Goal: Transaction & Acquisition: Purchase product/service

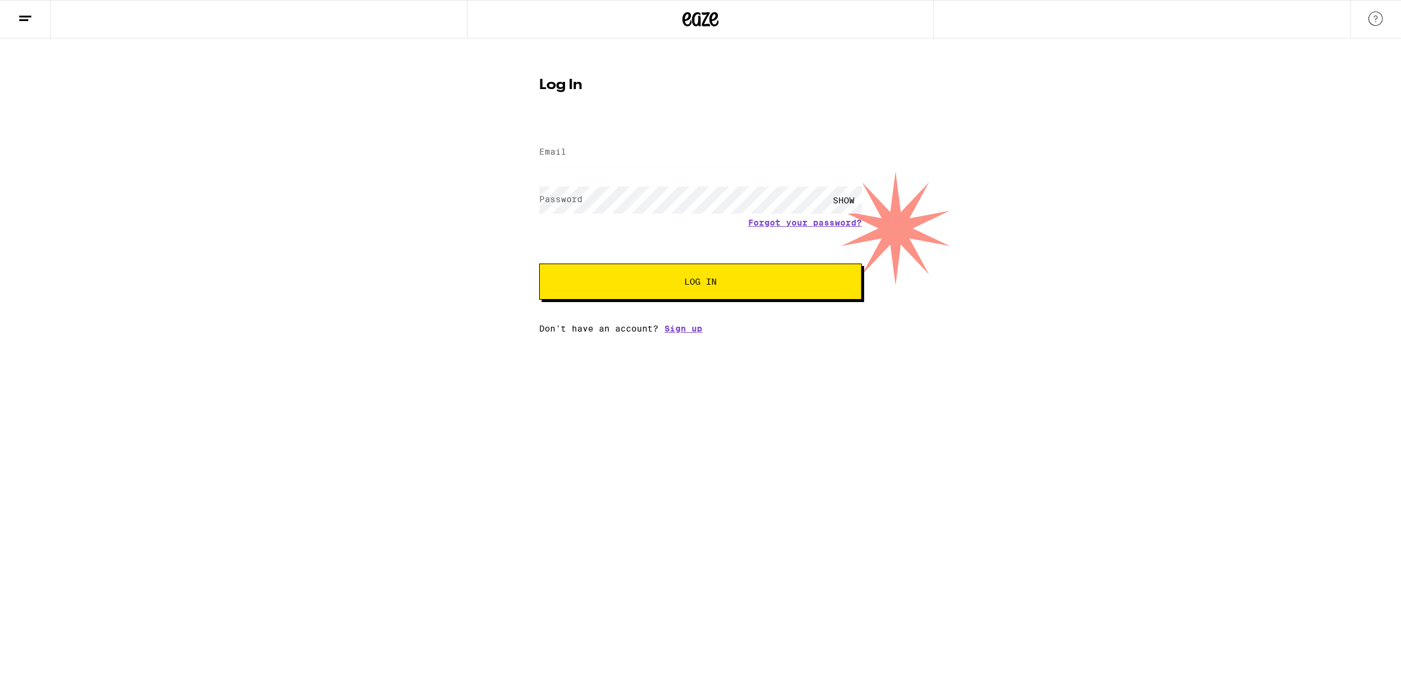
click at [539, 135] on div at bounding box center [539, 135] width 0 height 0
type input "[EMAIL_ADDRESS][DOMAIN_NAME]"
click at [839, 197] on div "SHOW" at bounding box center [844, 200] width 36 height 27
click at [684, 283] on span "Log In" at bounding box center [700, 281] width 32 height 8
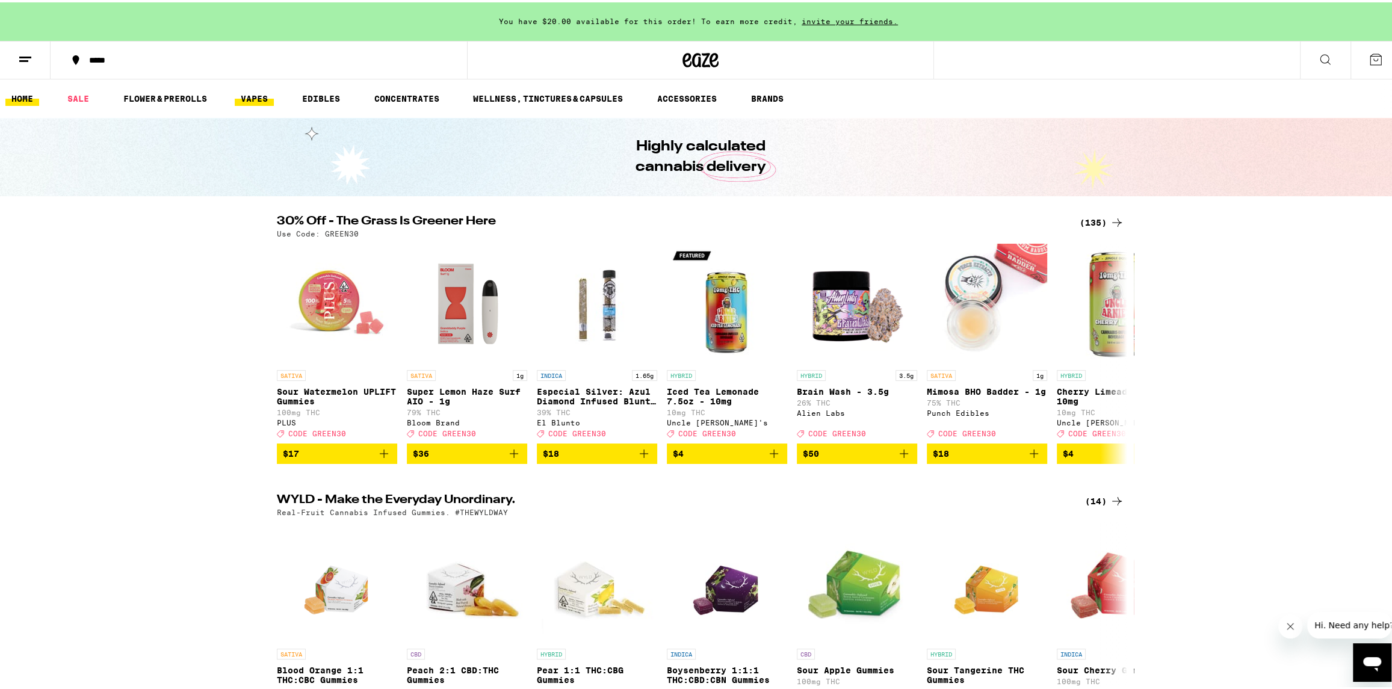
click at [249, 99] on link "VAPES" at bounding box center [254, 96] width 39 height 14
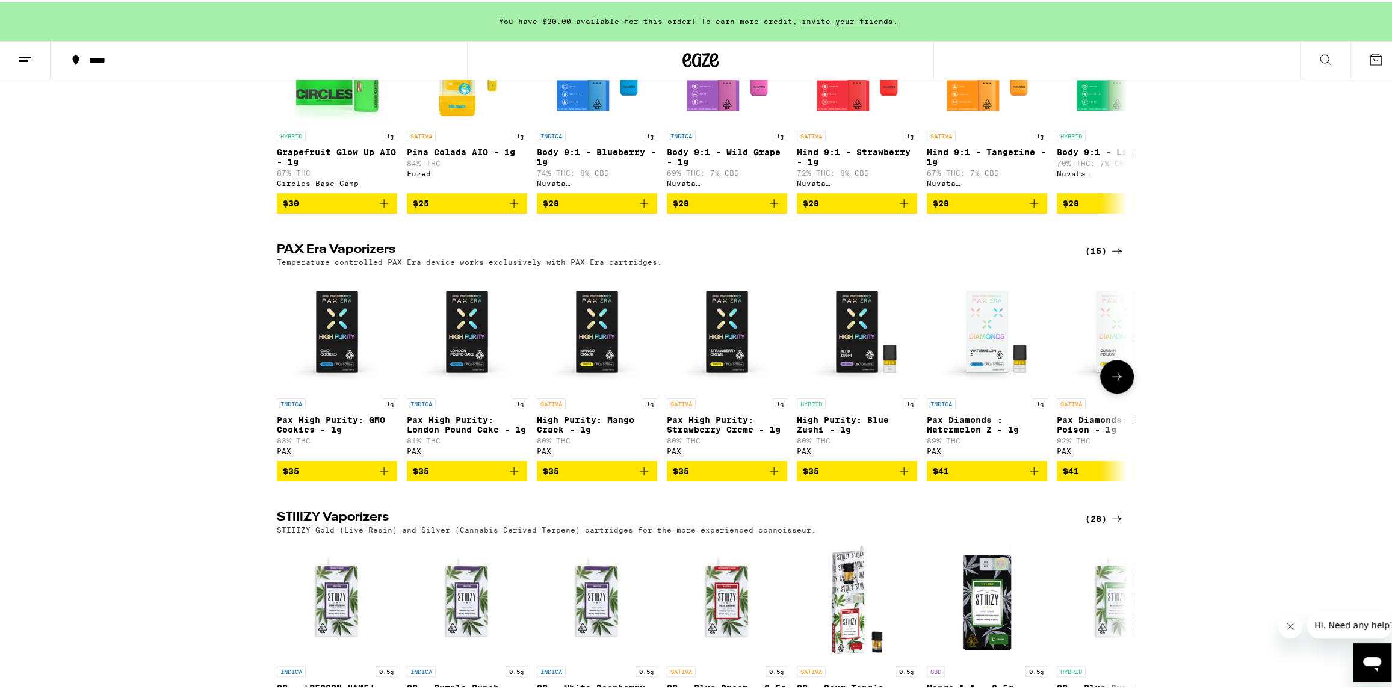
scroll to position [770, 0]
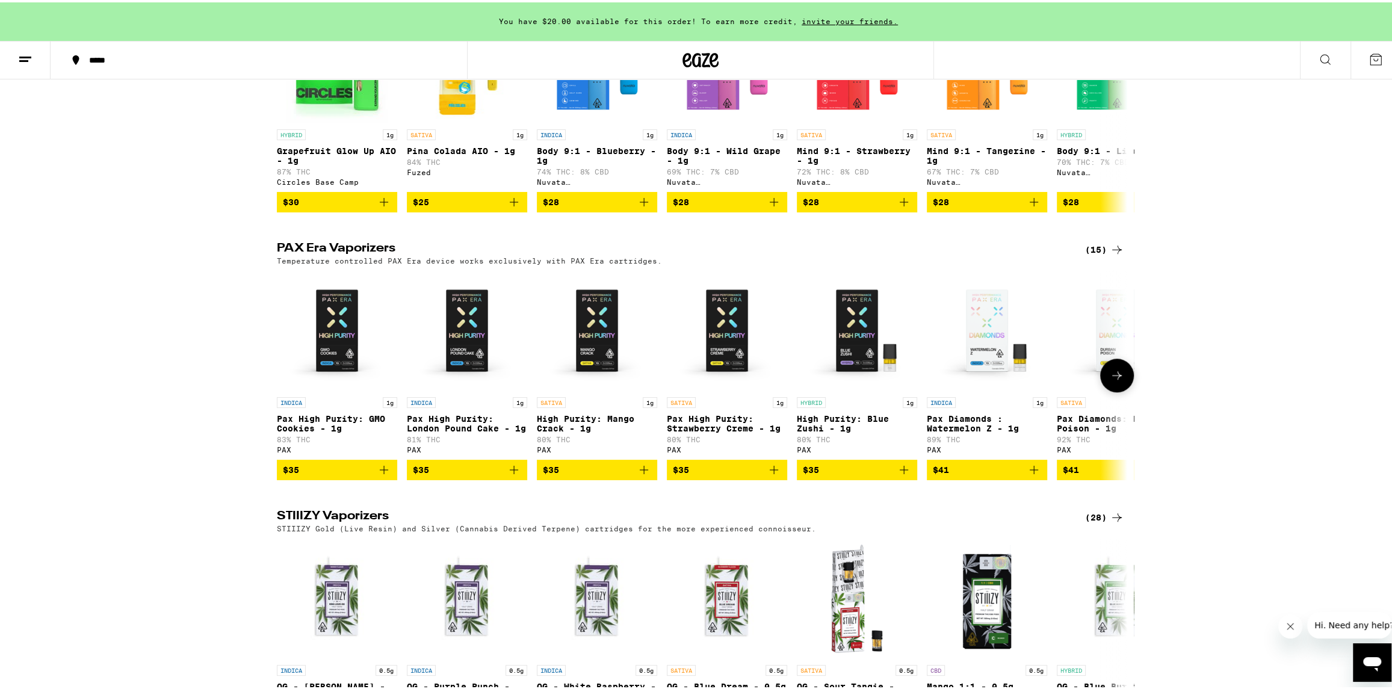
click at [1121, 390] on button at bounding box center [1117, 373] width 34 height 34
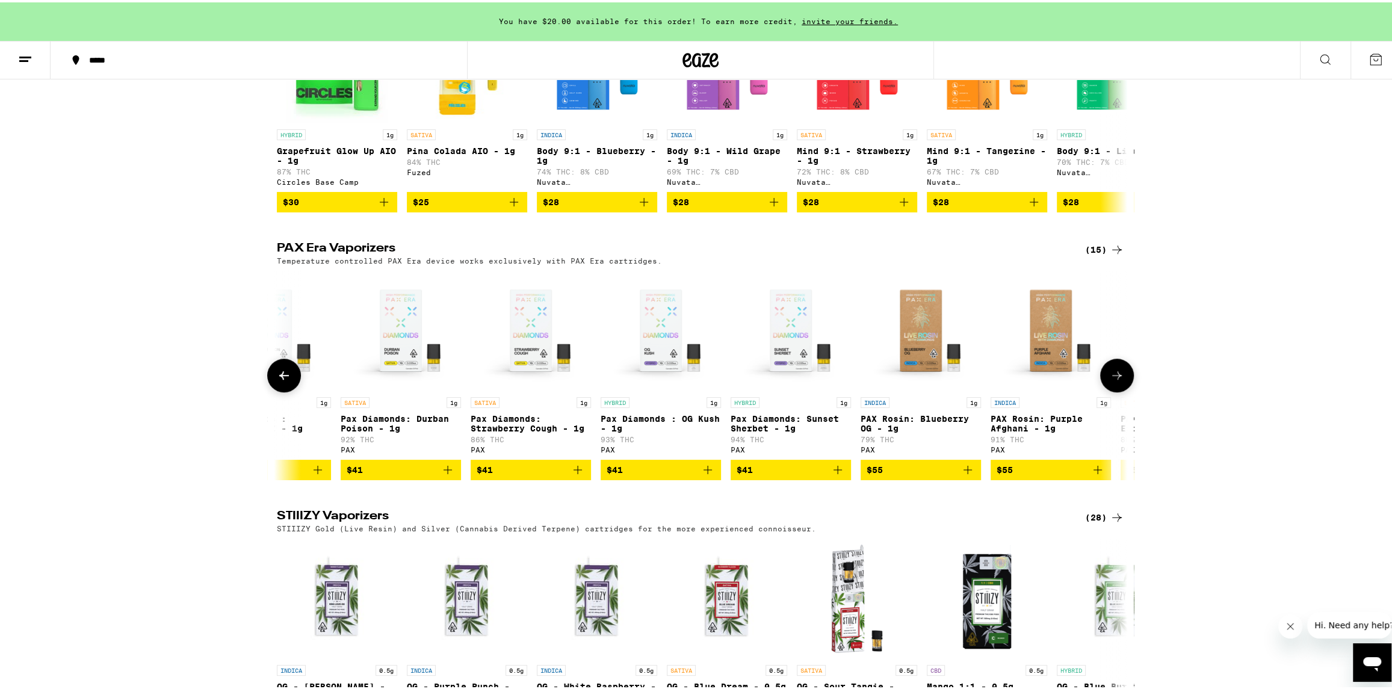
click at [1121, 390] on button at bounding box center [1117, 373] width 34 height 34
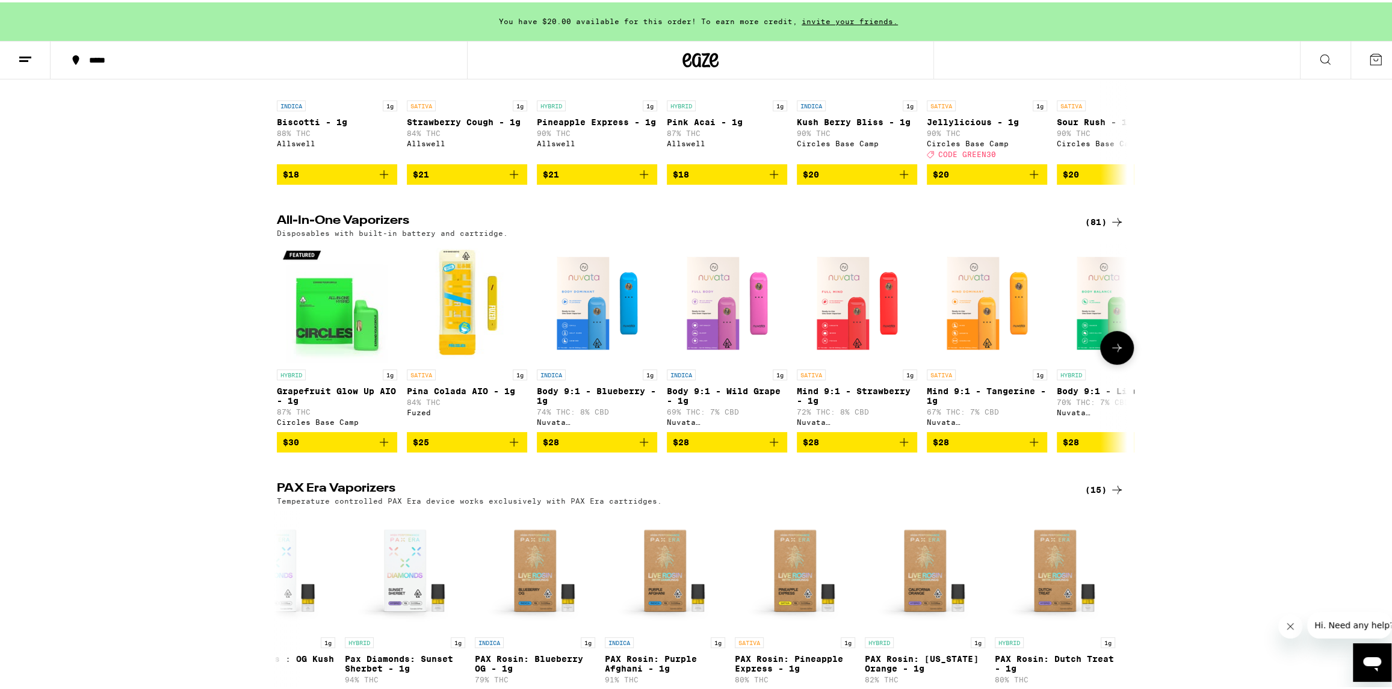
scroll to position [530, 0]
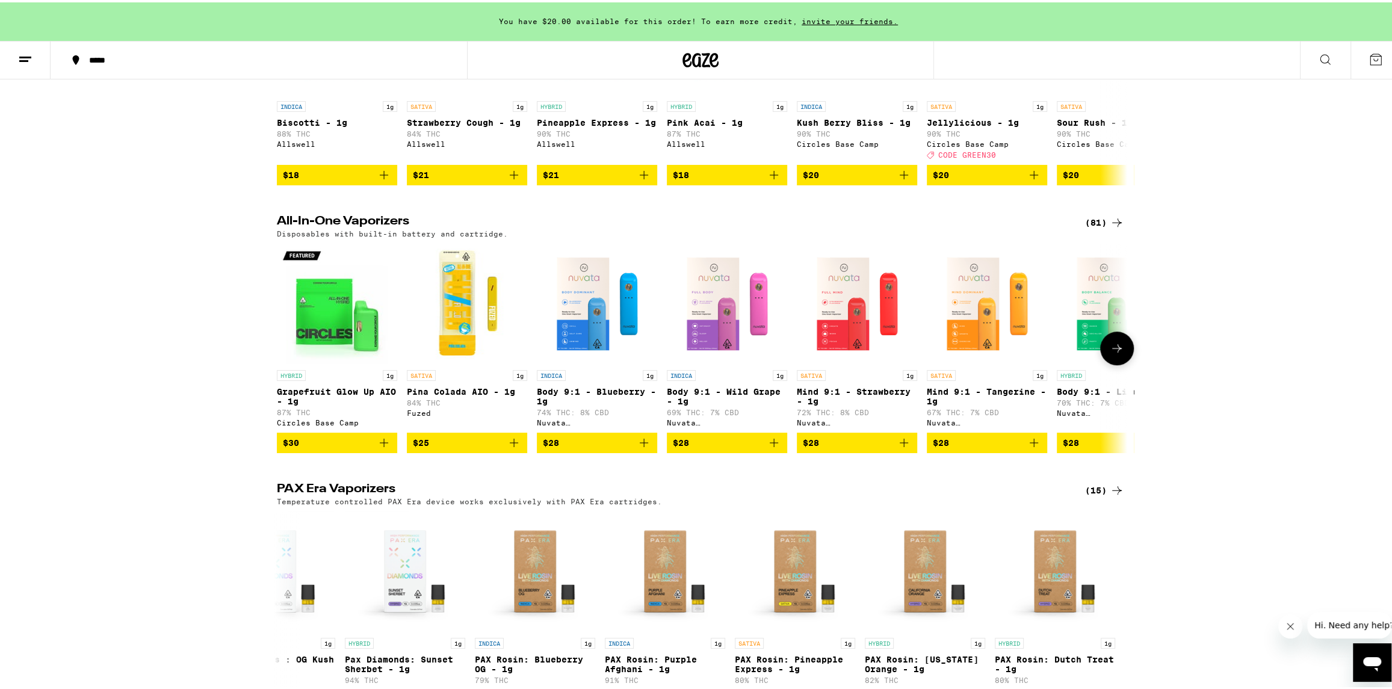
click at [339, 330] on img "Open page for Grapefruit Glow Up AIO - 1g from Circles Base Camp" at bounding box center [337, 301] width 120 height 120
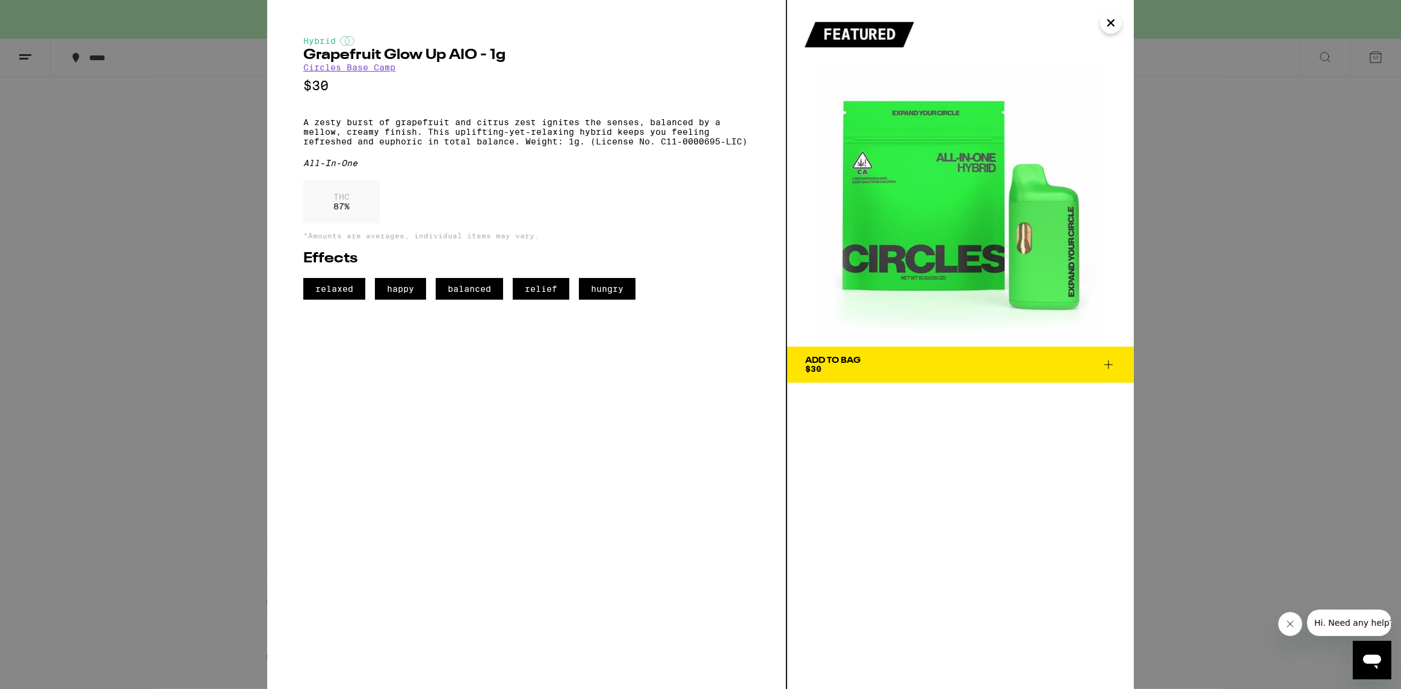
click at [1112, 25] on icon "Close" at bounding box center [1111, 23] width 14 height 18
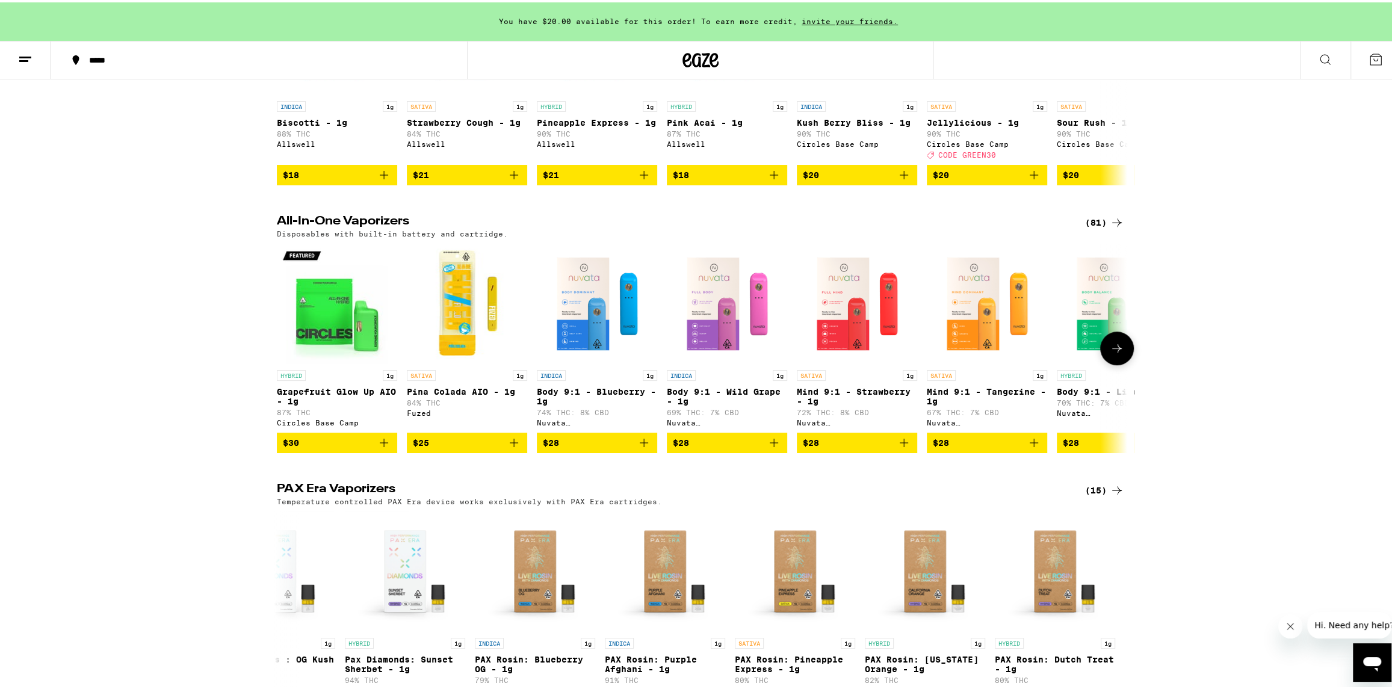
click at [1110, 353] on icon at bounding box center [1117, 346] width 14 height 14
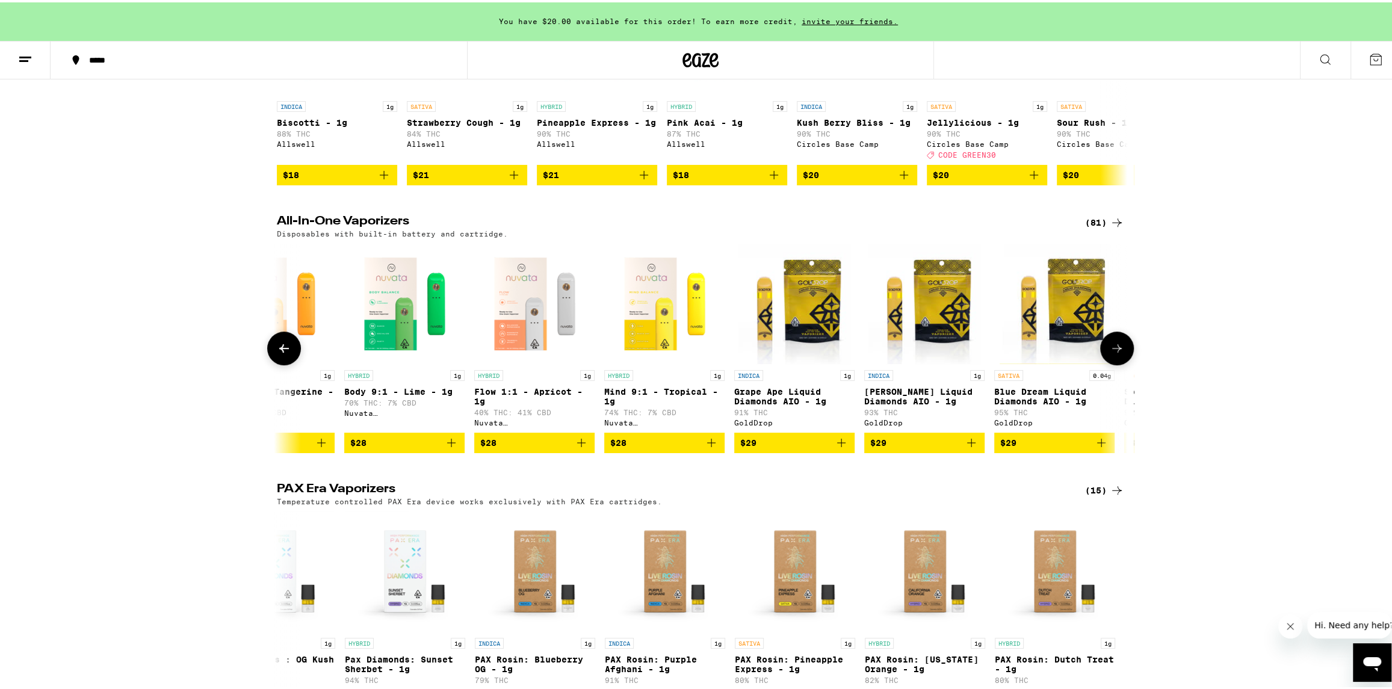
scroll to position [0, 716]
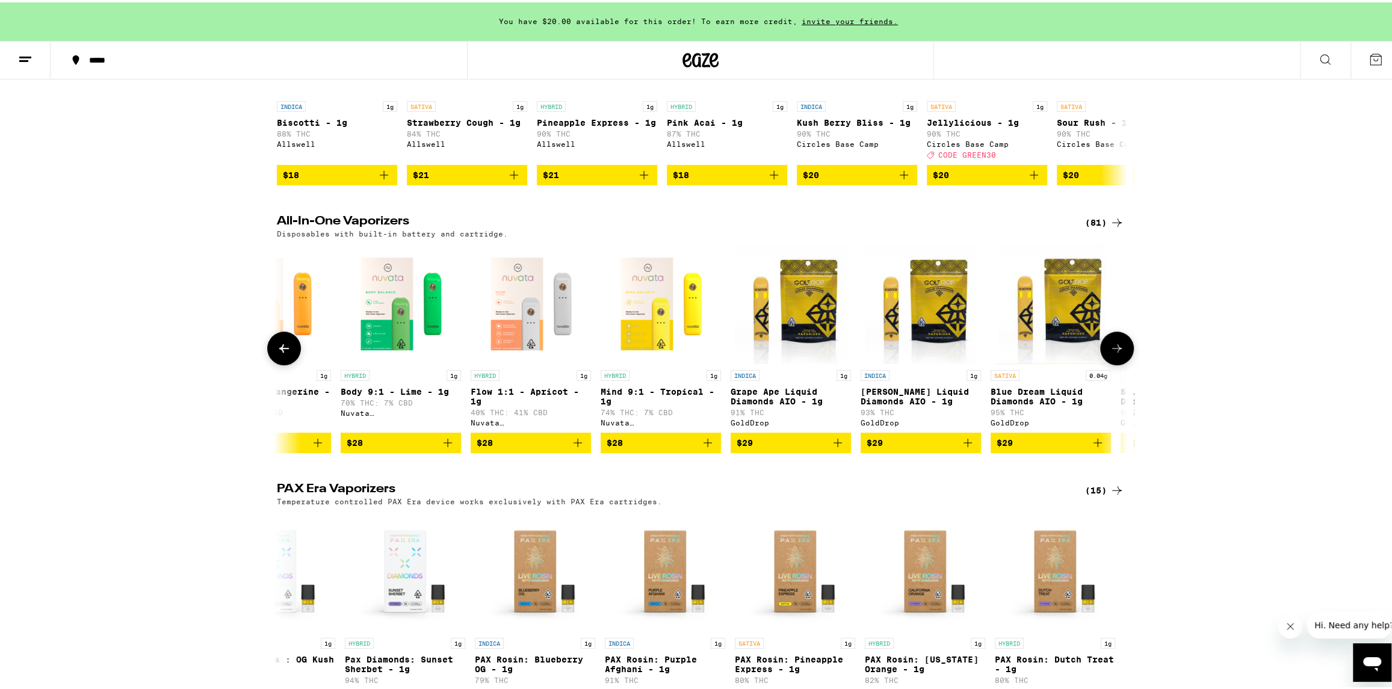
click at [1110, 353] on icon at bounding box center [1117, 346] width 14 height 14
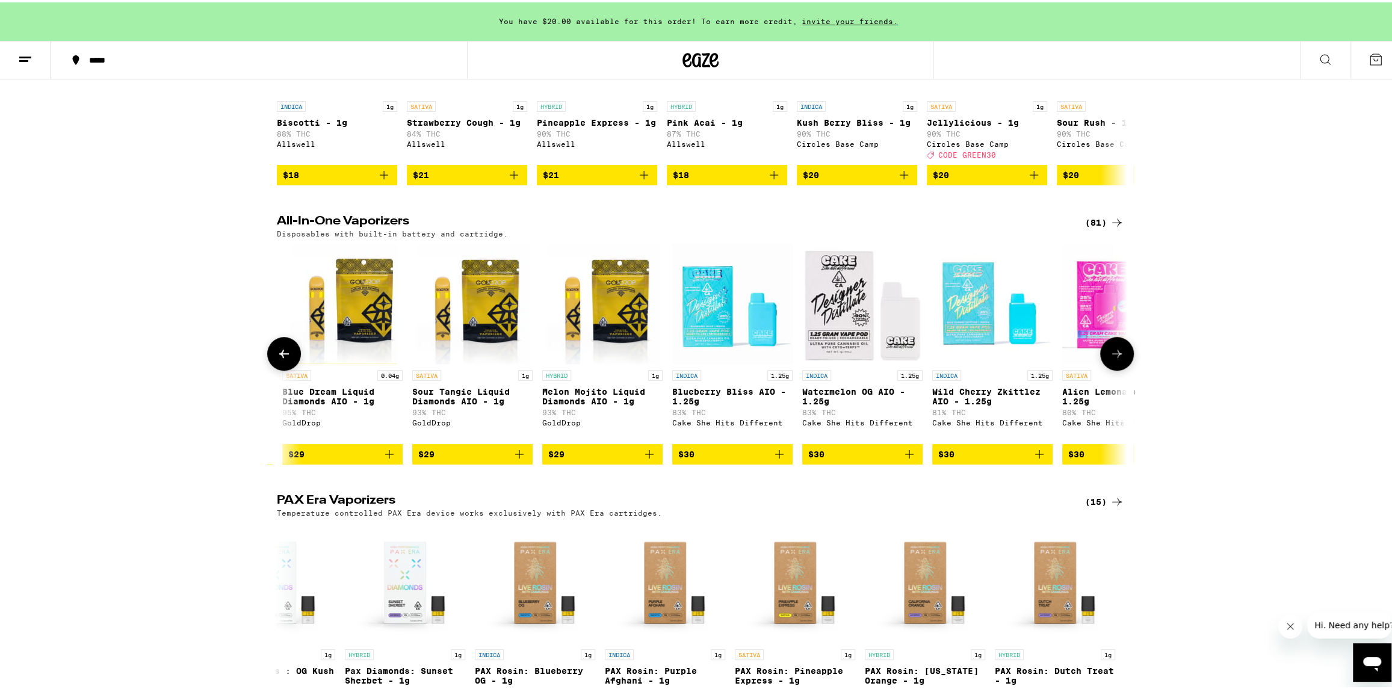
scroll to position [0, 1432]
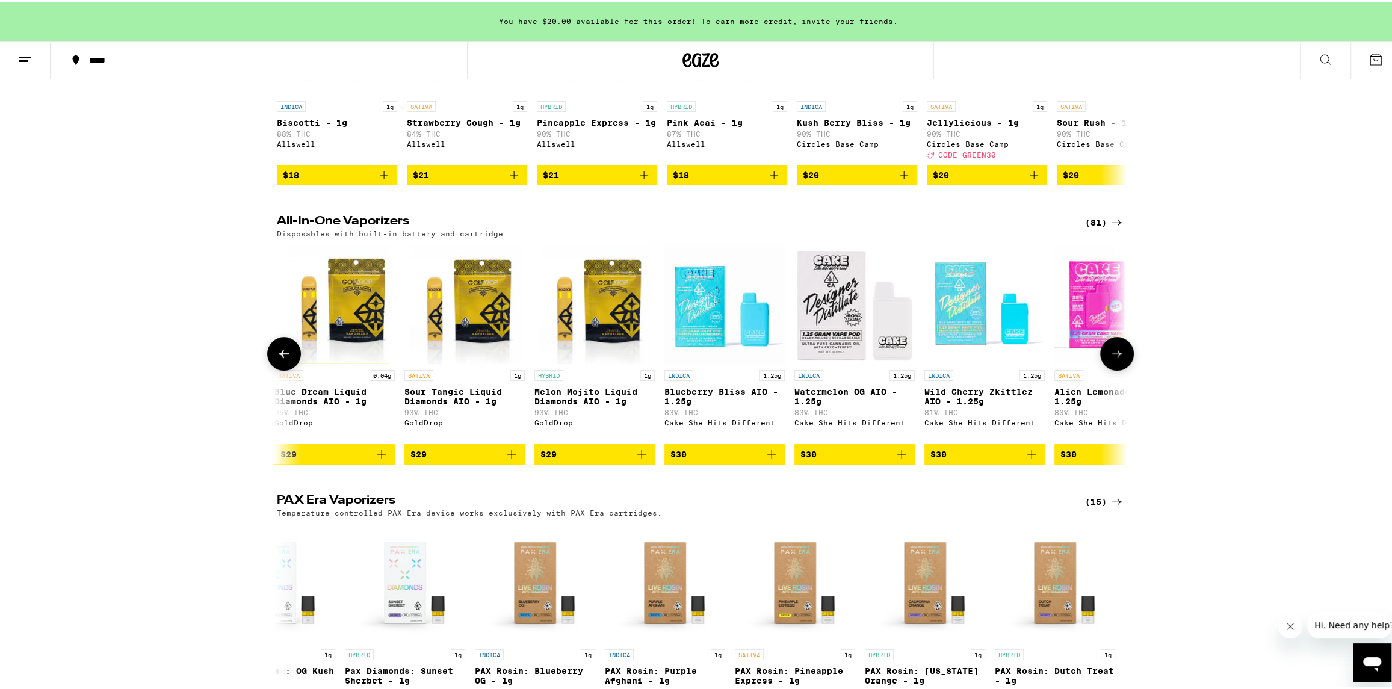
click at [1113, 356] on icon at bounding box center [1117, 351] width 10 height 8
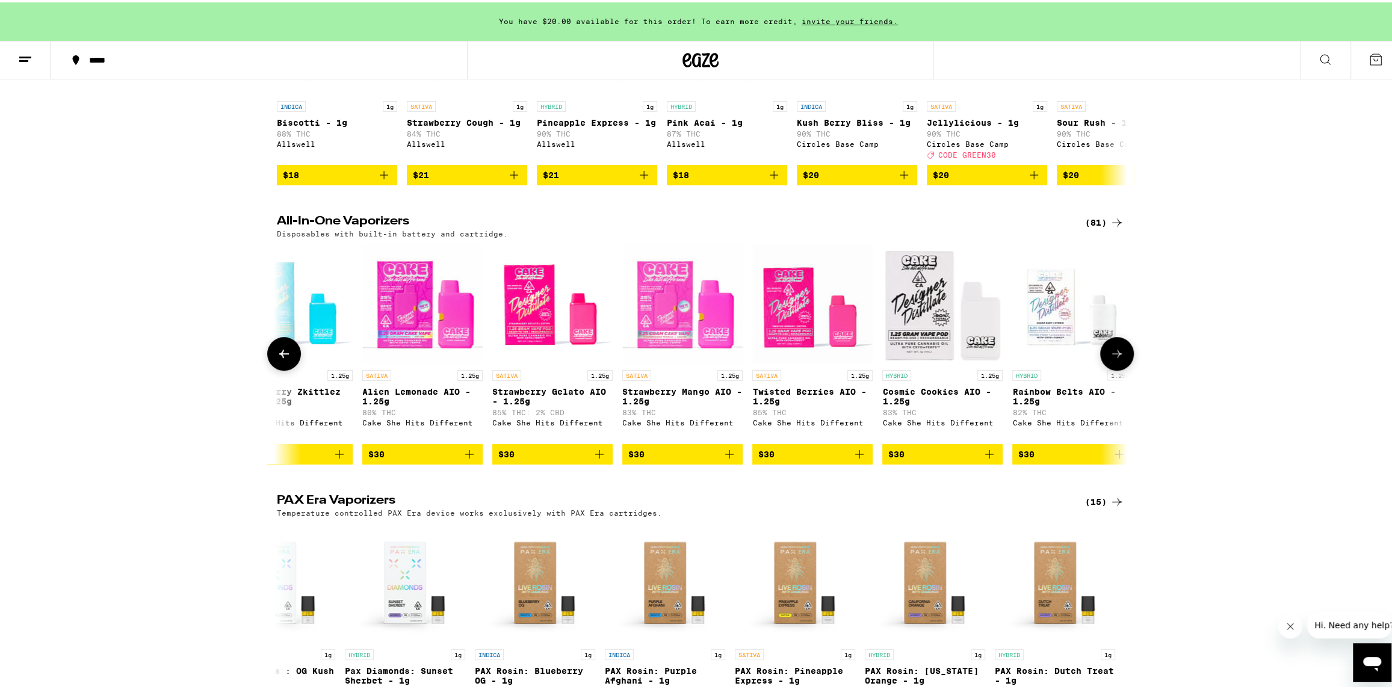
scroll to position [0, 2149]
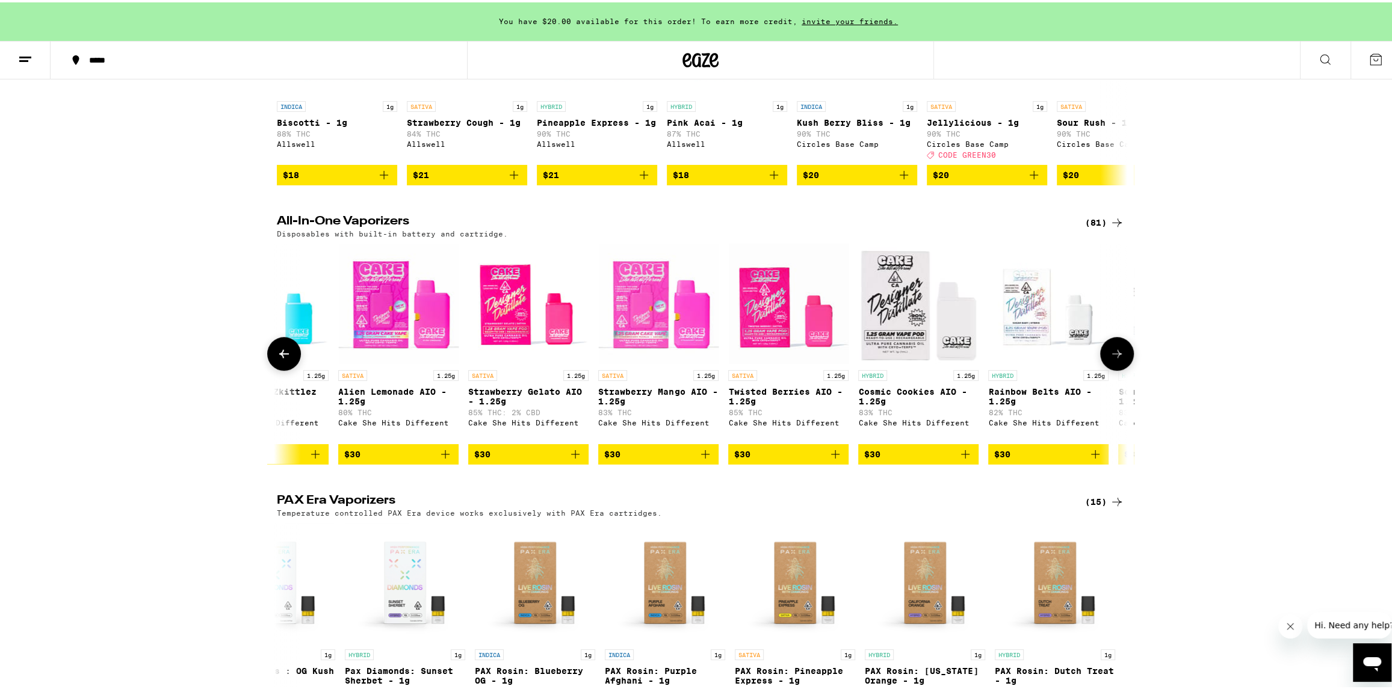
click at [1113, 356] on icon at bounding box center [1117, 351] width 10 height 8
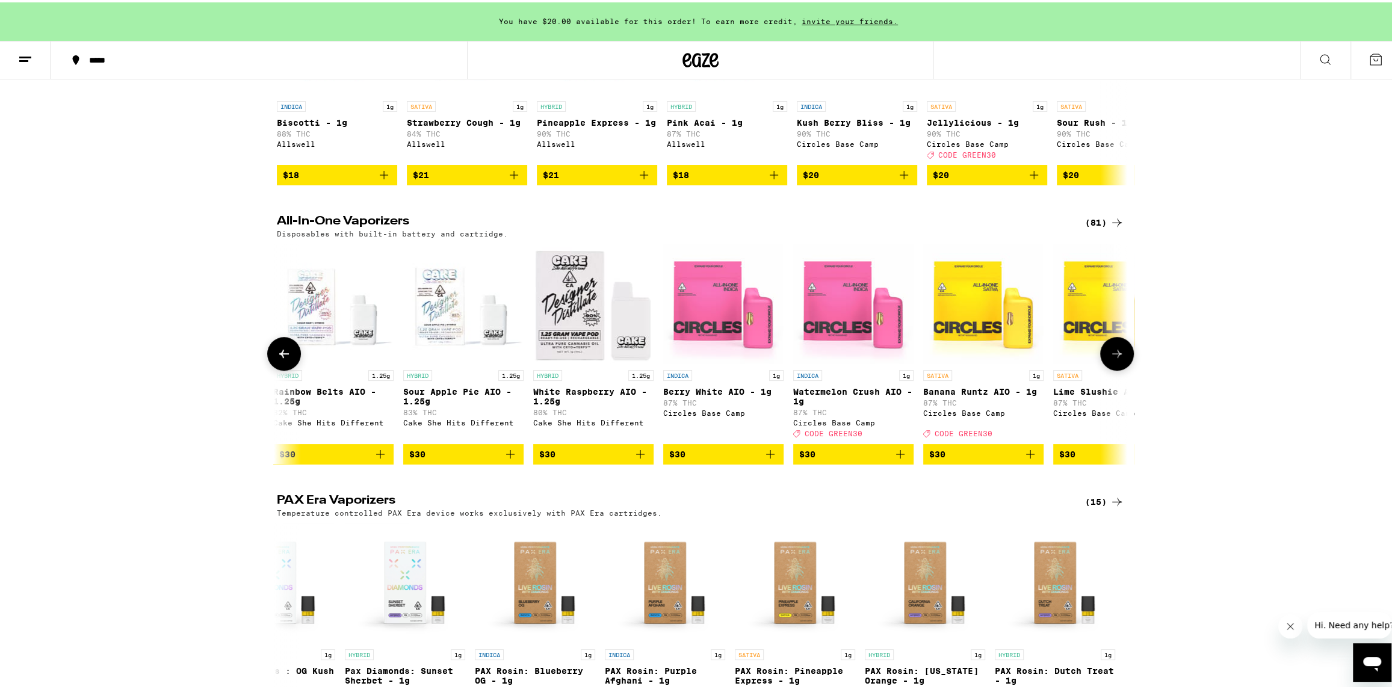
scroll to position [0, 2865]
click at [1113, 356] on icon at bounding box center [1117, 351] width 10 height 8
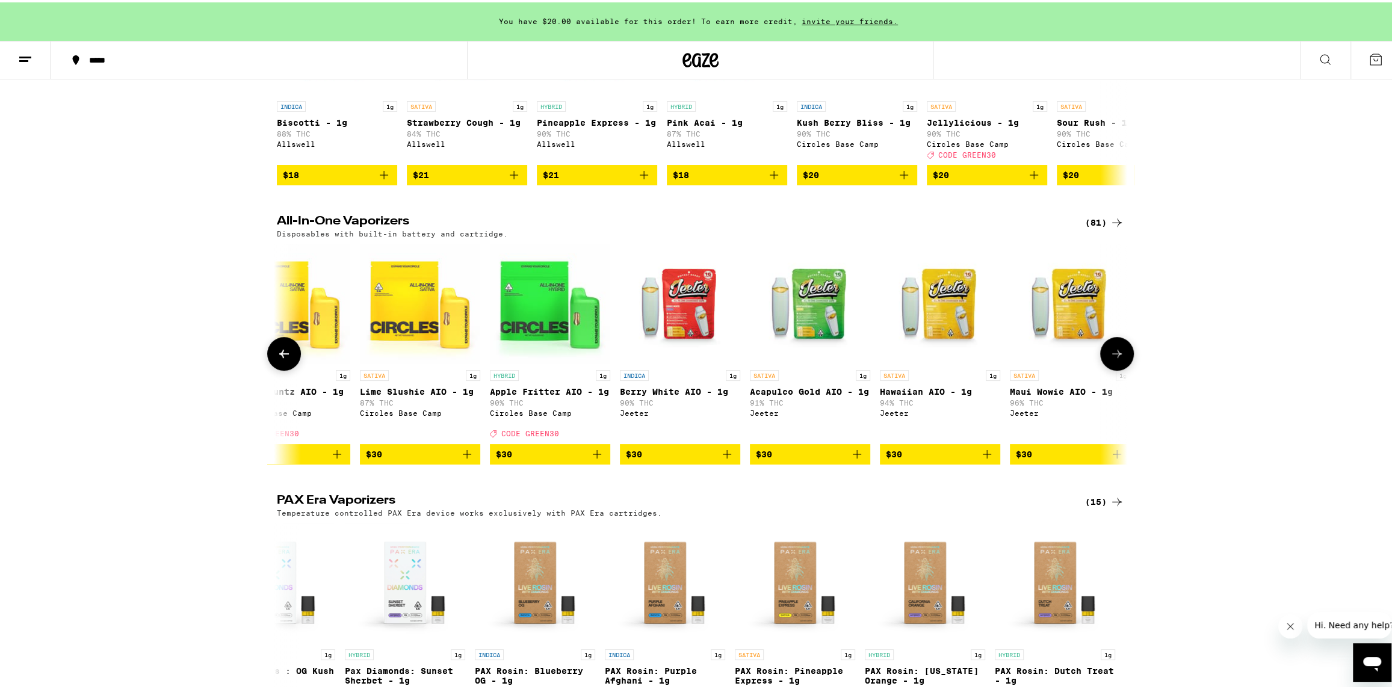
scroll to position [0, 3581]
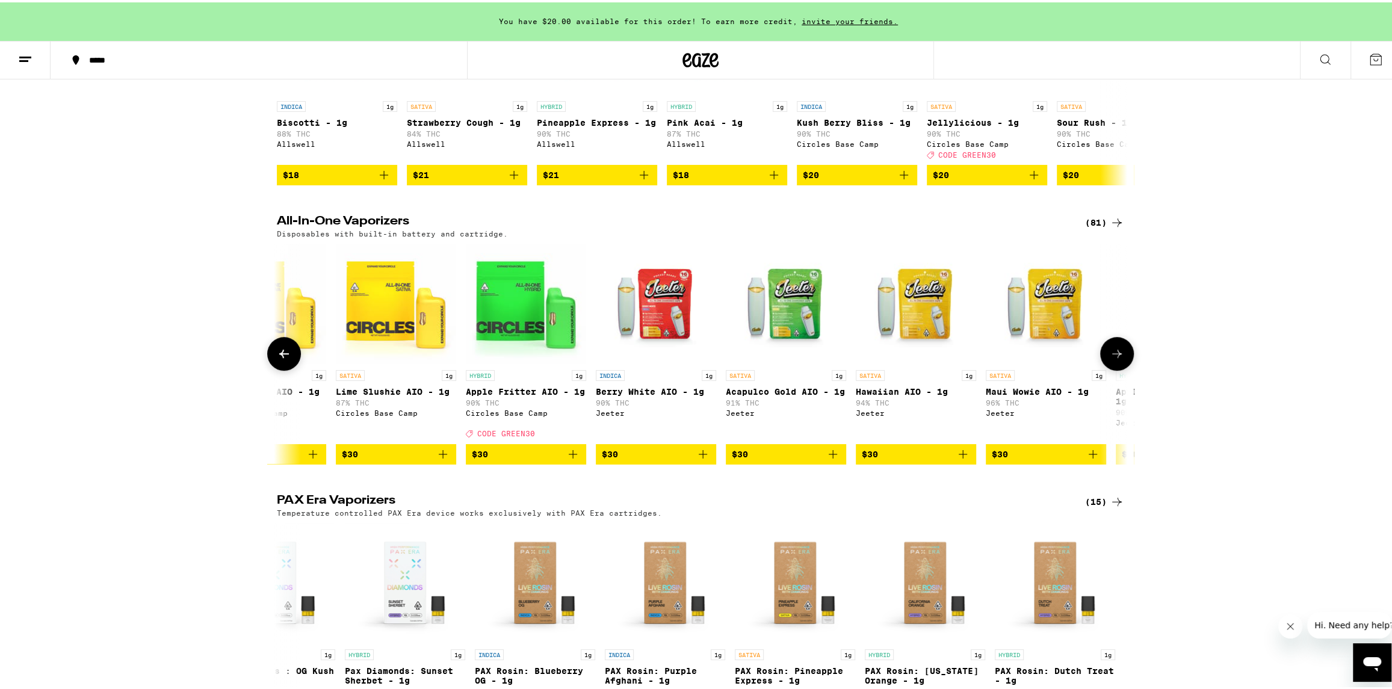
click at [1110, 359] on icon at bounding box center [1117, 351] width 14 height 14
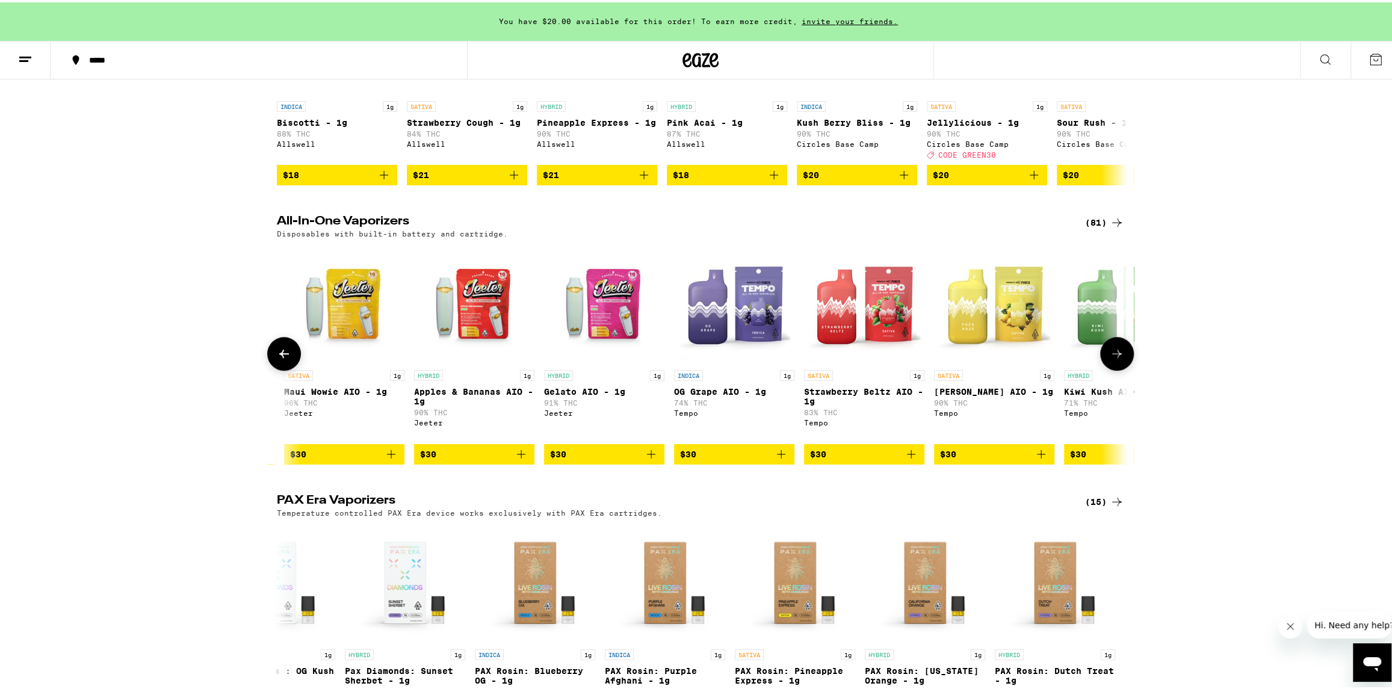
scroll to position [0, 4297]
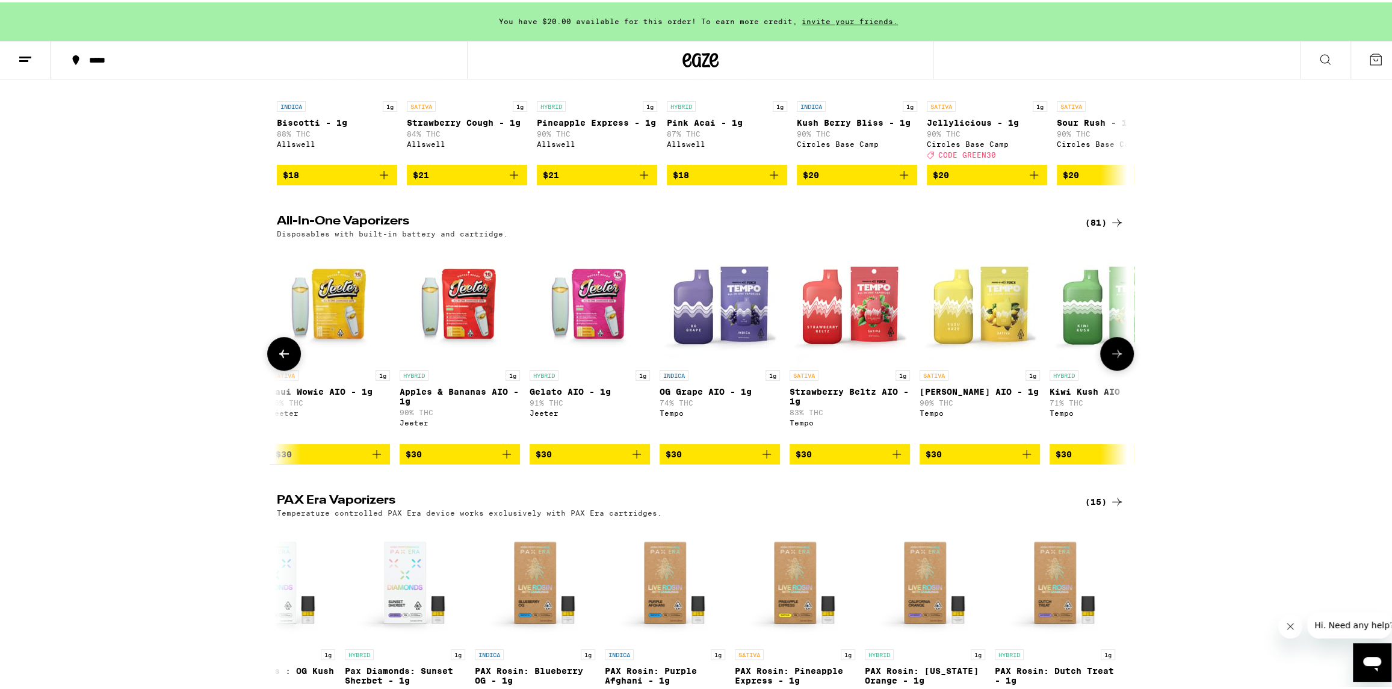
click at [1110, 359] on icon at bounding box center [1117, 351] width 14 height 14
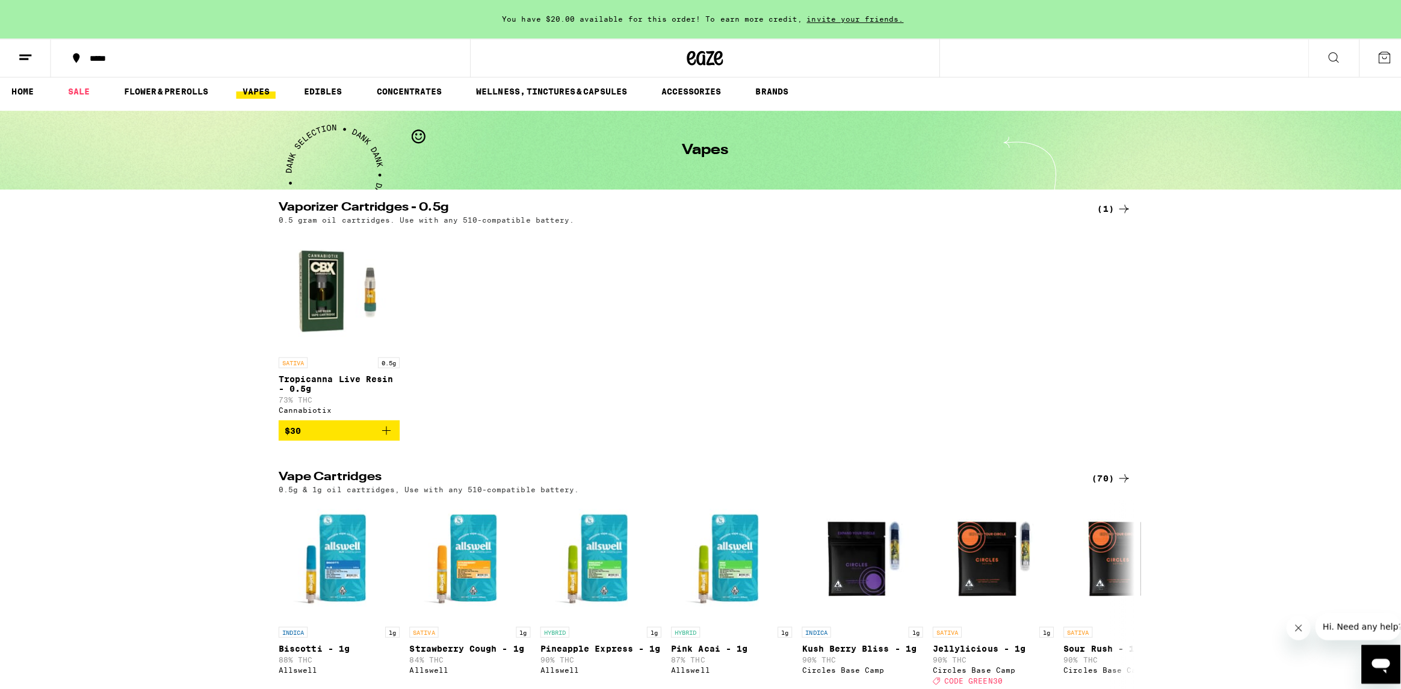
scroll to position [0, 0]
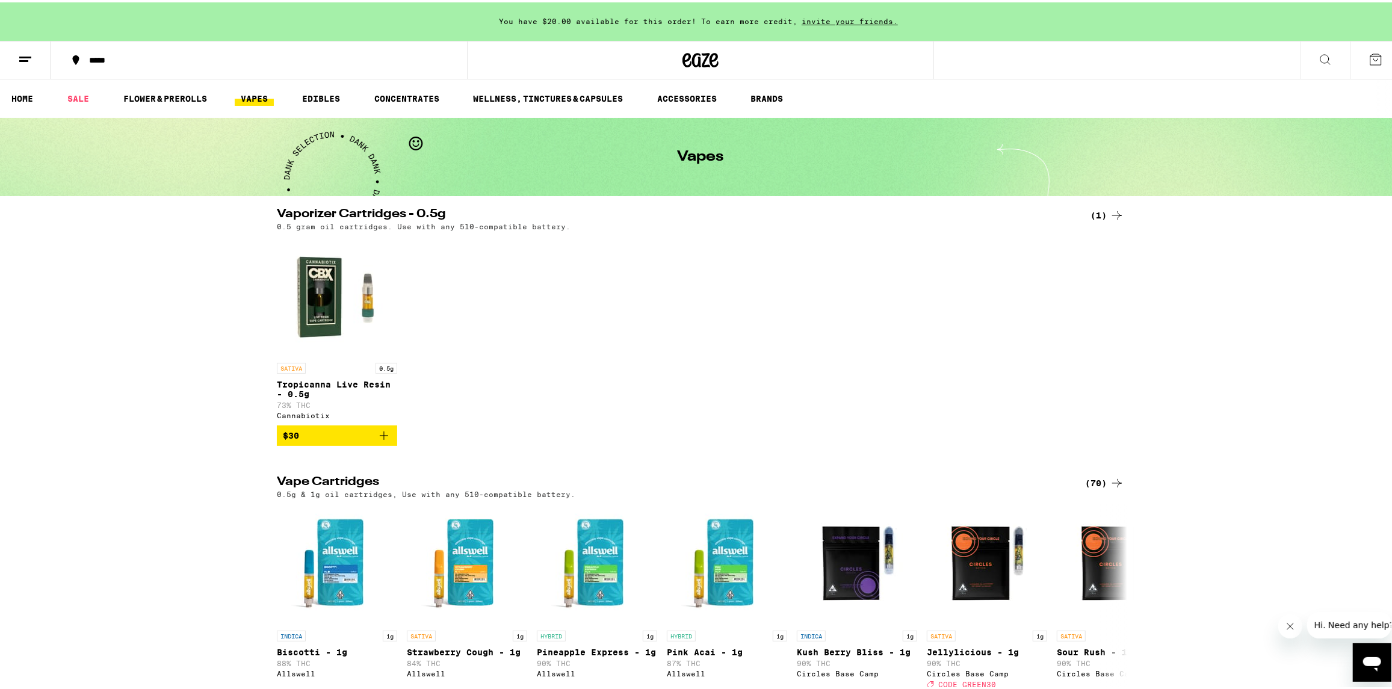
click at [1315, 64] on button at bounding box center [1325, 58] width 51 height 38
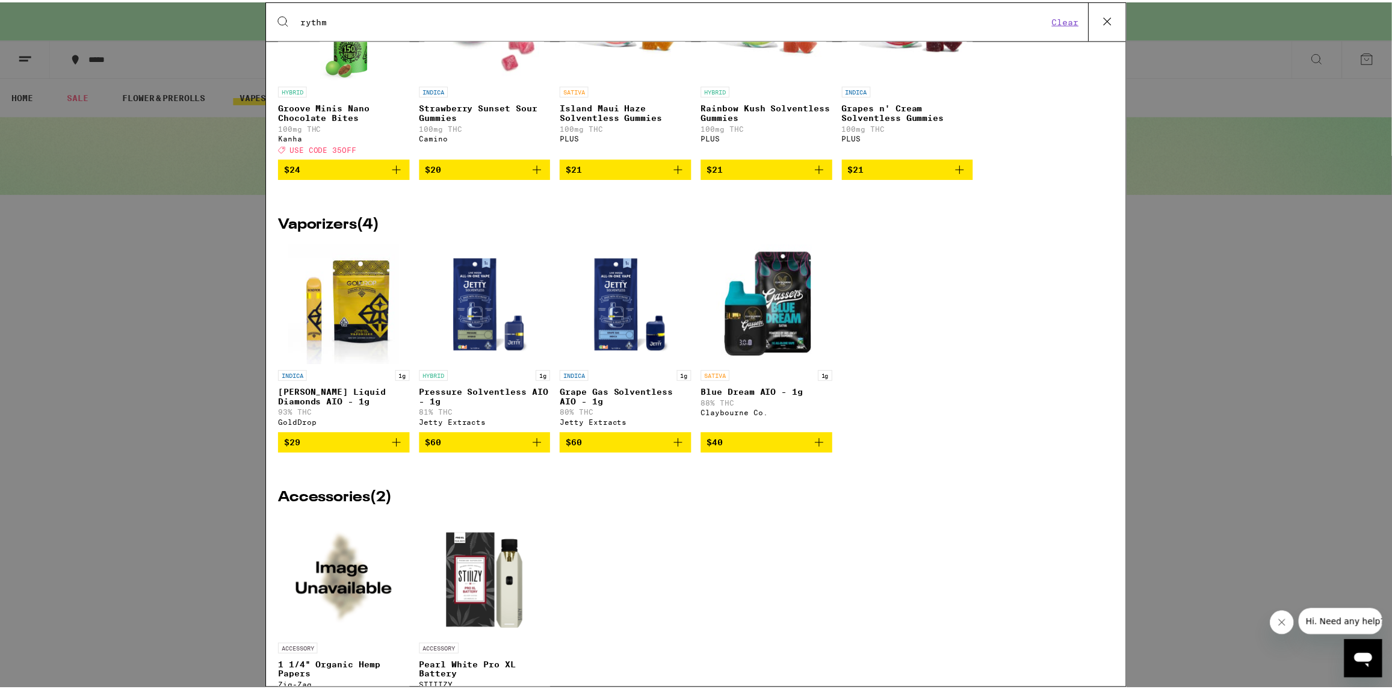
scroll to position [289, 0]
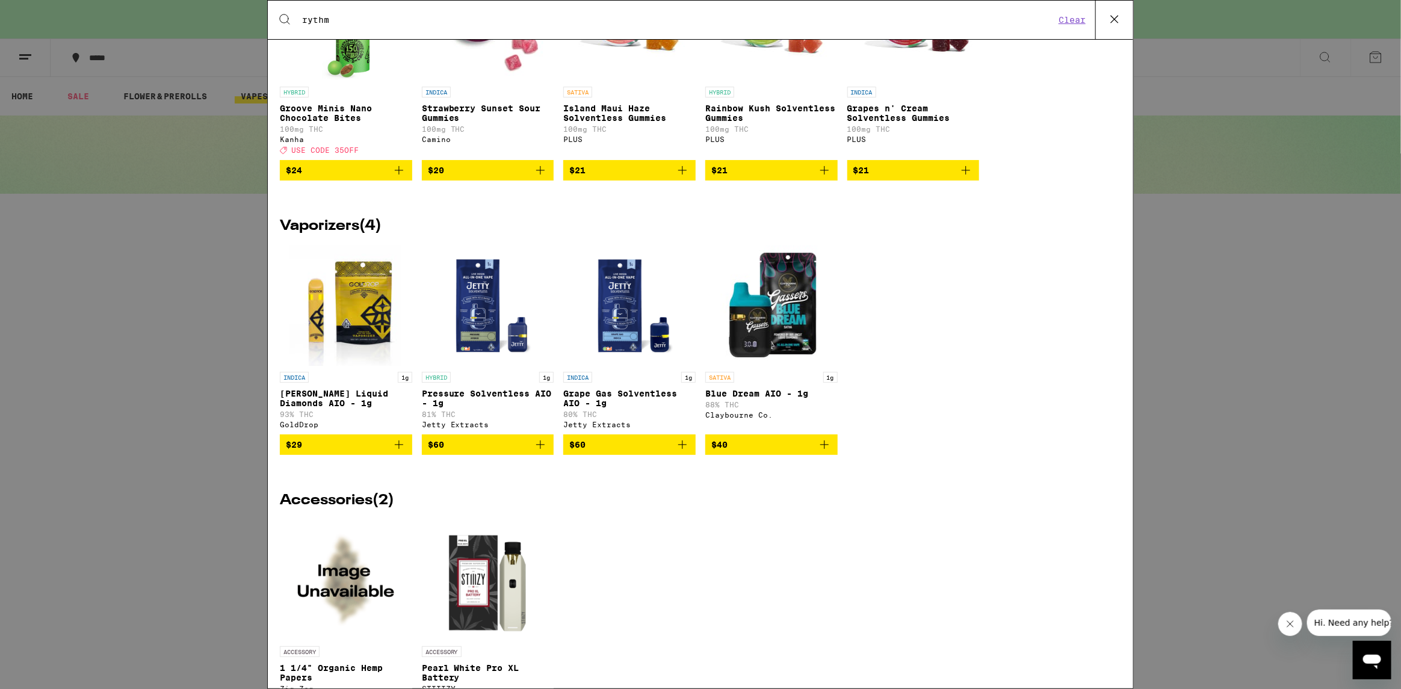
type input "rythm"
click at [1120, 17] on icon at bounding box center [1115, 19] width 18 height 18
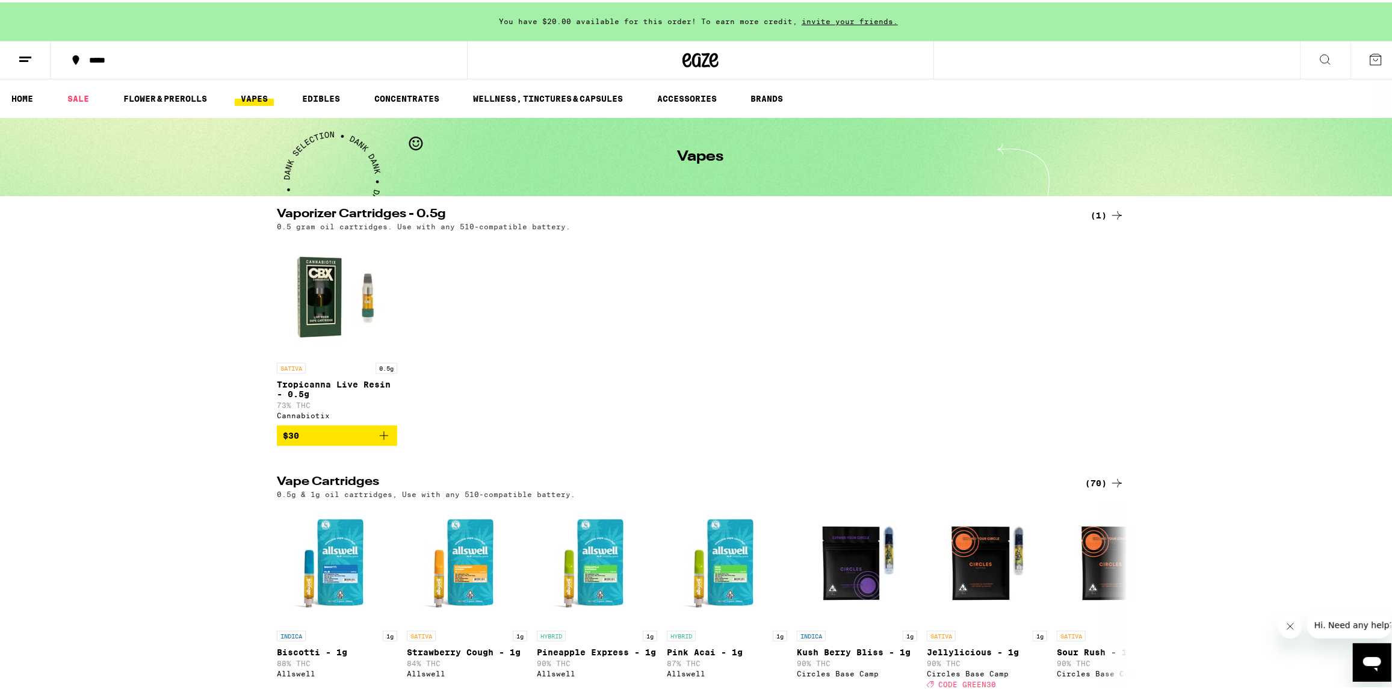
click at [1320, 63] on icon at bounding box center [1325, 57] width 14 height 14
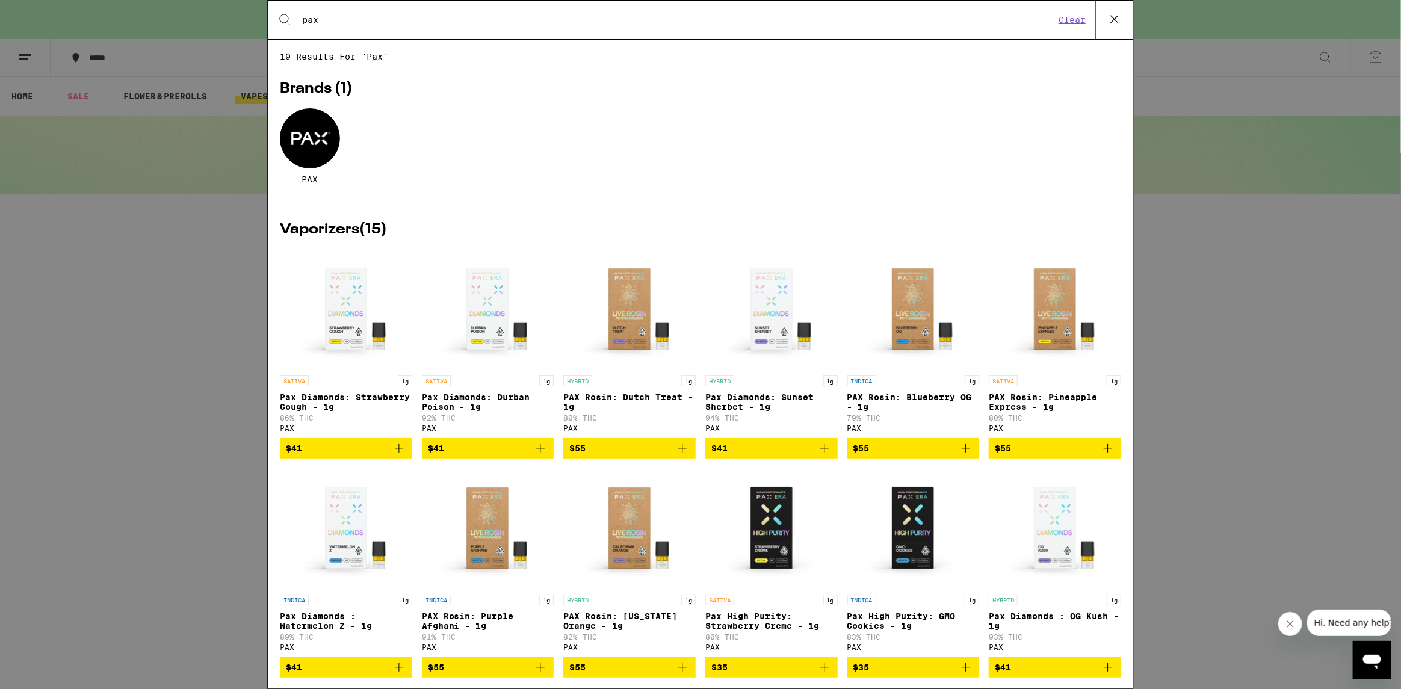
type input "pax"
click at [315, 153] on div at bounding box center [310, 138] width 60 height 60
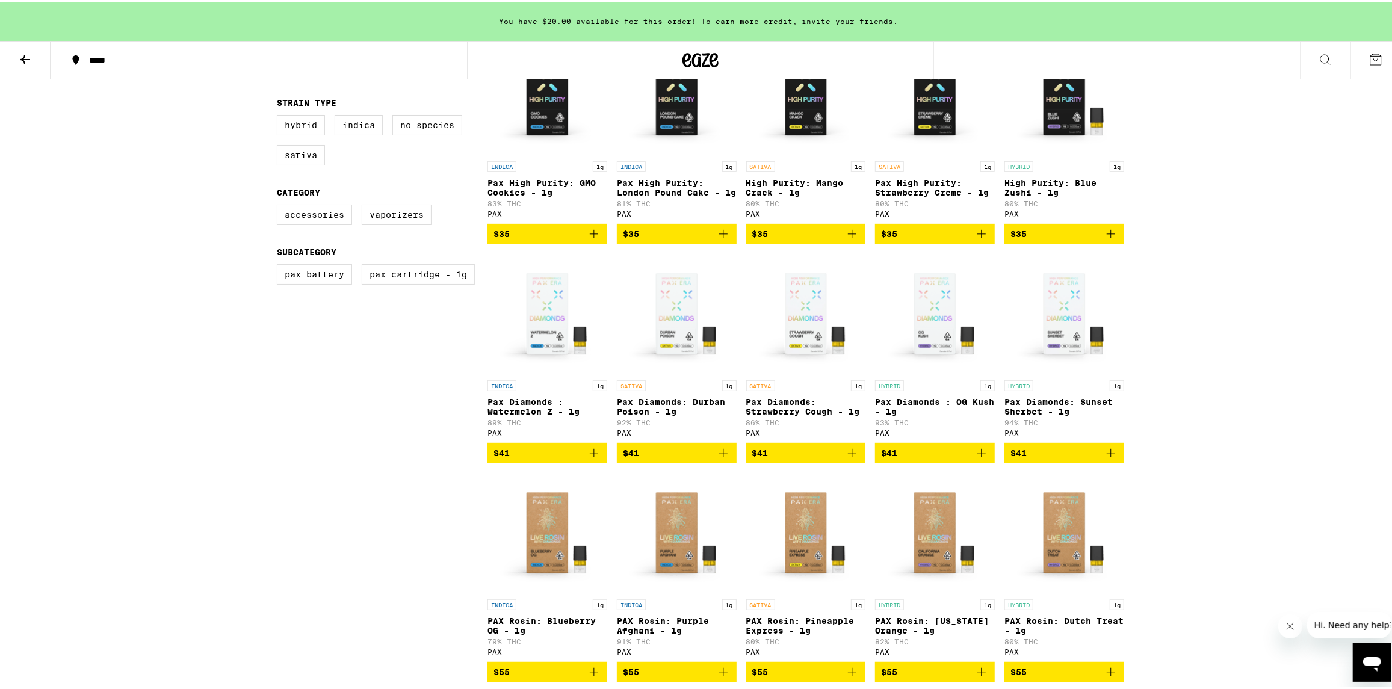
scroll to position [393, 0]
click at [936, 538] on img "Open page for PAX Rosin: California Orange - 1g from PAX" at bounding box center [935, 530] width 120 height 120
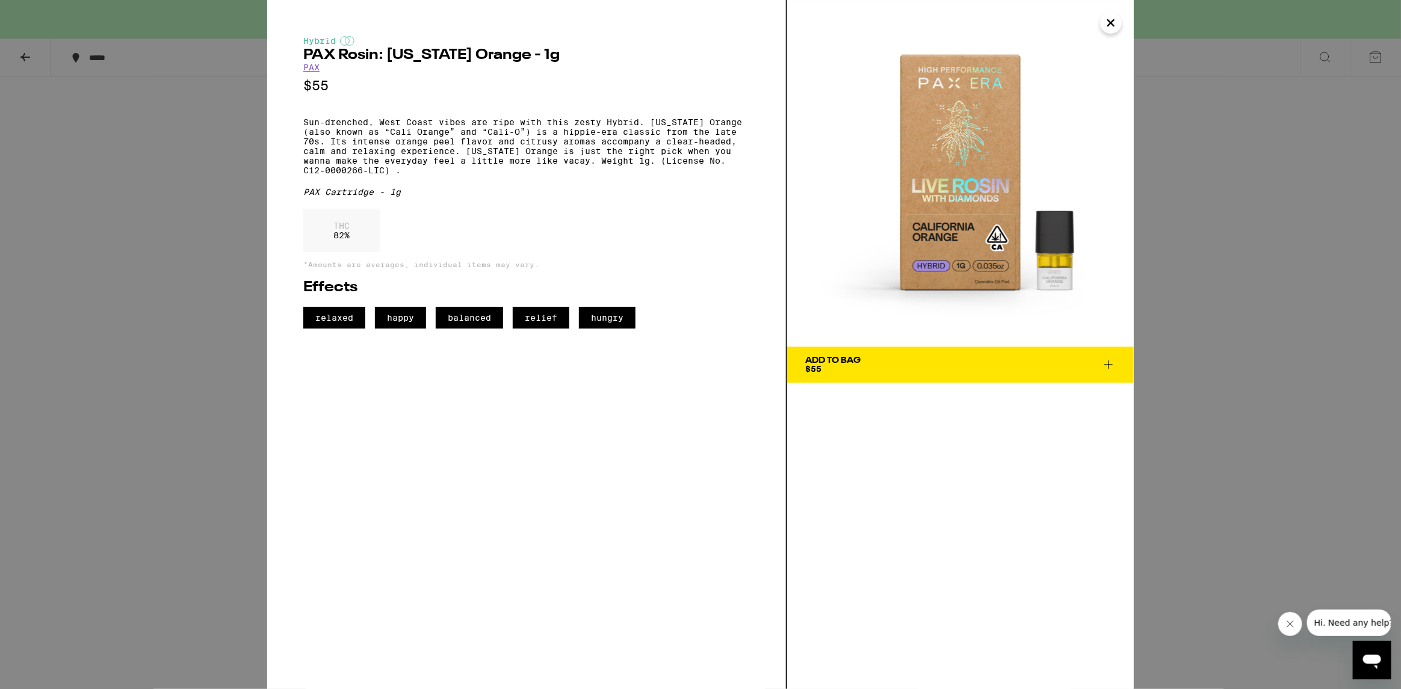
click at [1115, 19] on icon "Close" at bounding box center [1111, 23] width 14 height 18
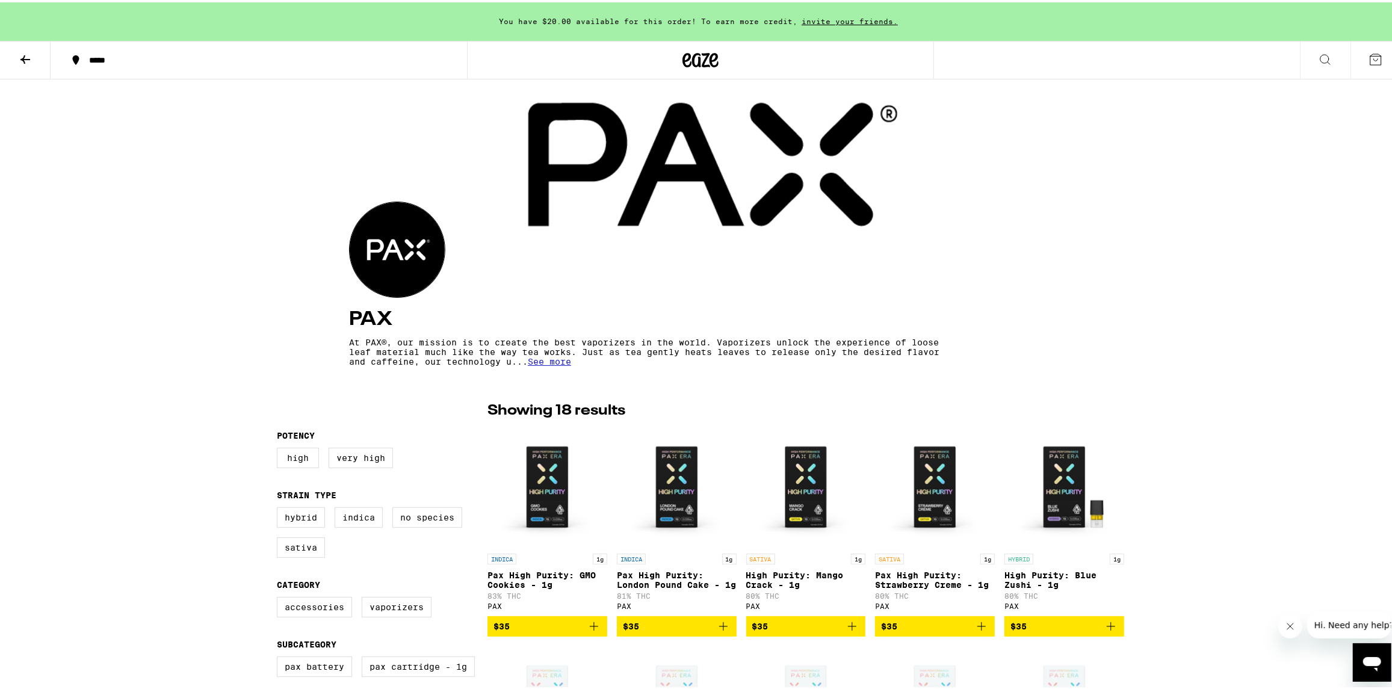
click at [28, 55] on icon at bounding box center [25, 57] width 14 height 14
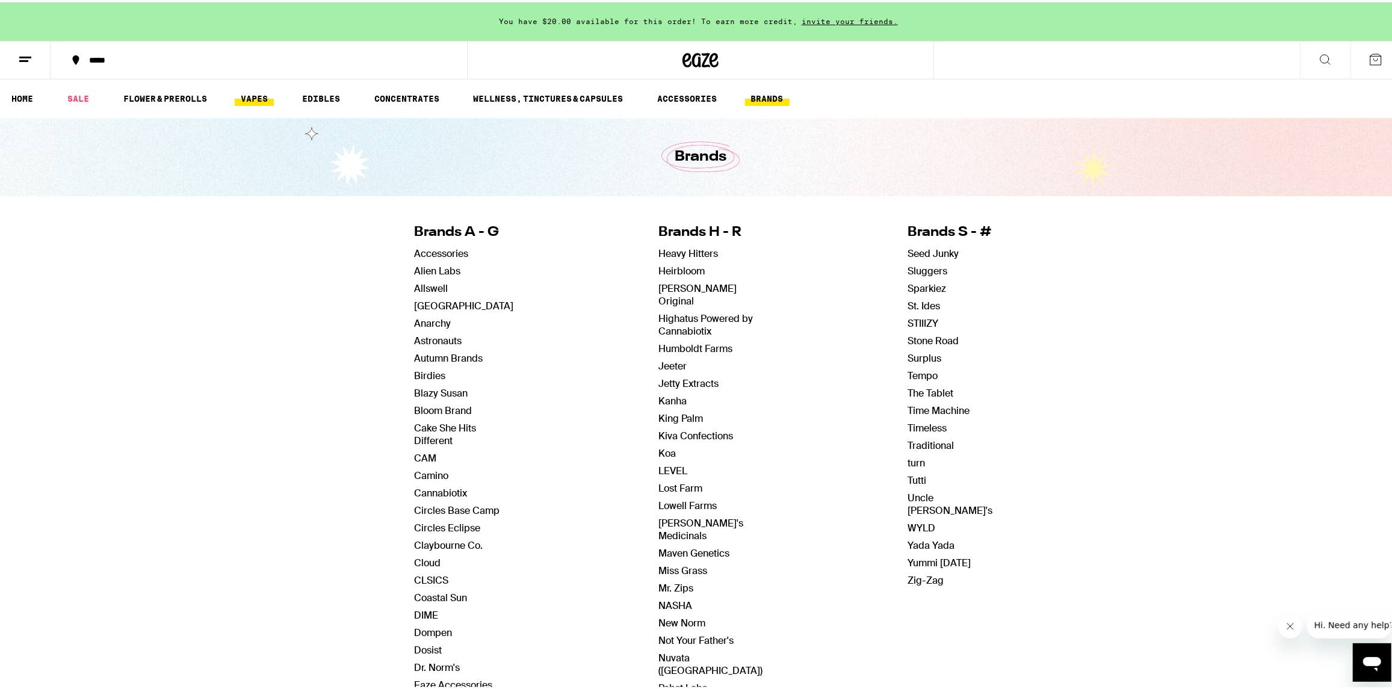
click at [262, 95] on link "VAPES" at bounding box center [254, 96] width 39 height 14
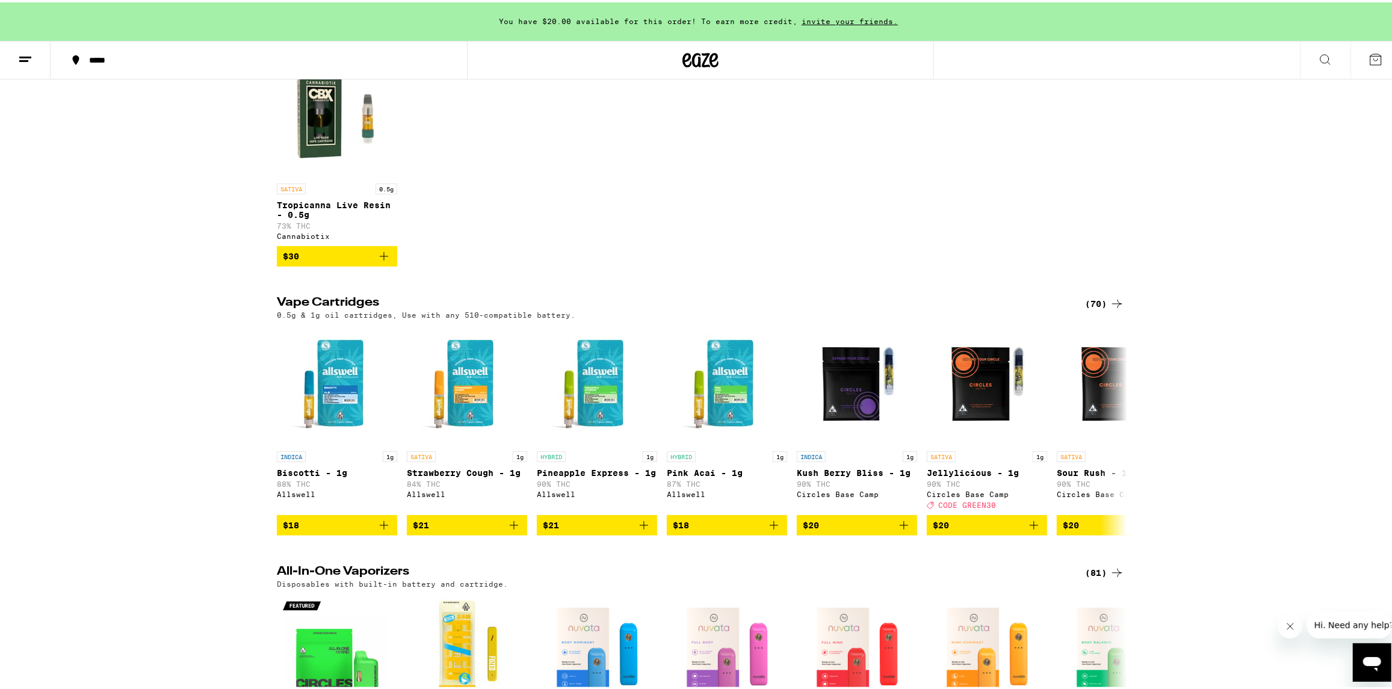
scroll to position [180, 0]
click at [1091, 308] on div "(70)" at bounding box center [1104, 301] width 39 height 14
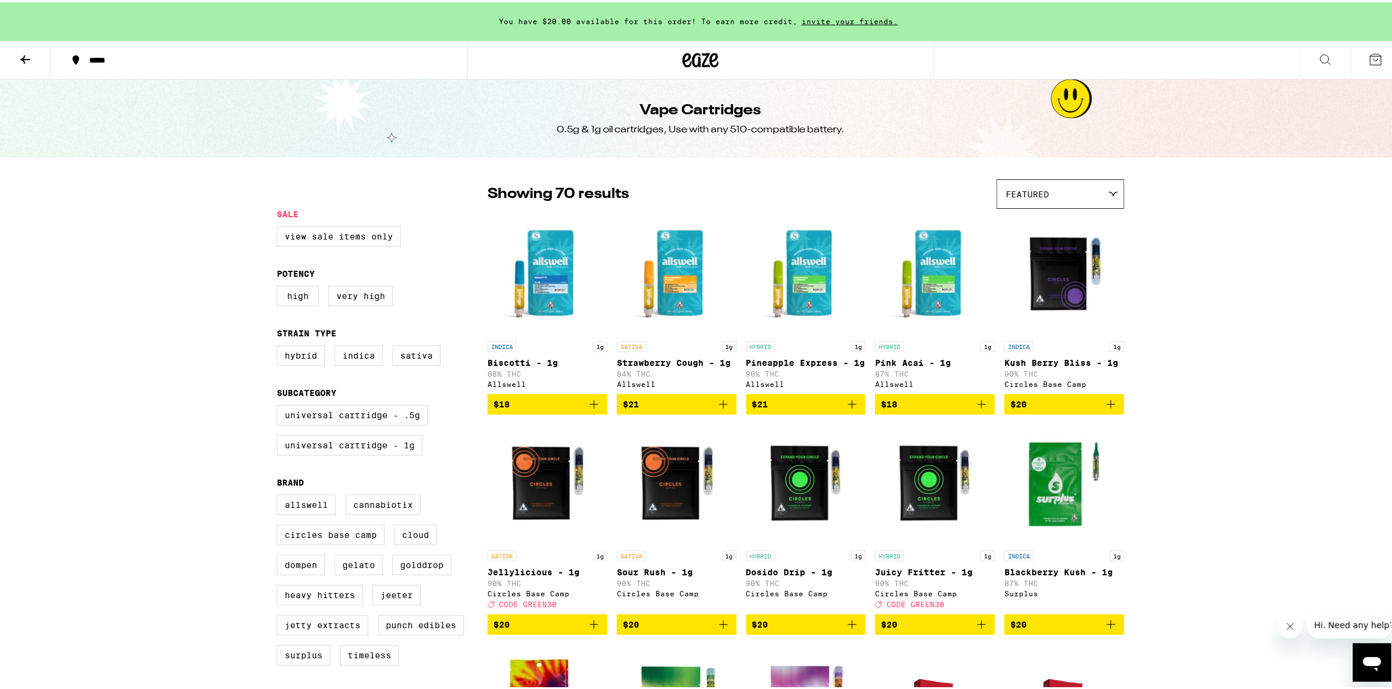
click at [1116, 195] on div "Featured" at bounding box center [1060, 192] width 126 height 28
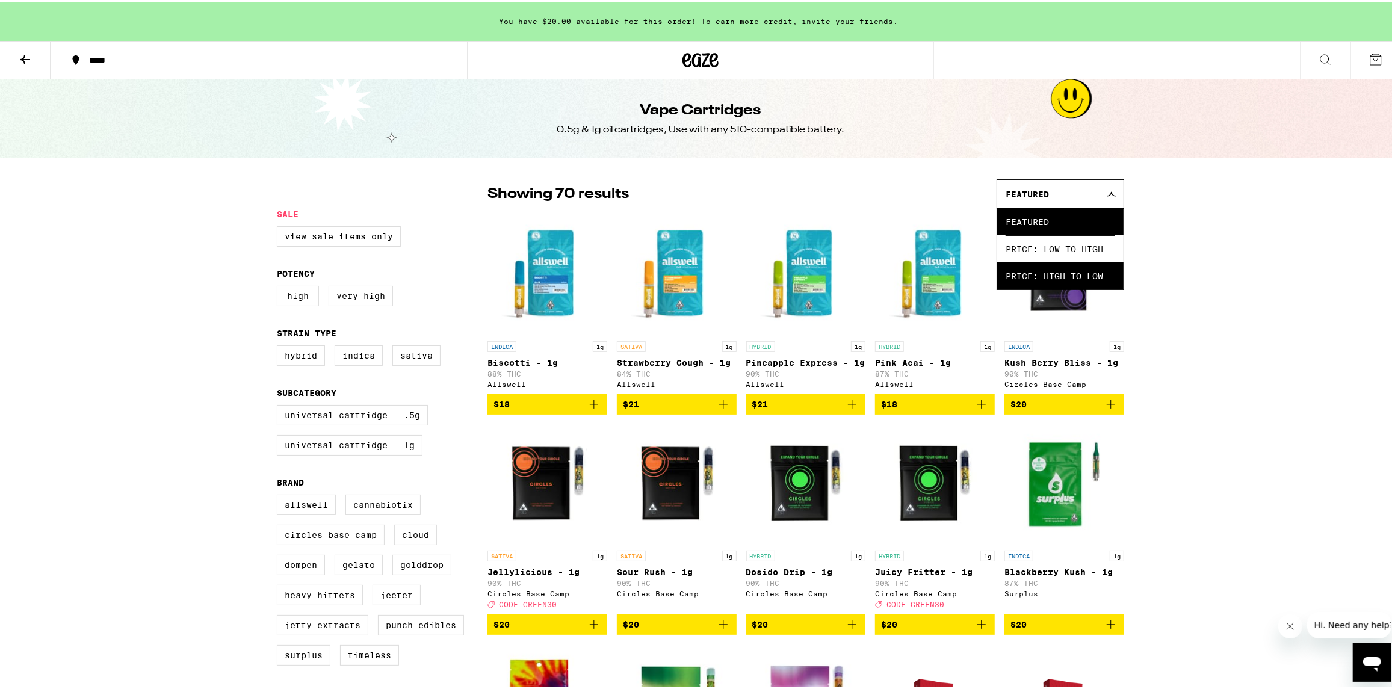
click at [1083, 271] on span "Price: High to Low" at bounding box center [1061, 273] width 110 height 27
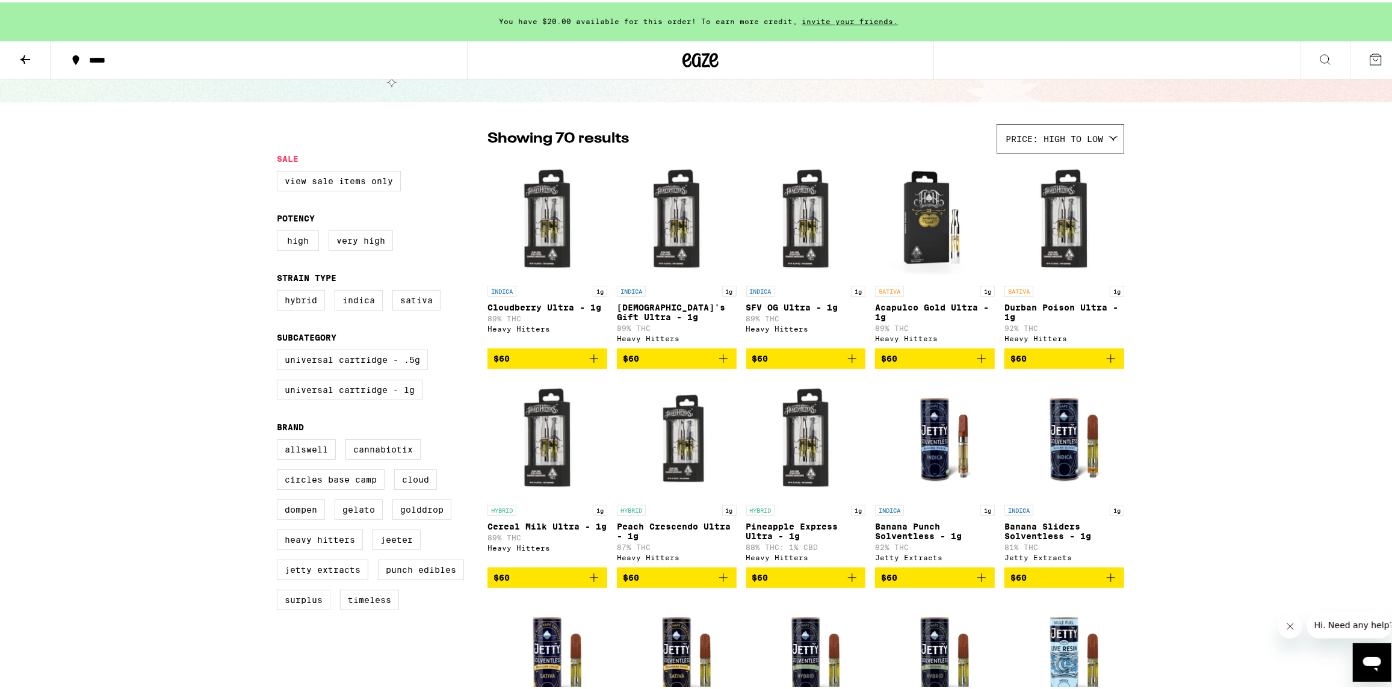
scroll to position [56, 0]
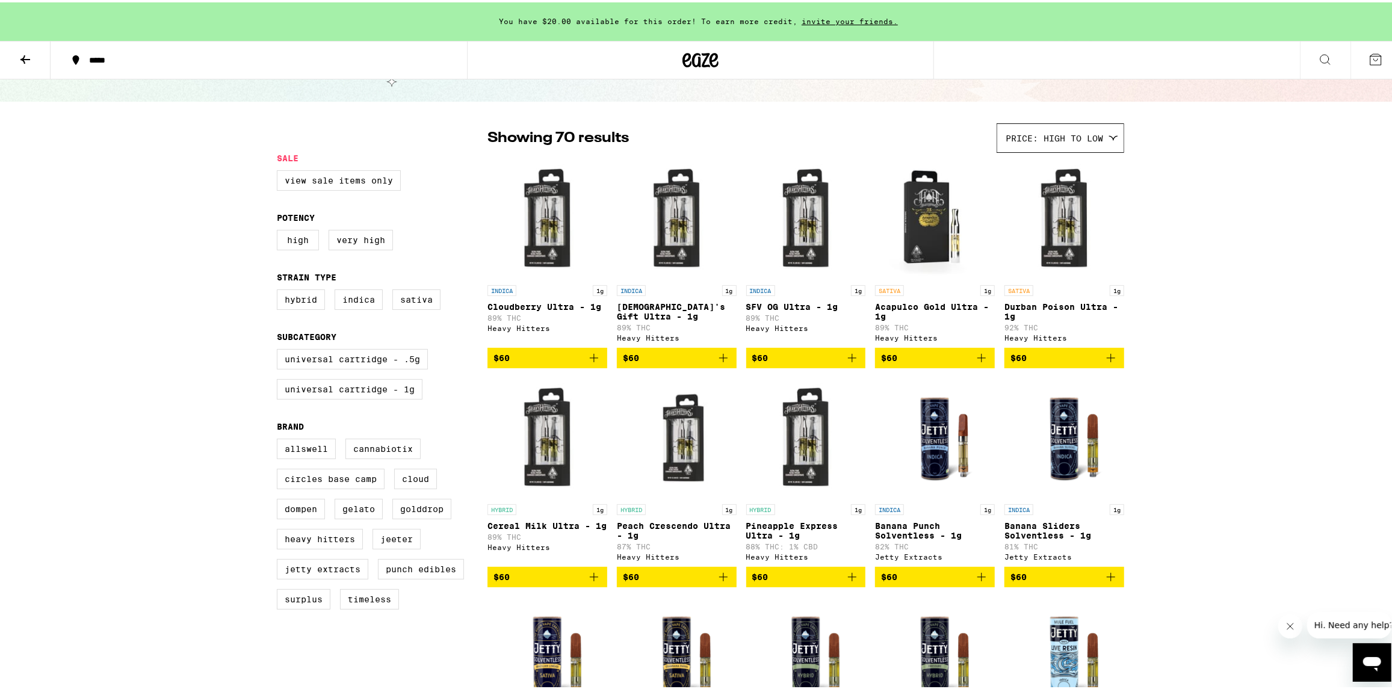
click at [545, 453] on img "Open page for Cereal Milk Ultra - 1g from Heavy Hitters" at bounding box center [547, 436] width 120 height 120
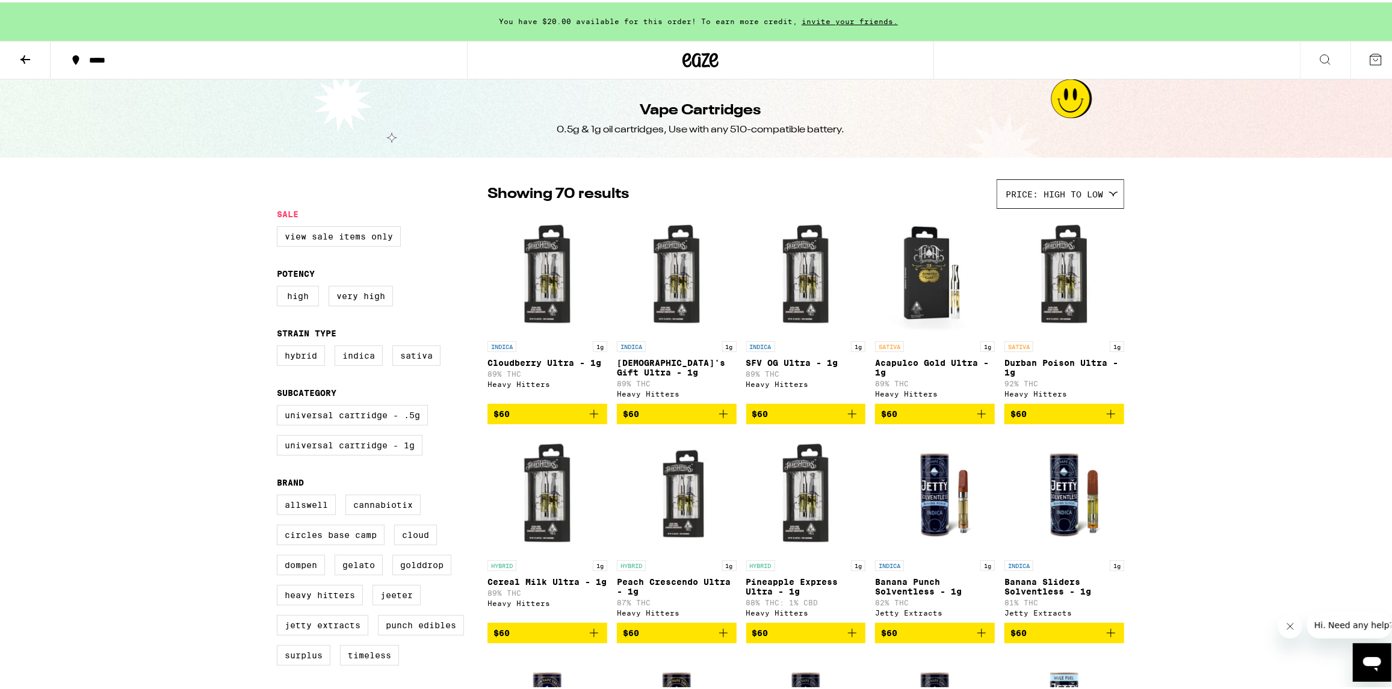
click at [28, 59] on icon at bounding box center [25, 57] width 14 height 14
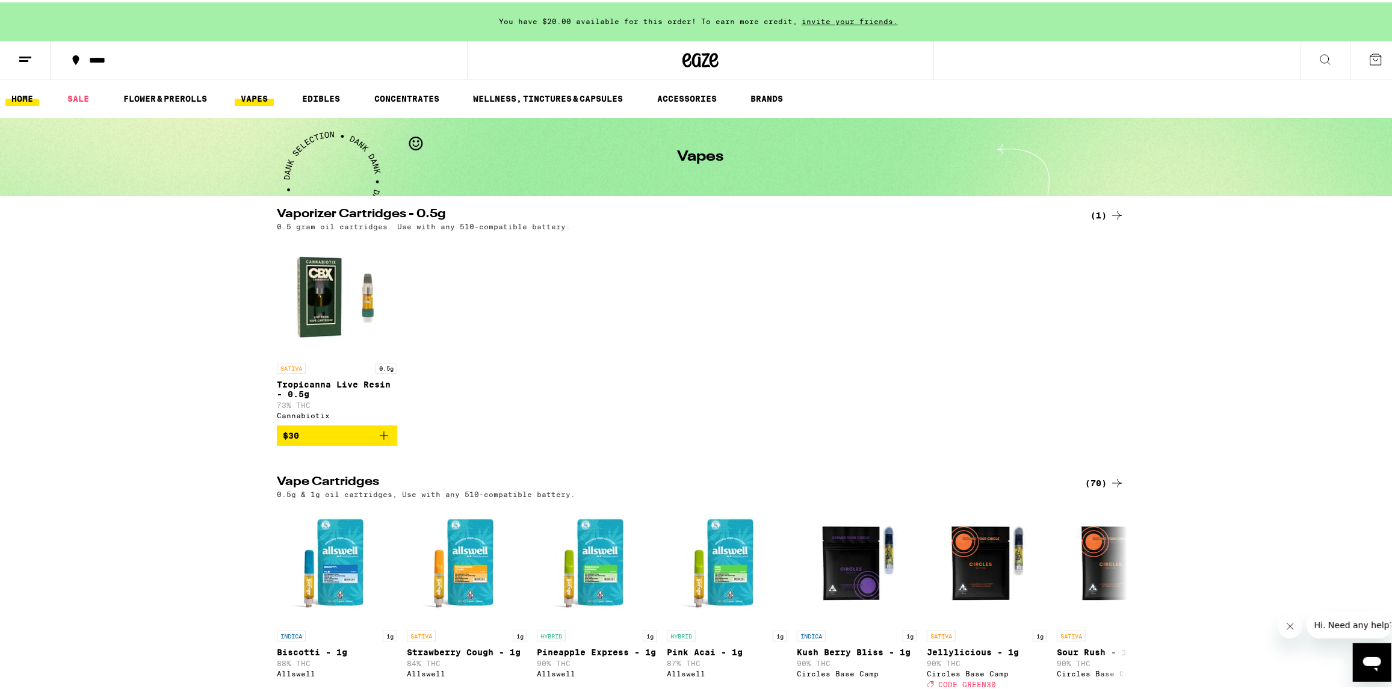
click at [22, 95] on link "HOME" at bounding box center [22, 96] width 34 height 14
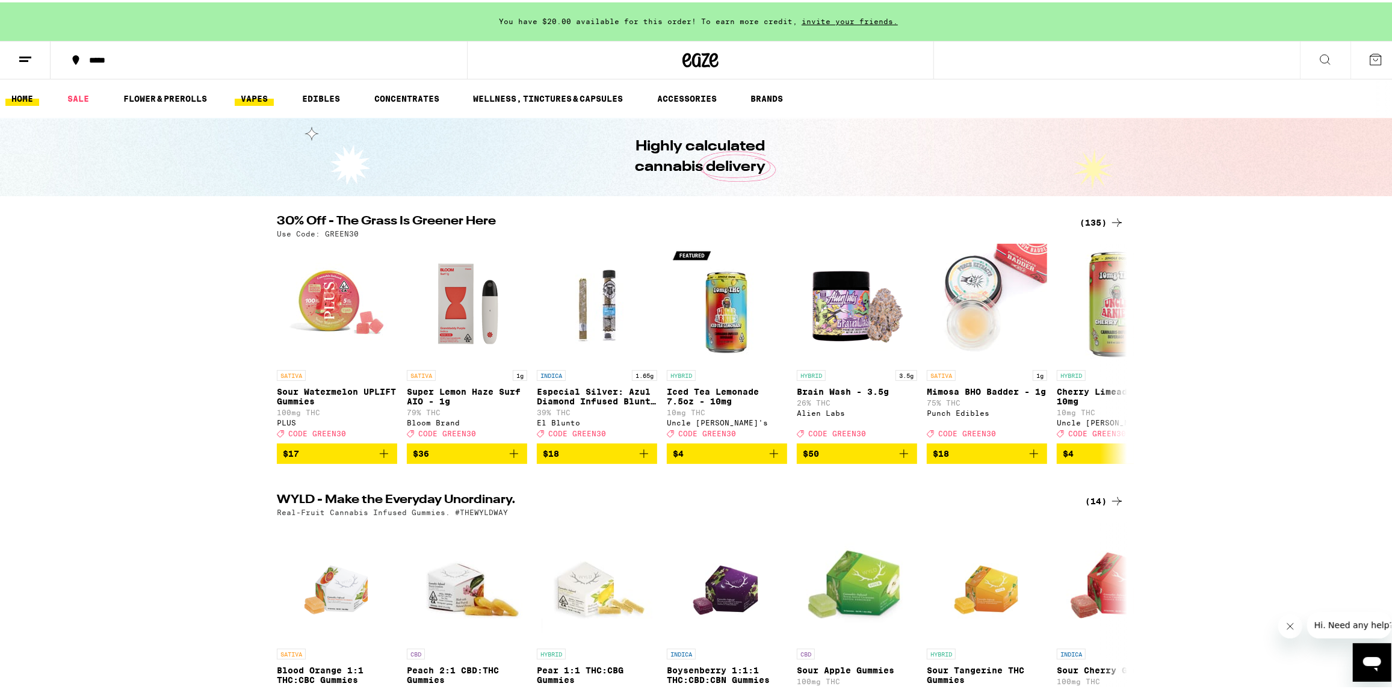
click at [265, 93] on link "VAPES" at bounding box center [254, 96] width 39 height 14
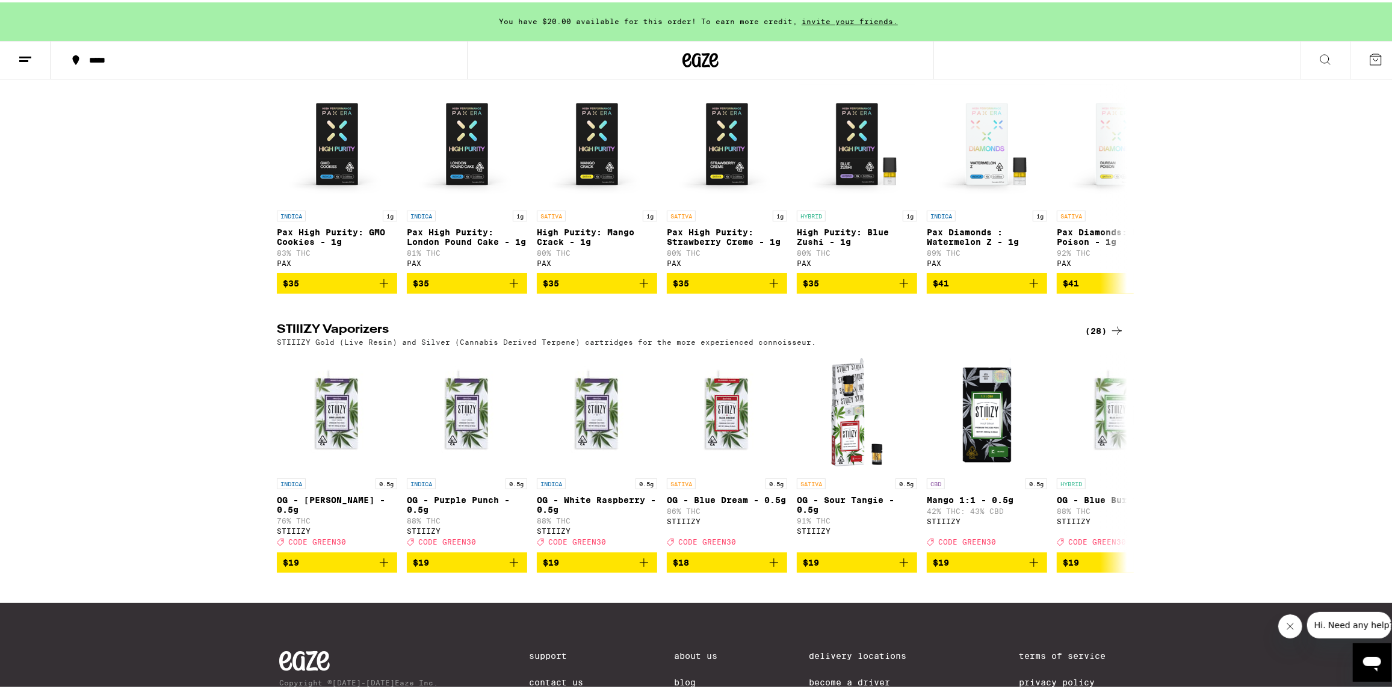
scroll to position [961, 0]
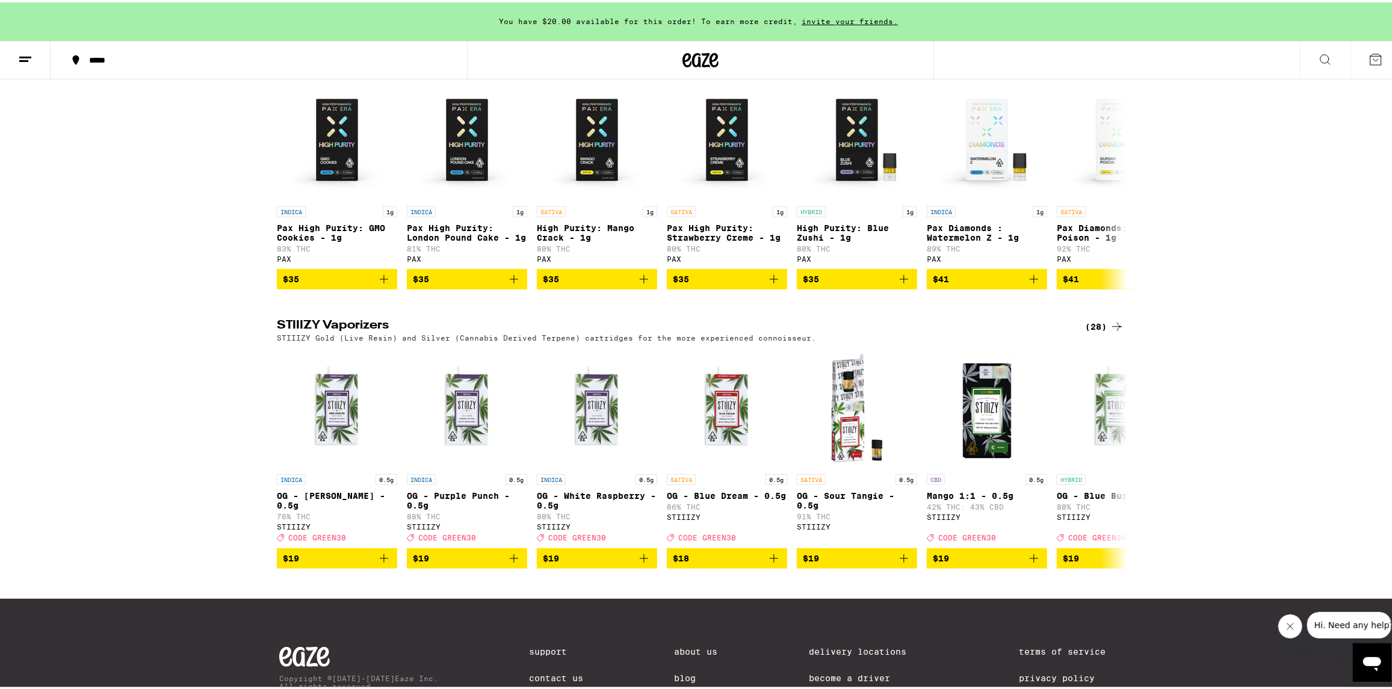
click at [1115, 329] on icon at bounding box center [1117, 324] width 10 height 8
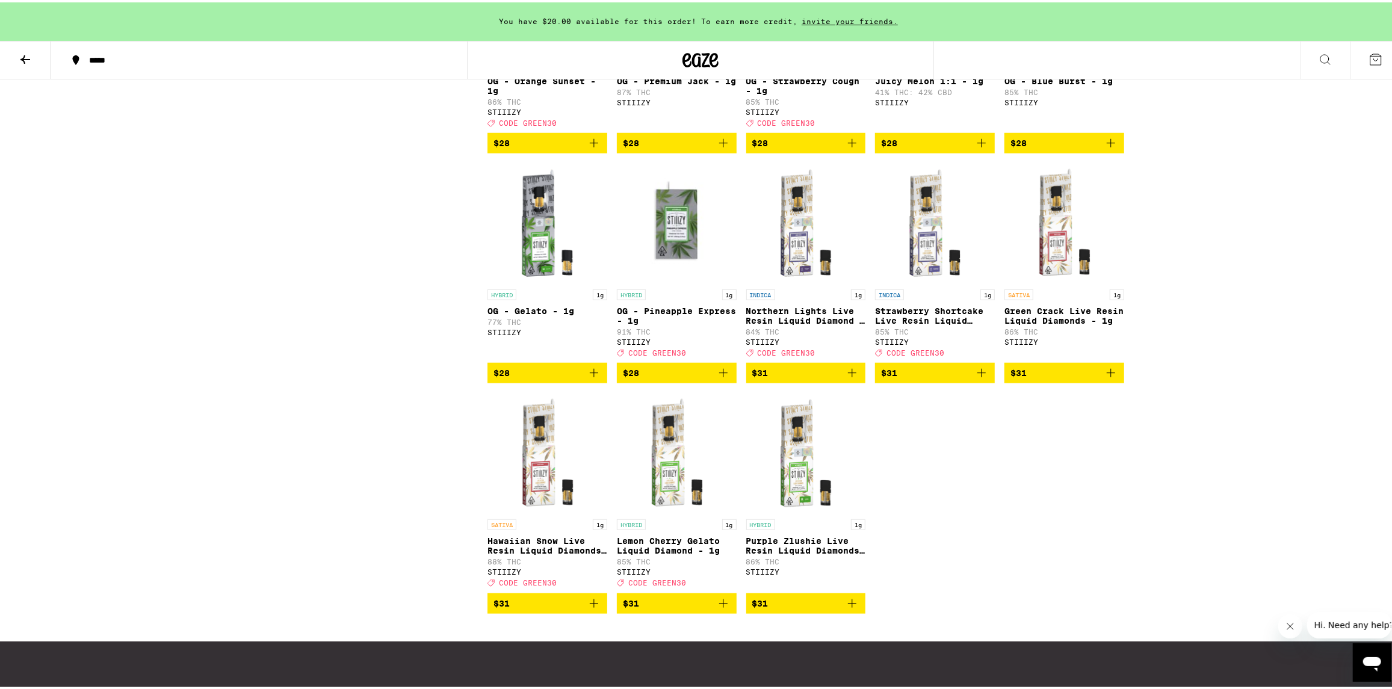
scroll to position [953, 0]
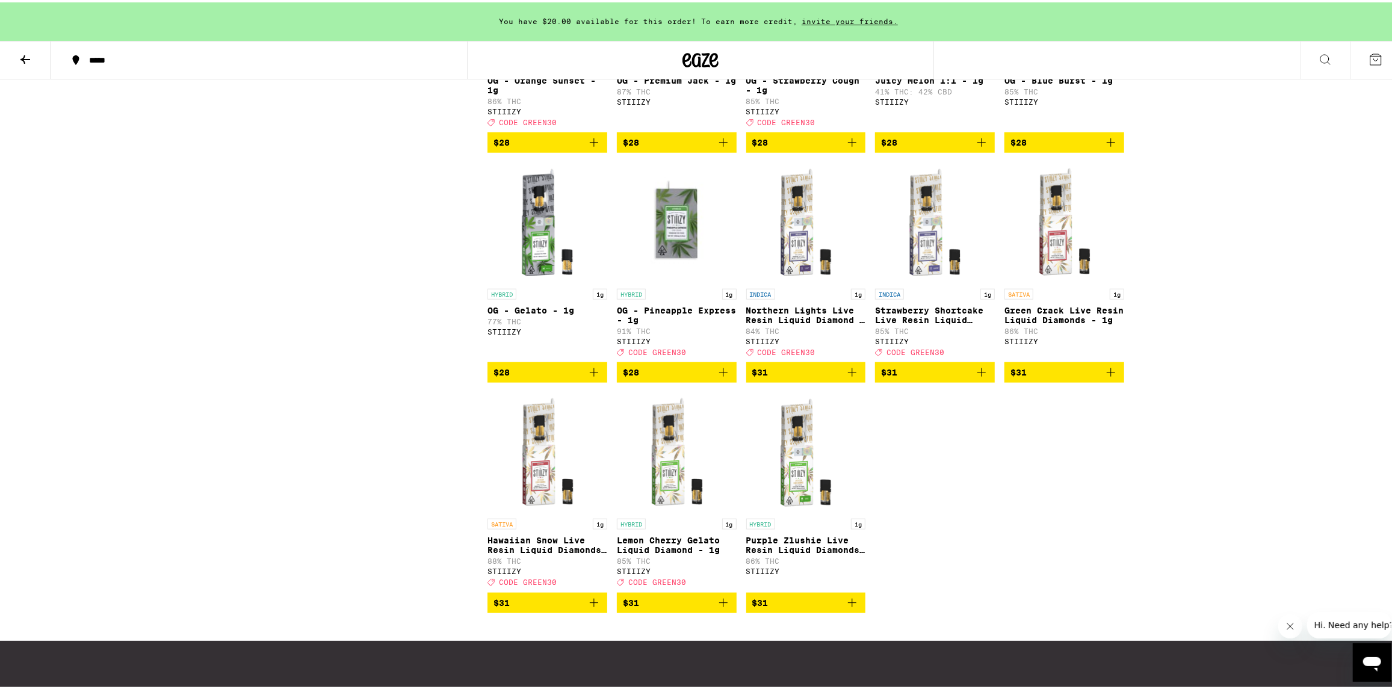
click at [793, 608] on span "$31" at bounding box center [806, 600] width 108 height 14
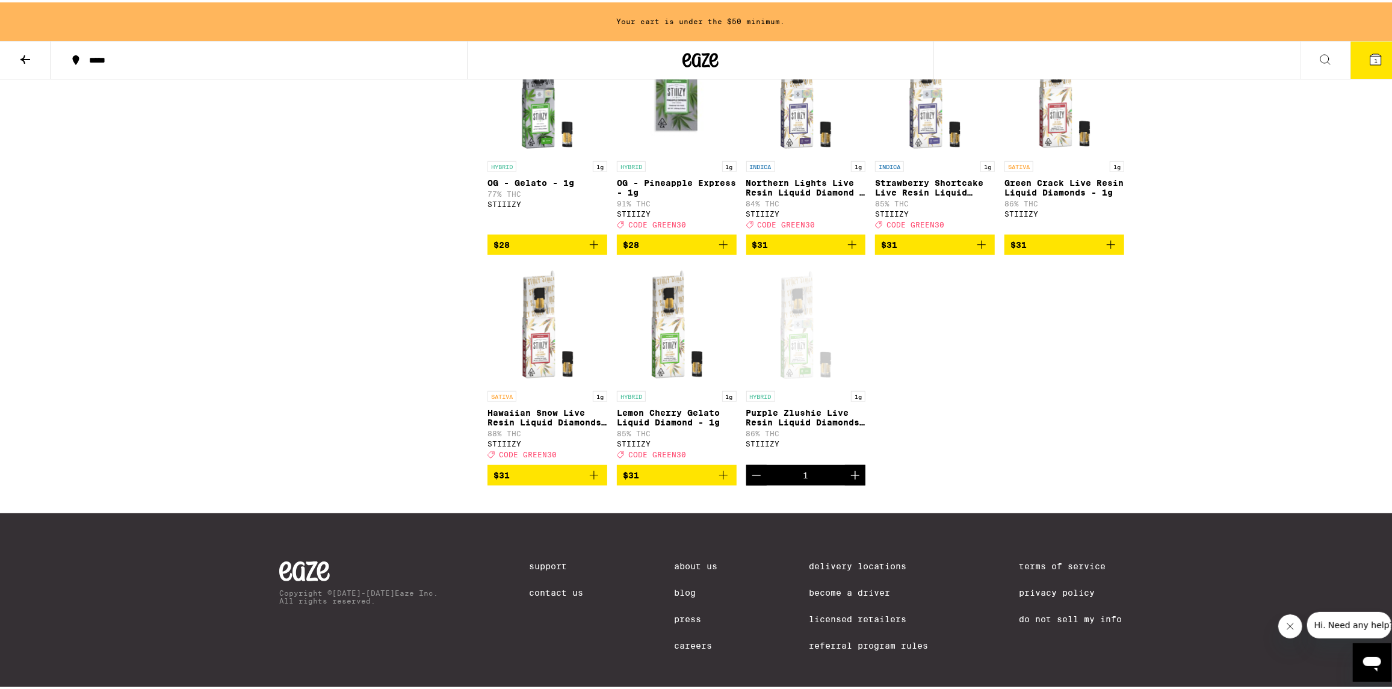
scroll to position [1083, 0]
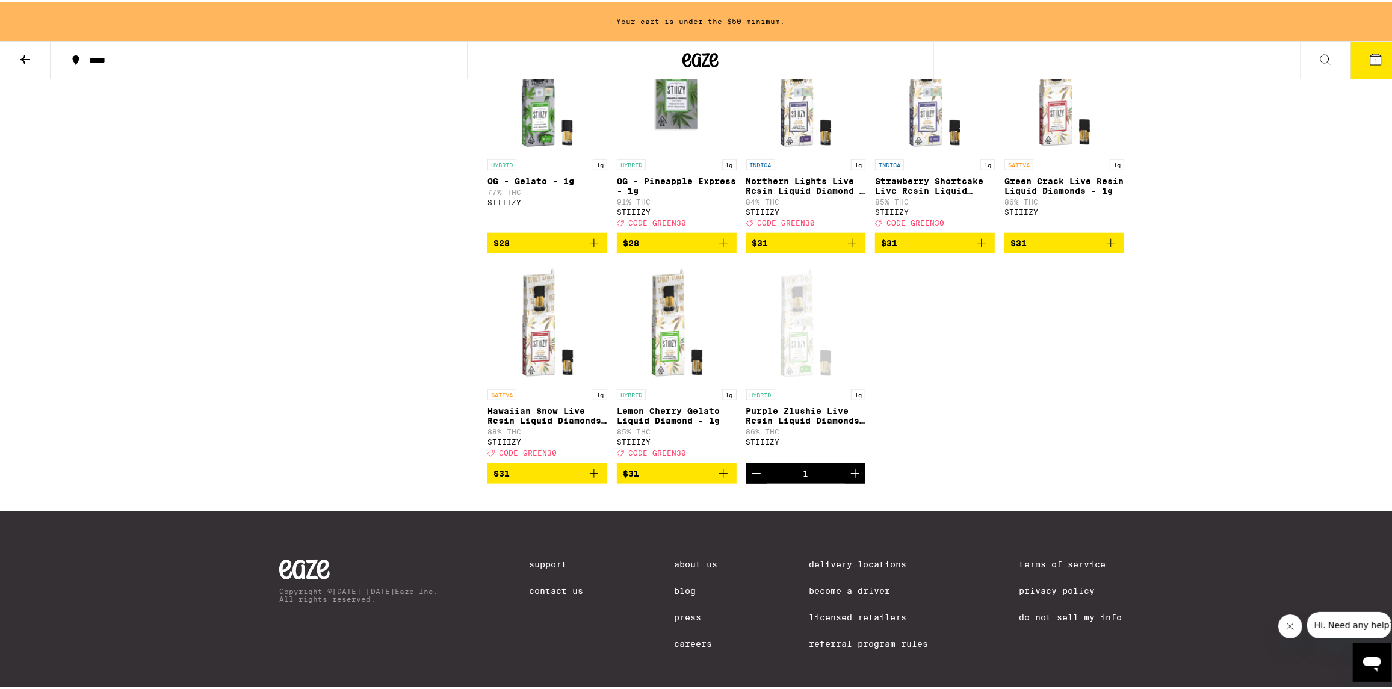
click at [799, 380] on div "Open page for Purple Zlushie Live Resin Liquid Diamonds - 1g from STIIIZY" at bounding box center [806, 321] width 120 height 120
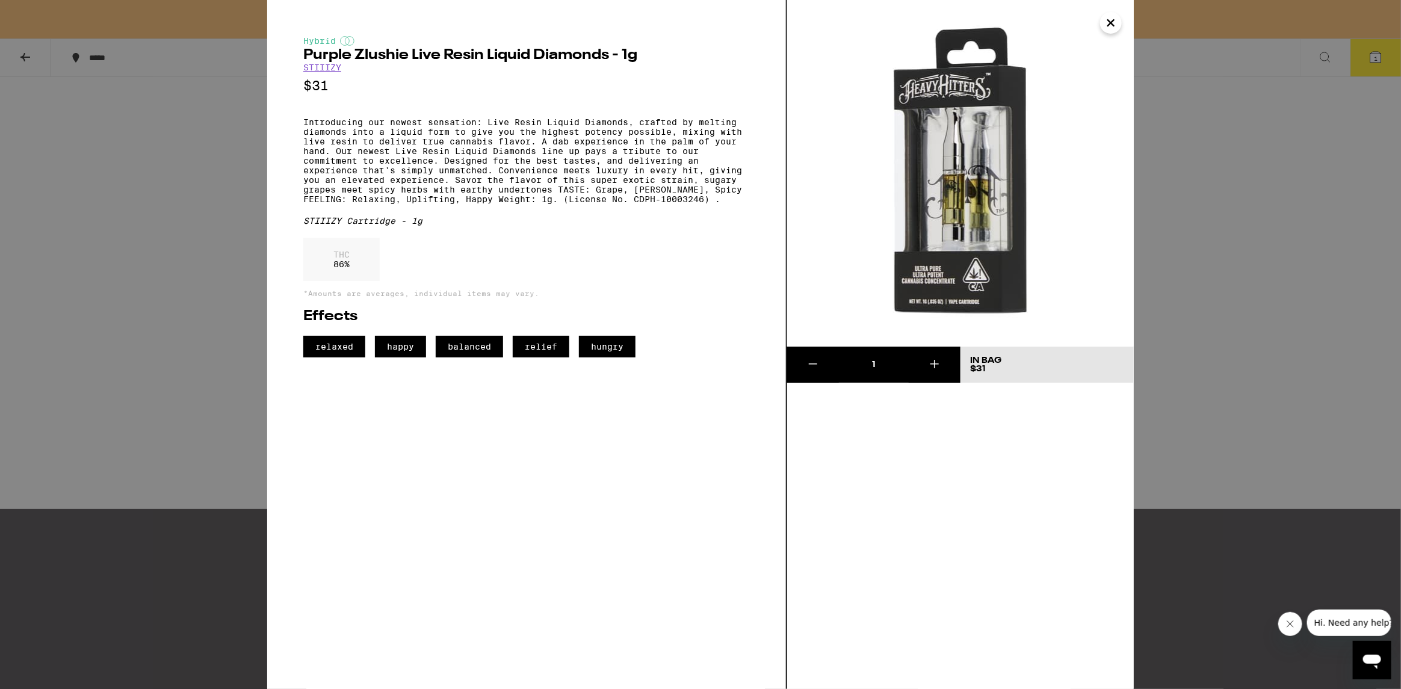
click at [1118, 19] on icon "Close" at bounding box center [1111, 23] width 14 height 18
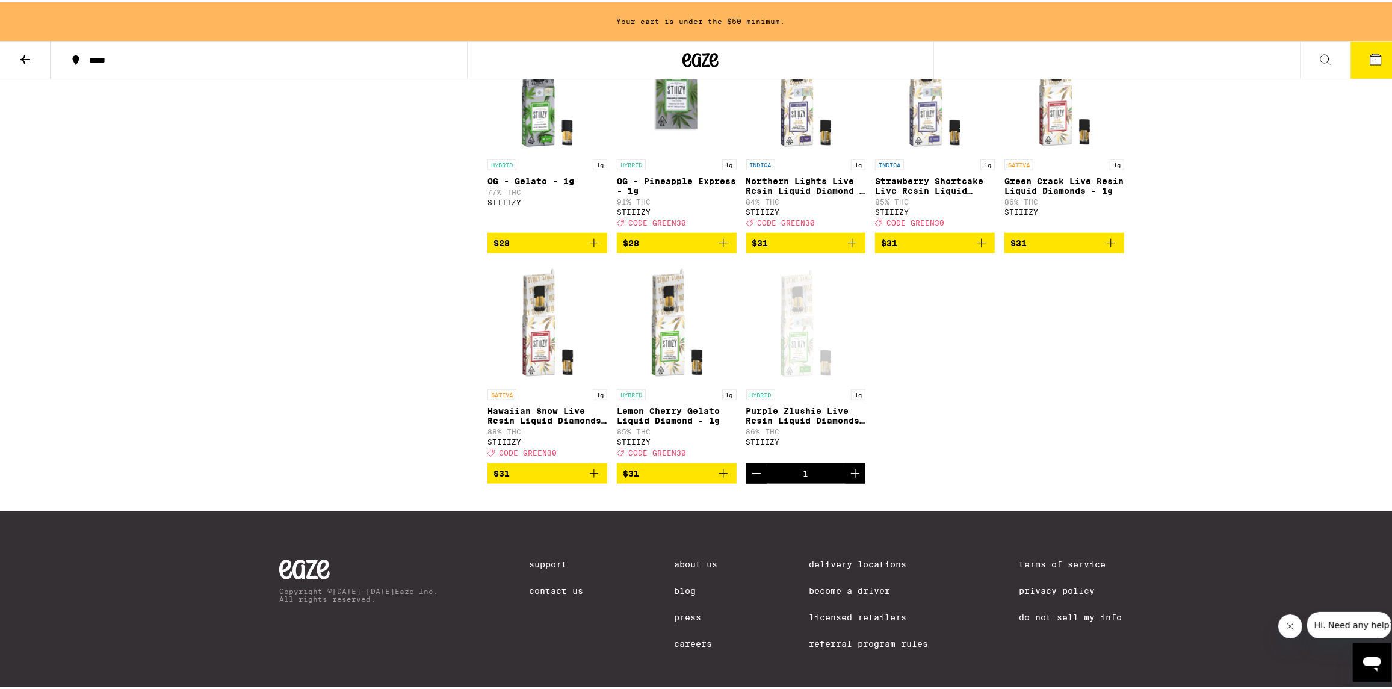
click at [666, 372] on img "Open page for Lemon Cherry Gelato Liquid Diamond - 1g from STIIIZY" at bounding box center [677, 321] width 120 height 120
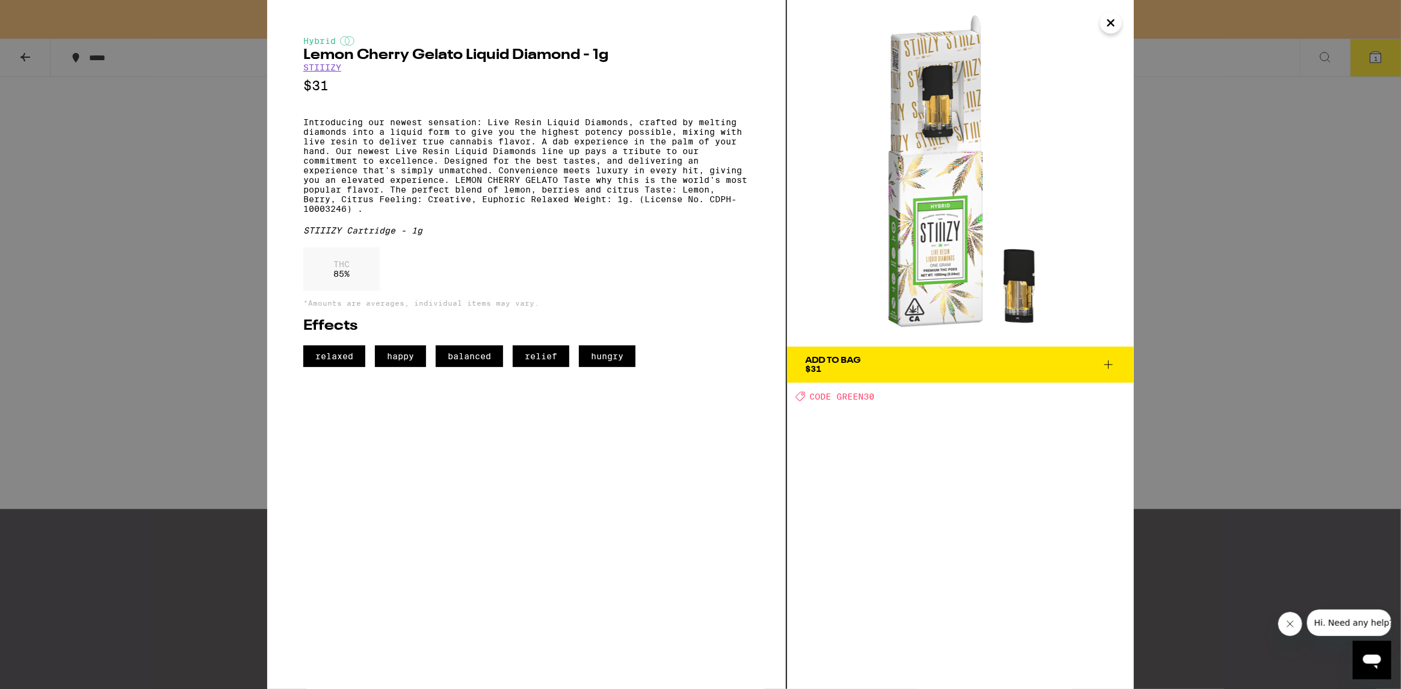
click at [1118, 27] on icon "Close" at bounding box center [1111, 23] width 14 height 18
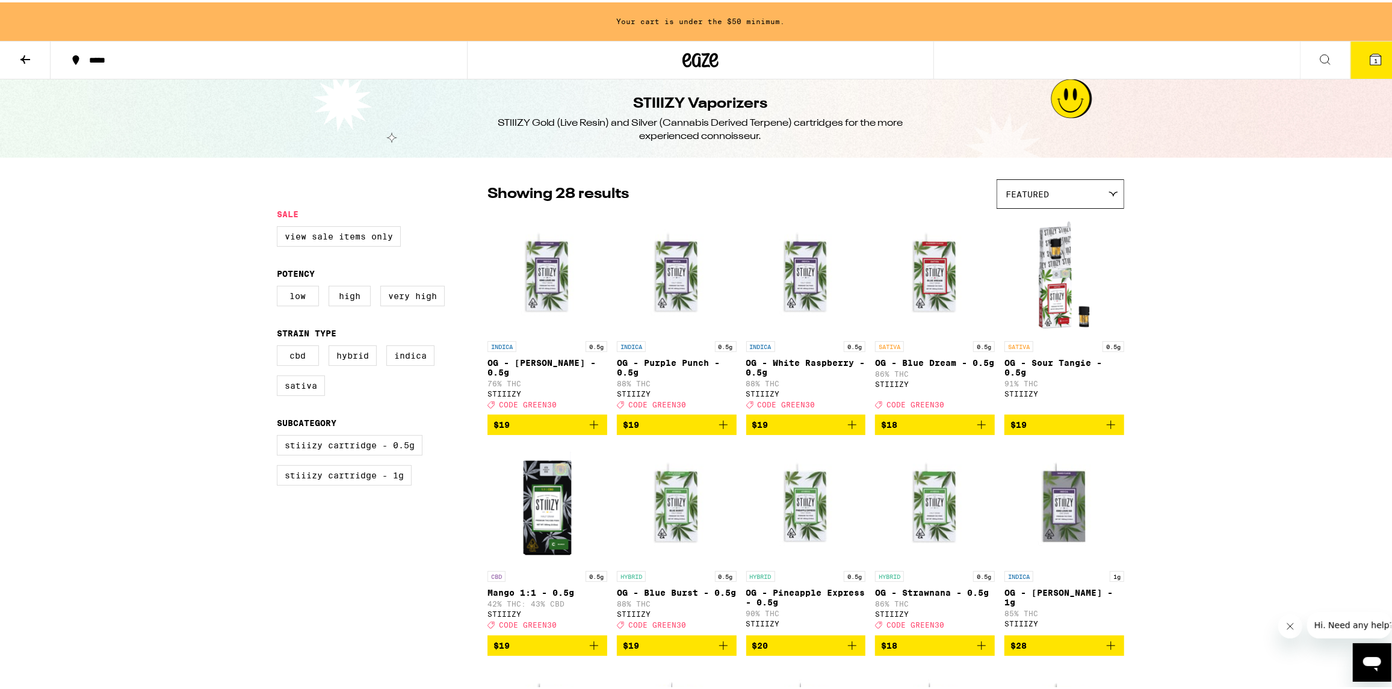
click at [25, 55] on icon at bounding box center [25, 57] width 14 height 14
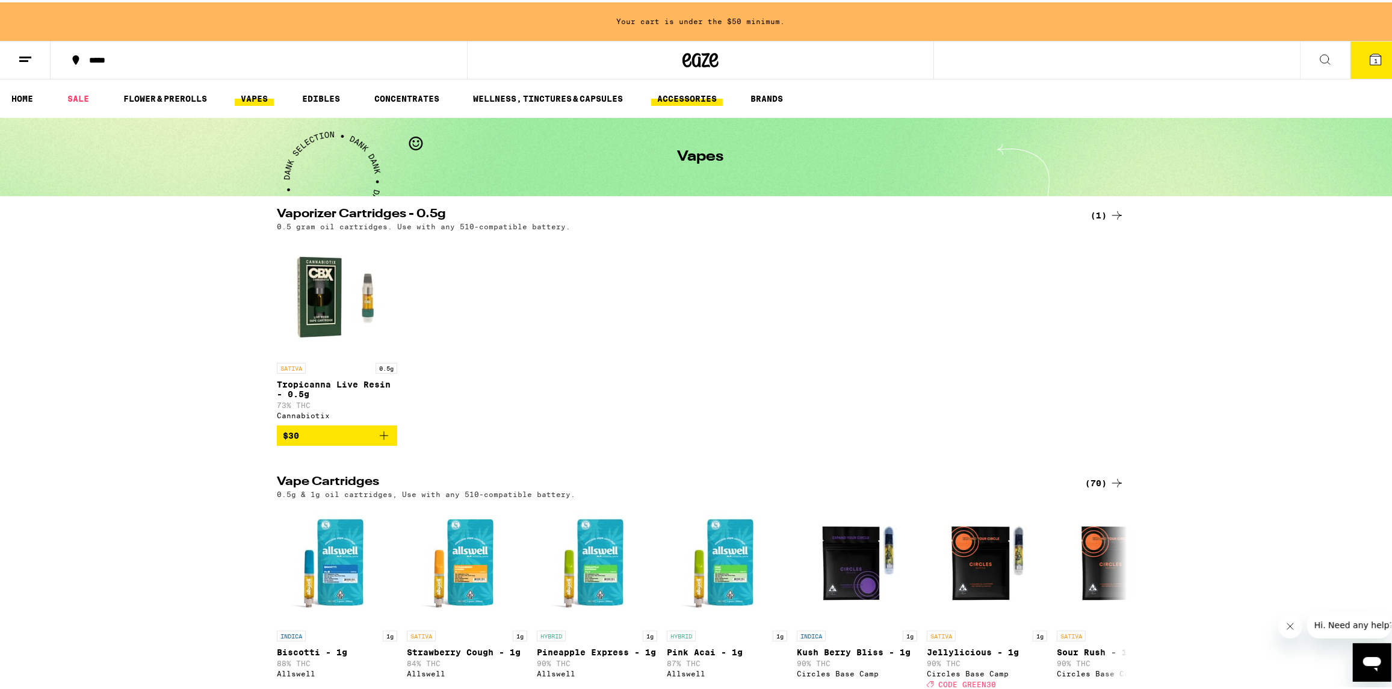
click at [675, 94] on link "ACCESSORIES" at bounding box center [687, 96] width 72 height 14
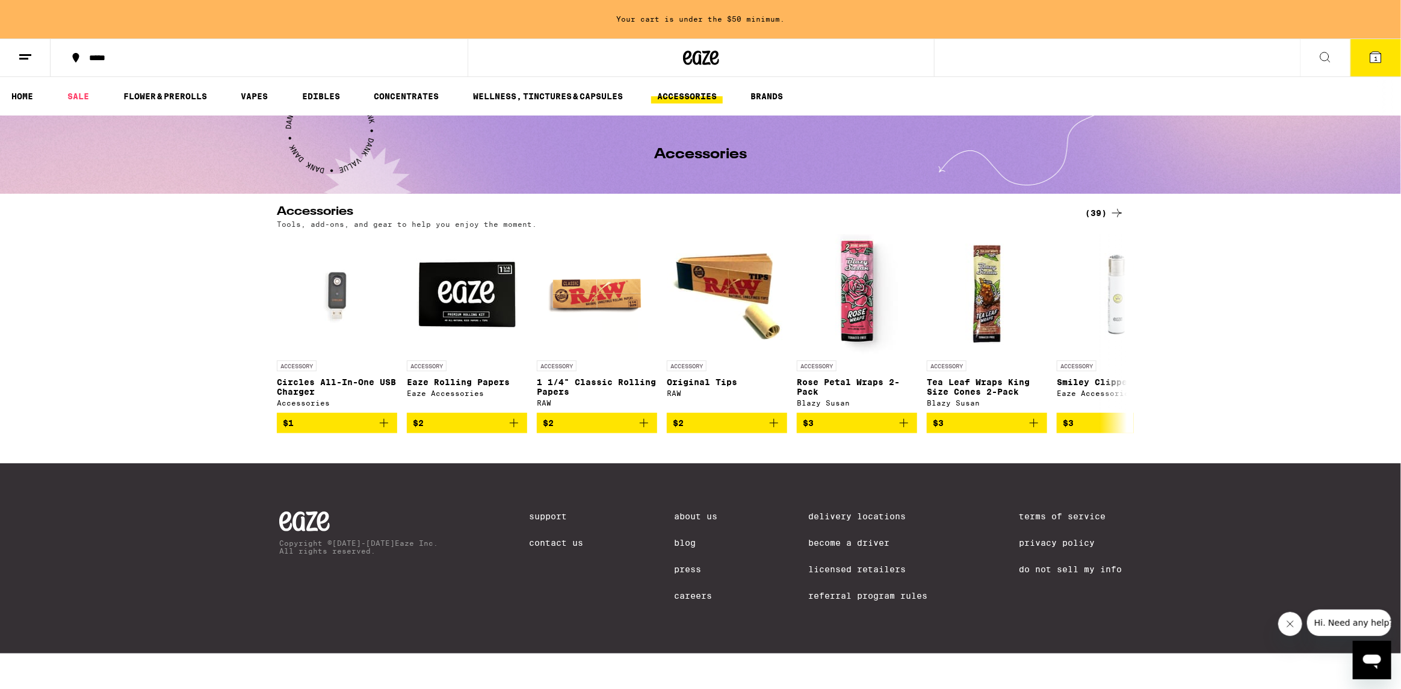
click at [1097, 210] on div "(39)" at bounding box center [1104, 213] width 39 height 14
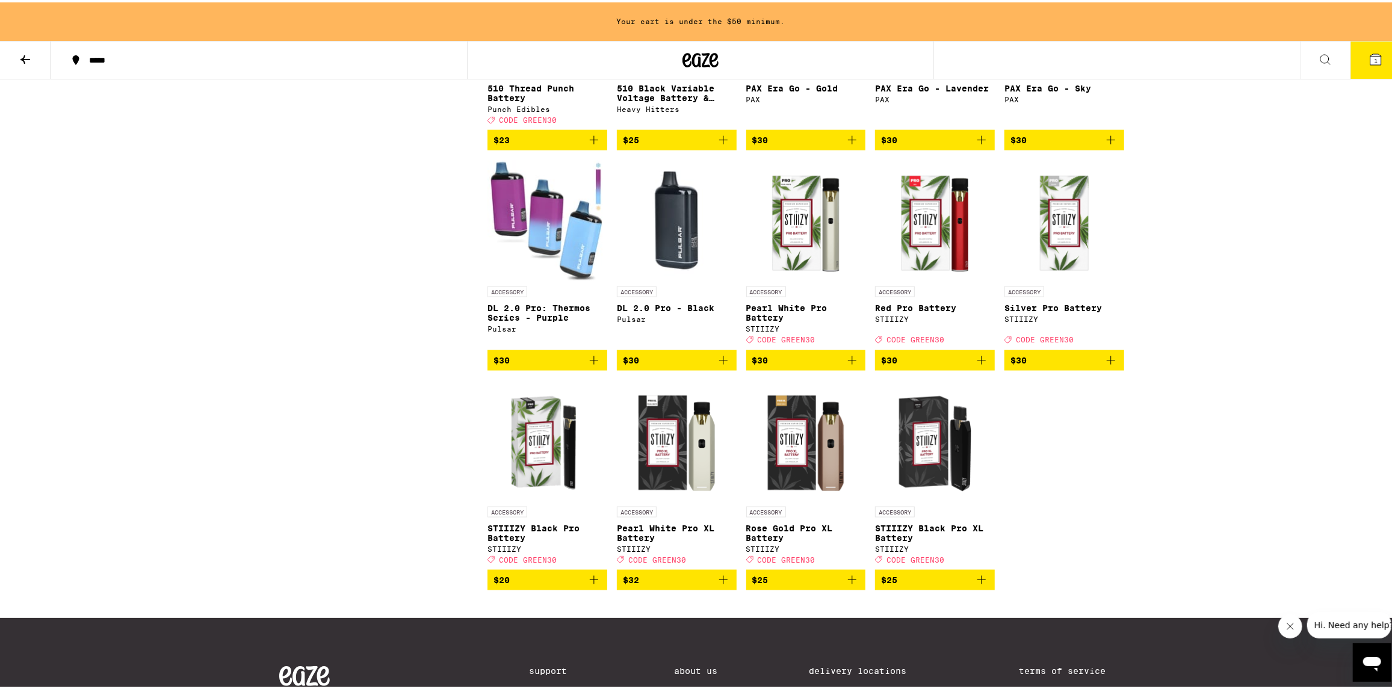
scroll to position [1319, 0]
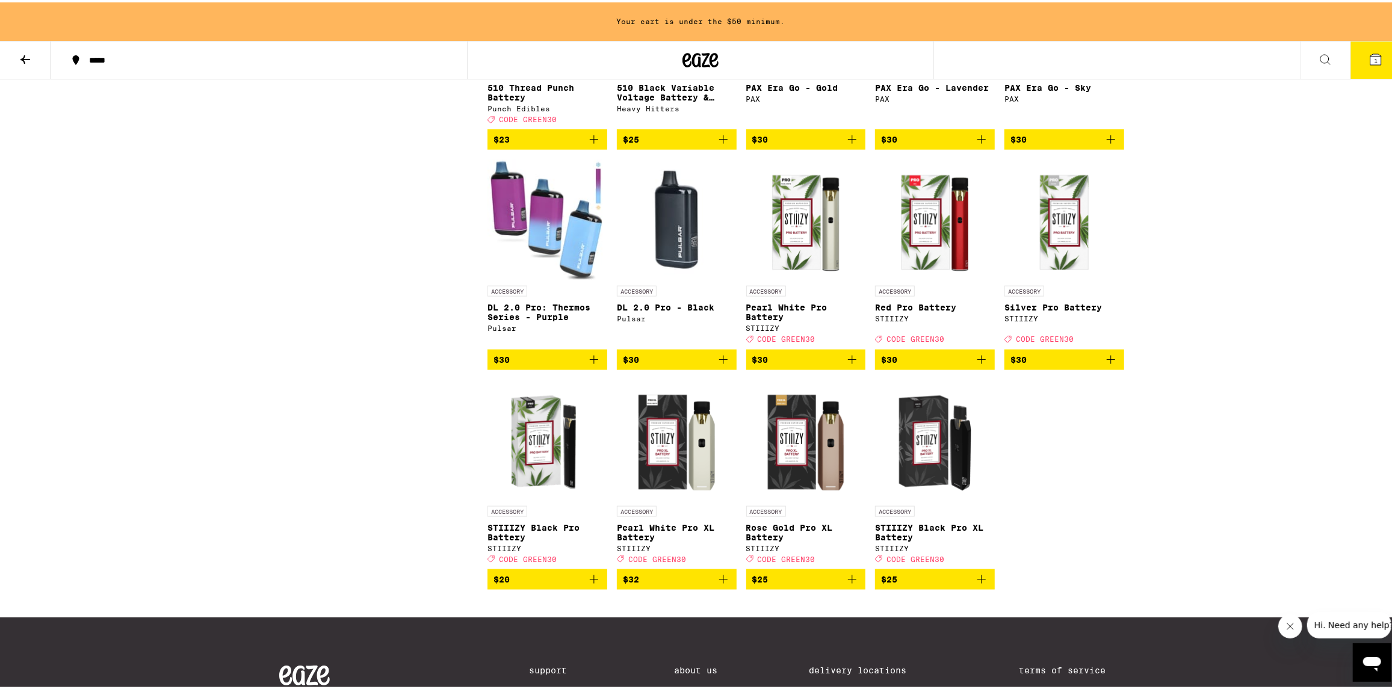
click at [905, 584] on span "$25" at bounding box center [935, 577] width 108 height 14
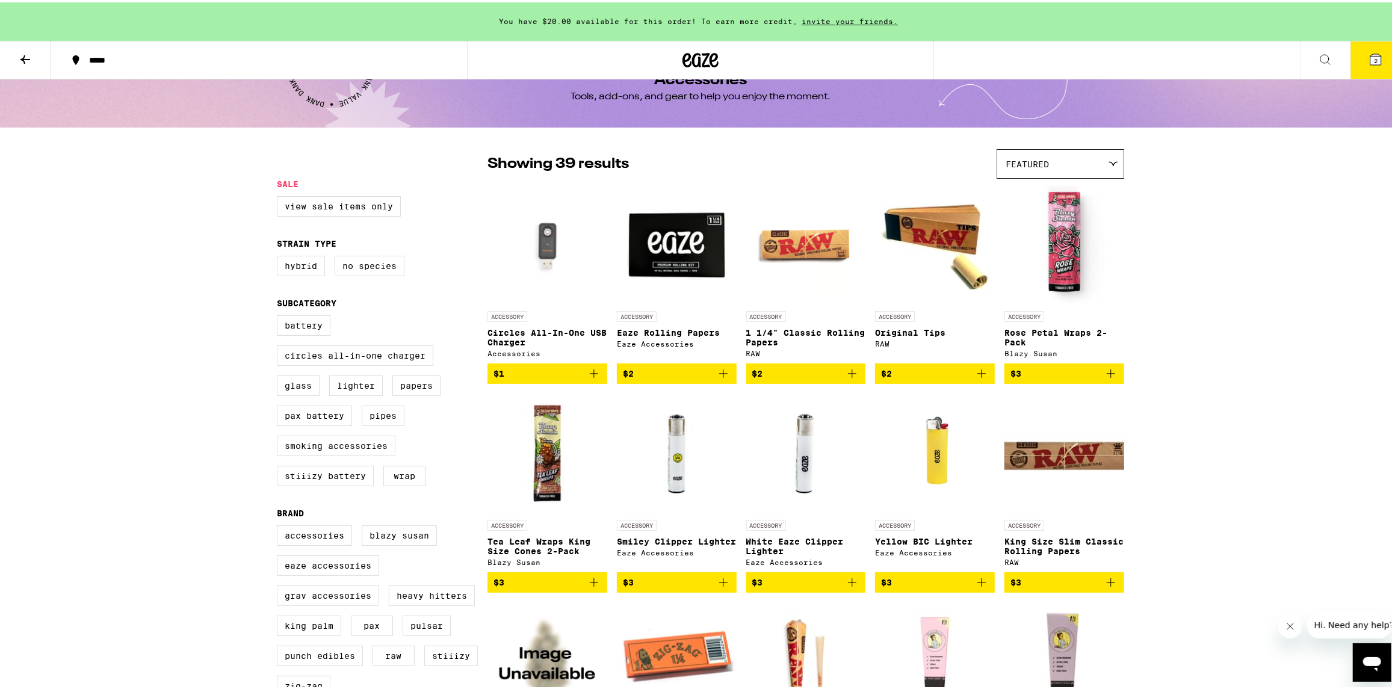
scroll to position [0, 0]
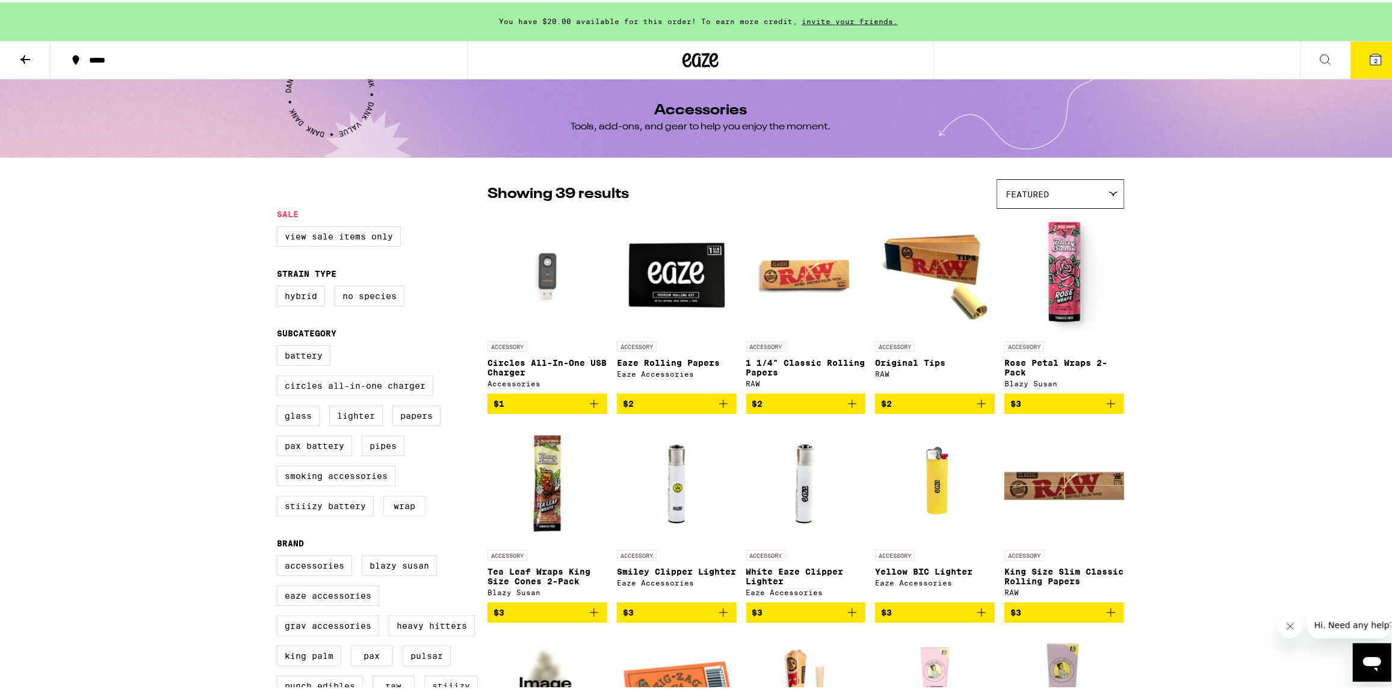
click at [33, 61] on button at bounding box center [25, 58] width 51 height 38
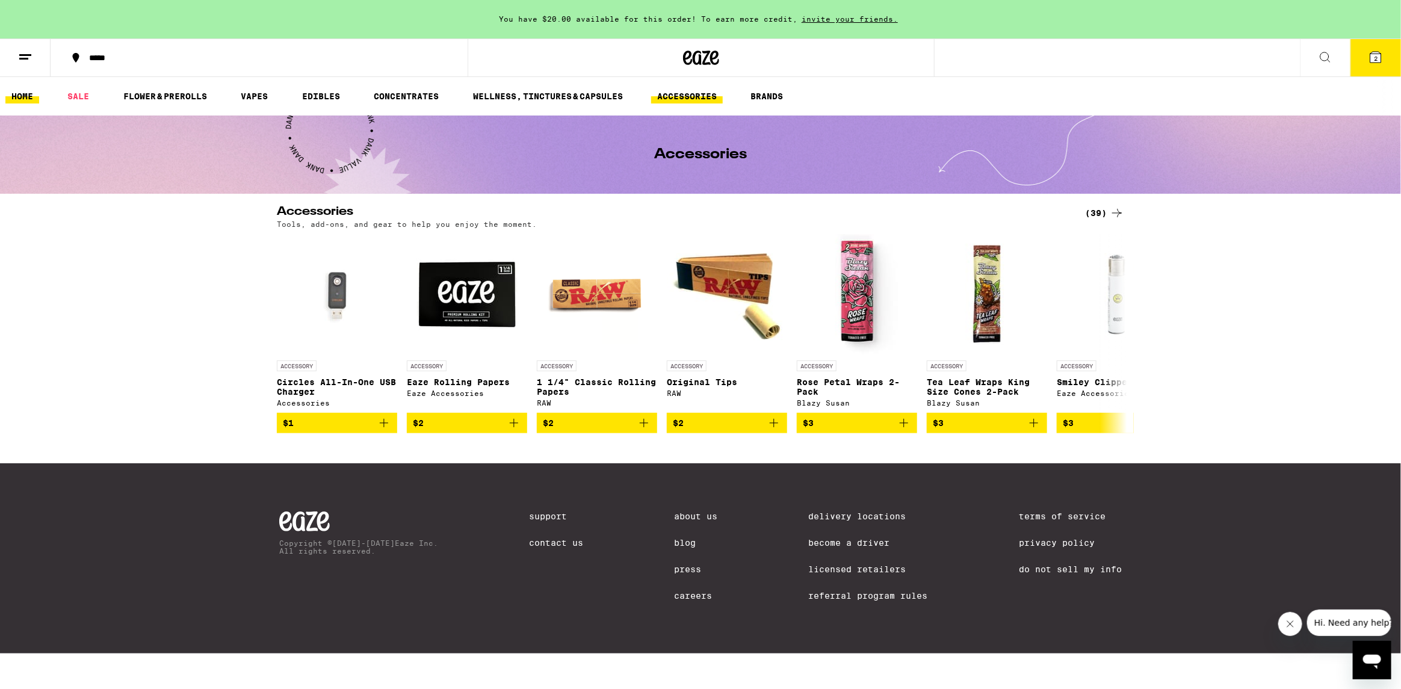
click at [30, 96] on link "HOME" at bounding box center [22, 96] width 34 height 14
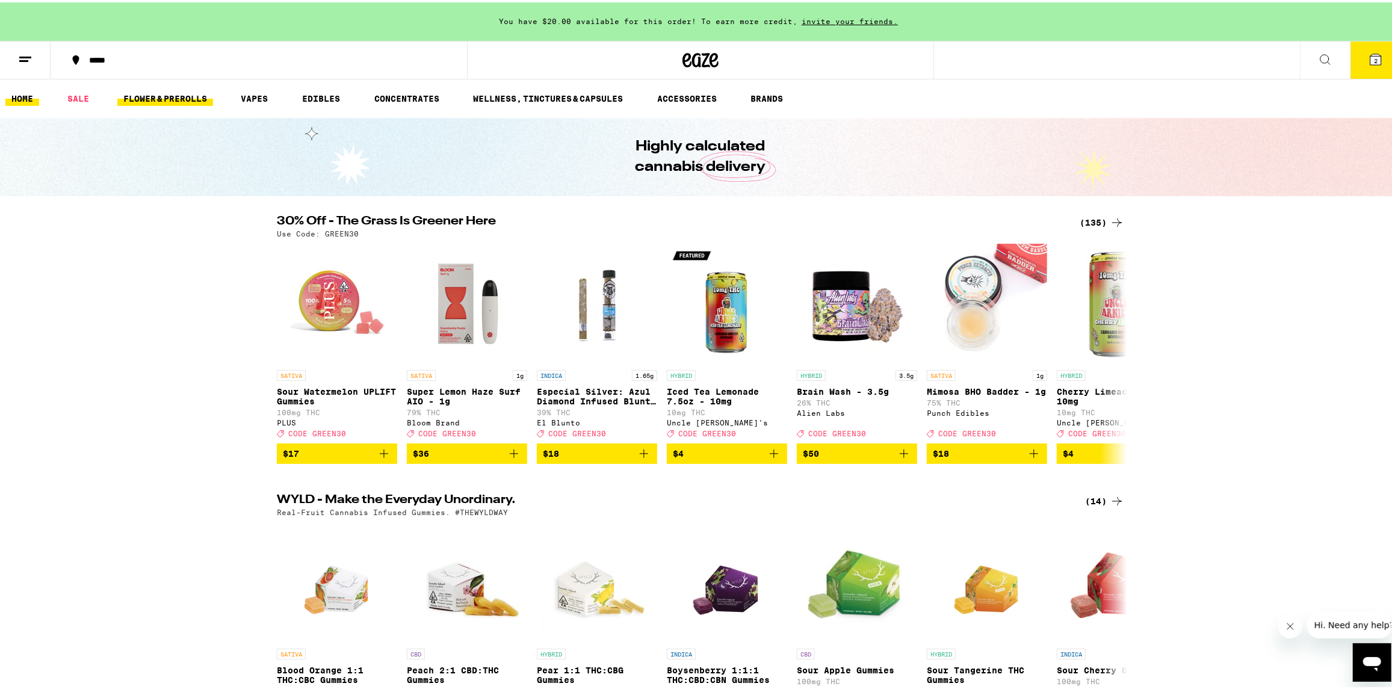
click at [176, 95] on link "FLOWER & PREROLLS" at bounding box center [165, 96] width 96 height 14
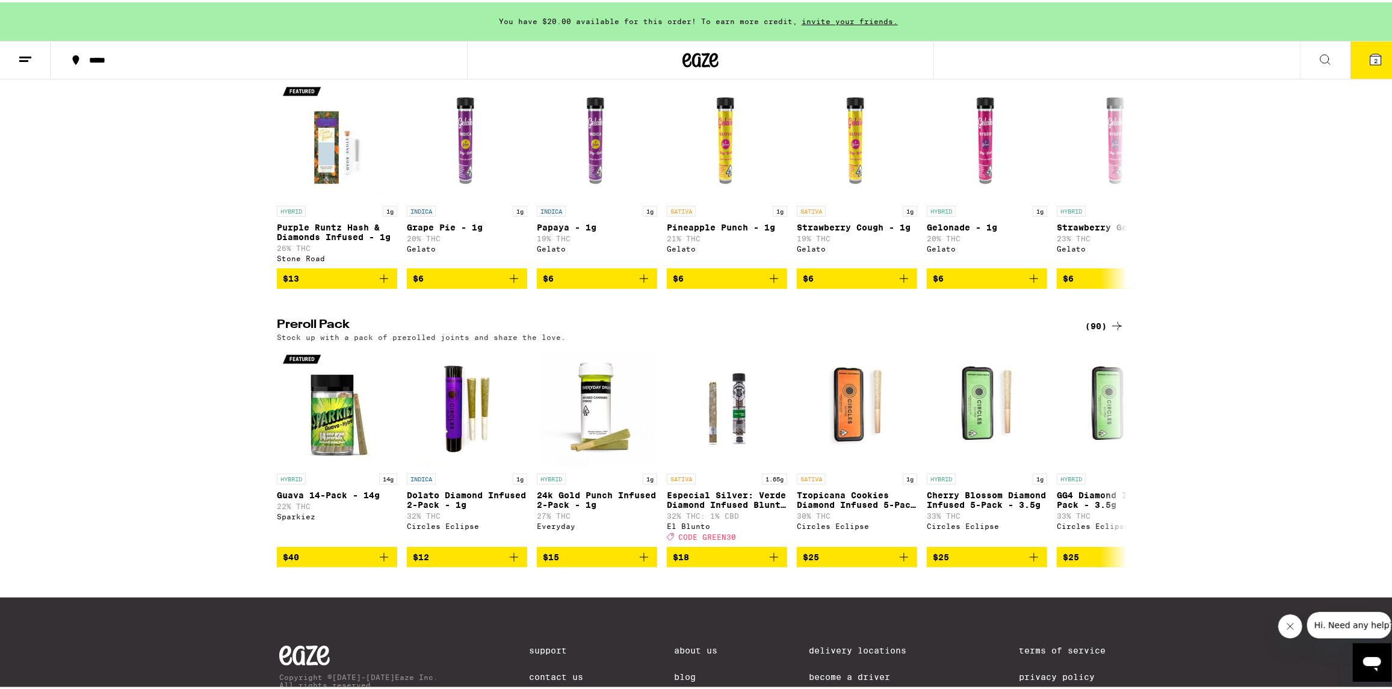
scroll to position [706, 0]
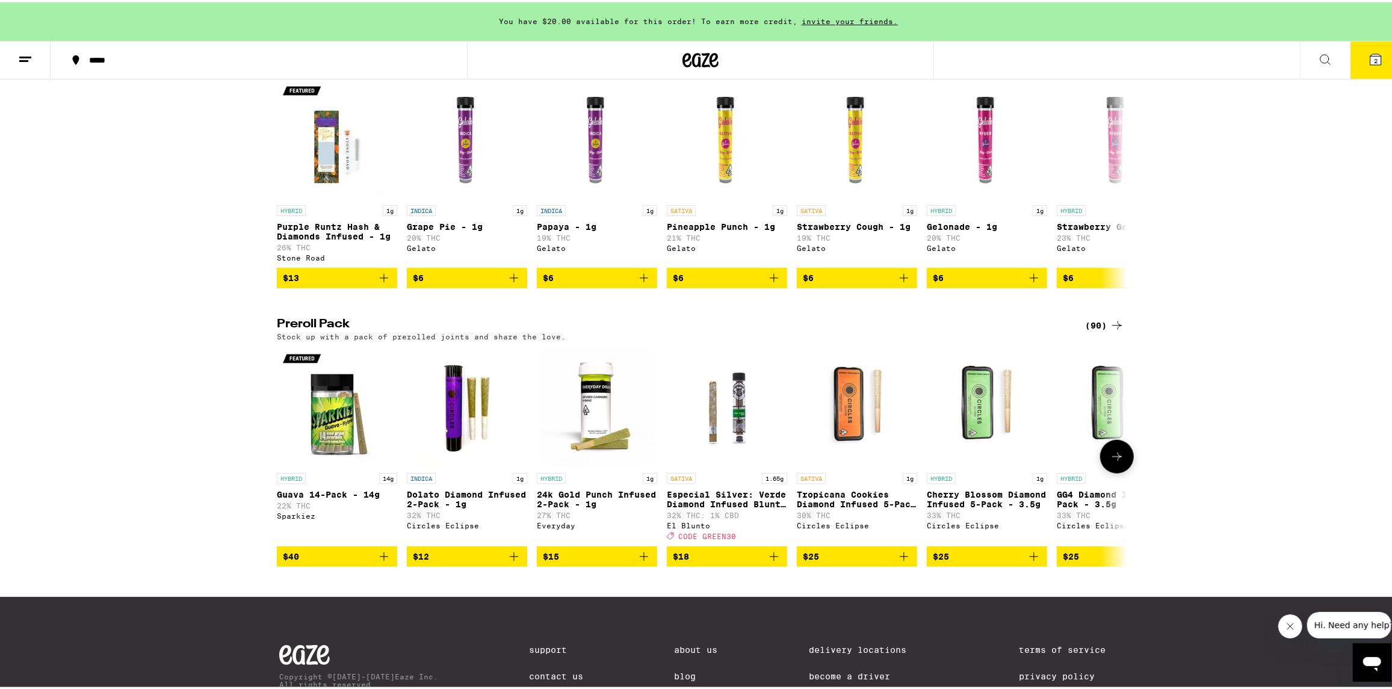
click at [318, 562] on span "$40" at bounding box center [337, 554] width 108 height 14
click at [1111, 462] on icon at bounding box center [1117, 454] width 14 height 14
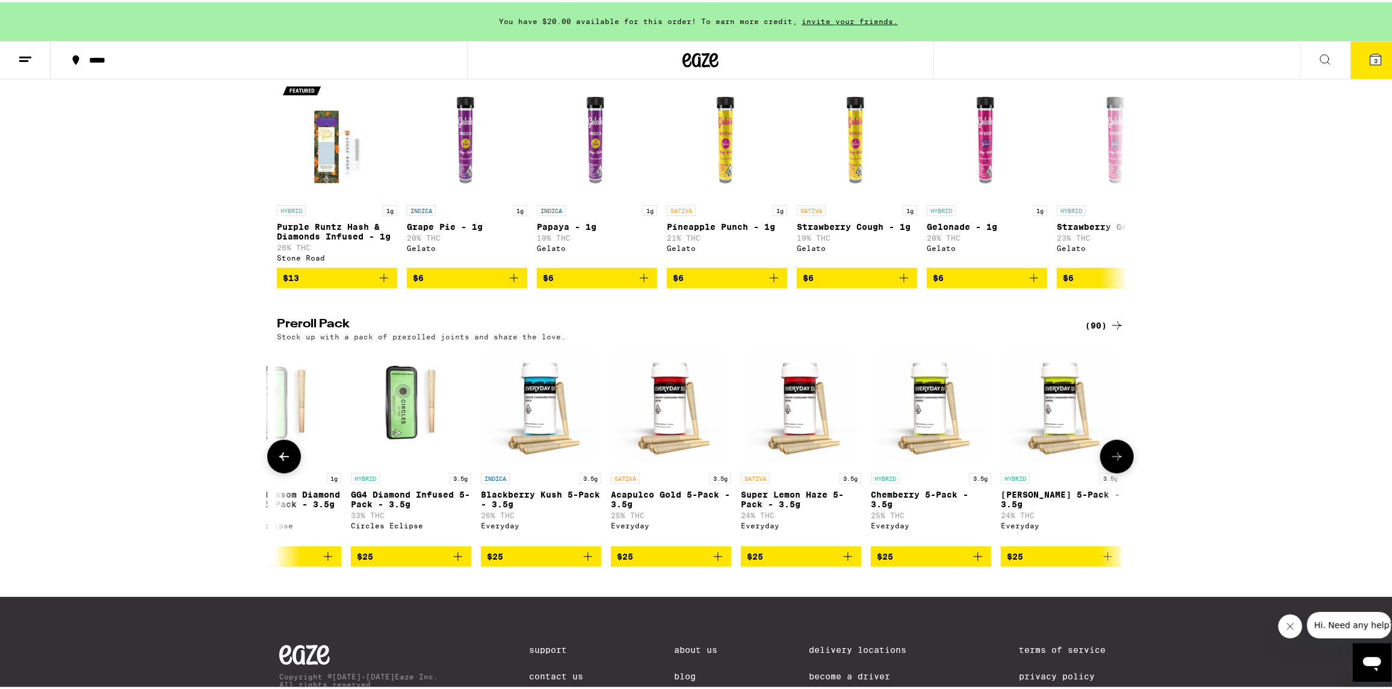
scroll to position [0, 716]
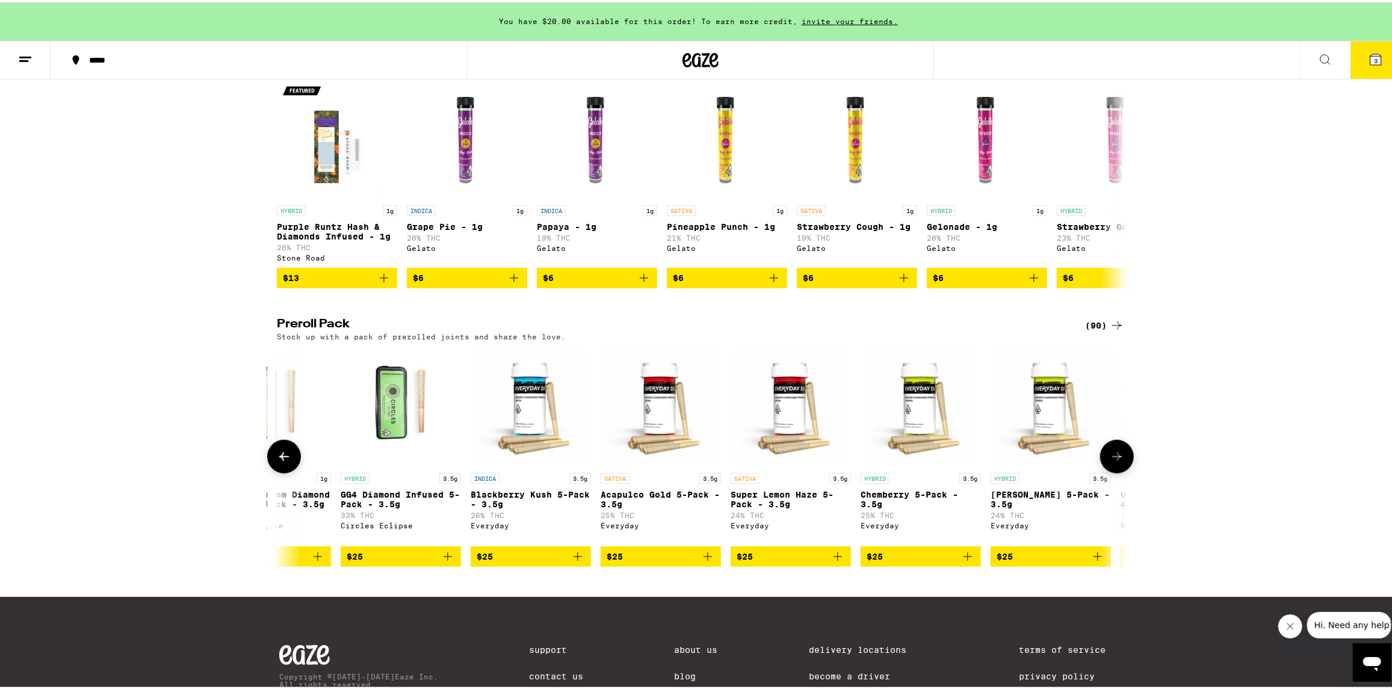
click at [375, 562] on span "$25" at bounding box center [401, 554] width 108 height 14
click at [918, 562] on span "$25" at bounding box center [921, 554] width 108 height 14
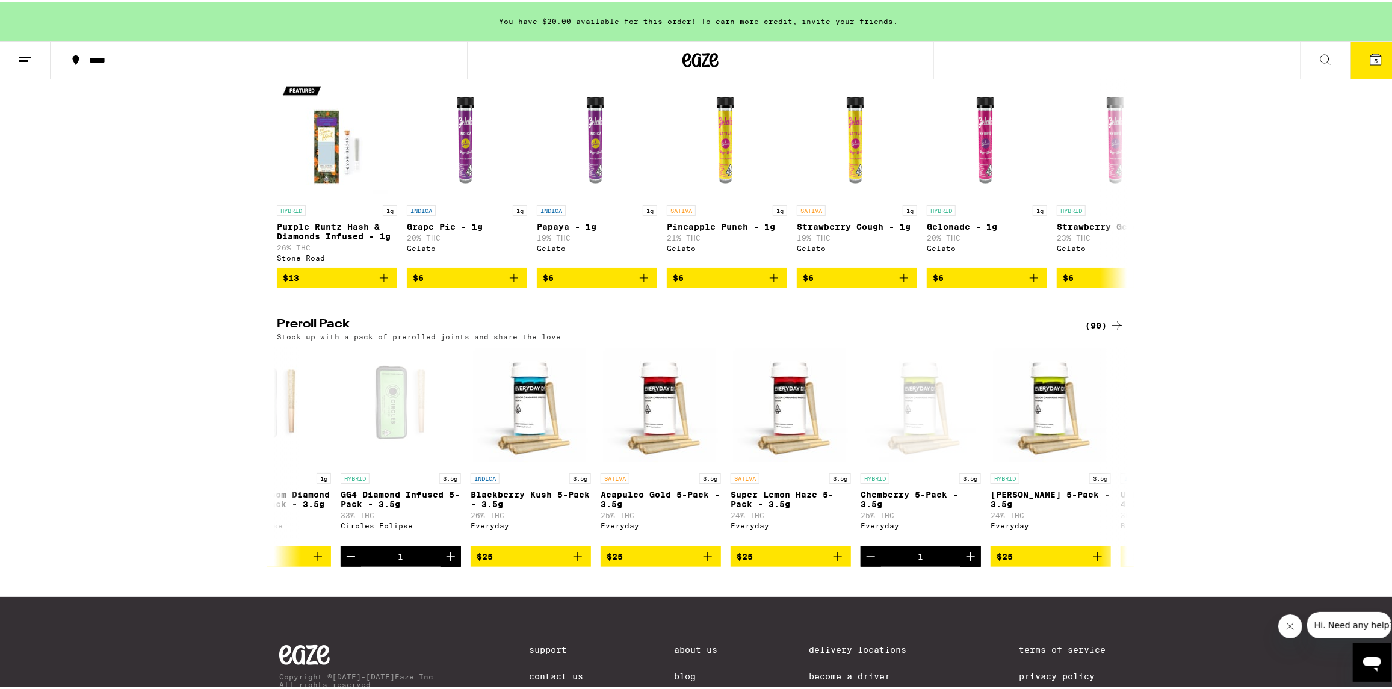
click at [1370, 54] on icon at bounding box center [1375, 57] width 11 height 11
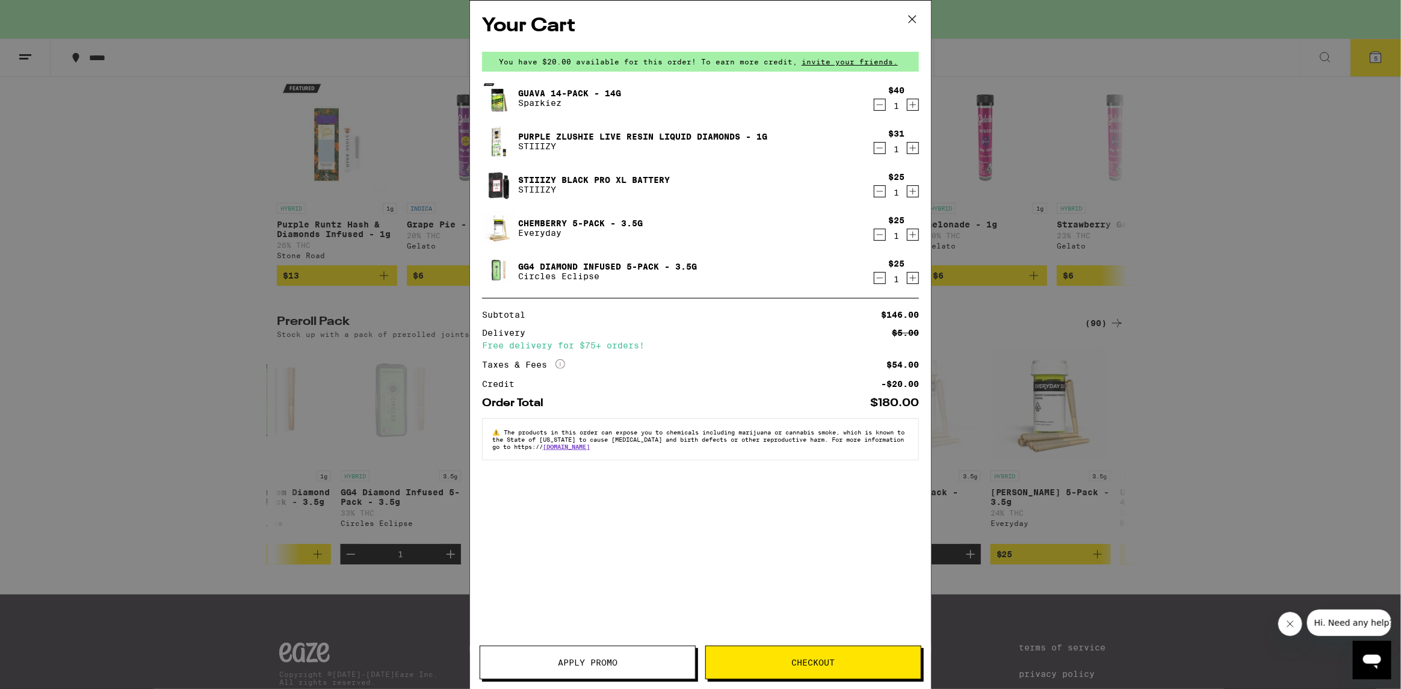
click at [879, 278] on icon "Decrement" at bounding box center [880, 278] width 7 height 0
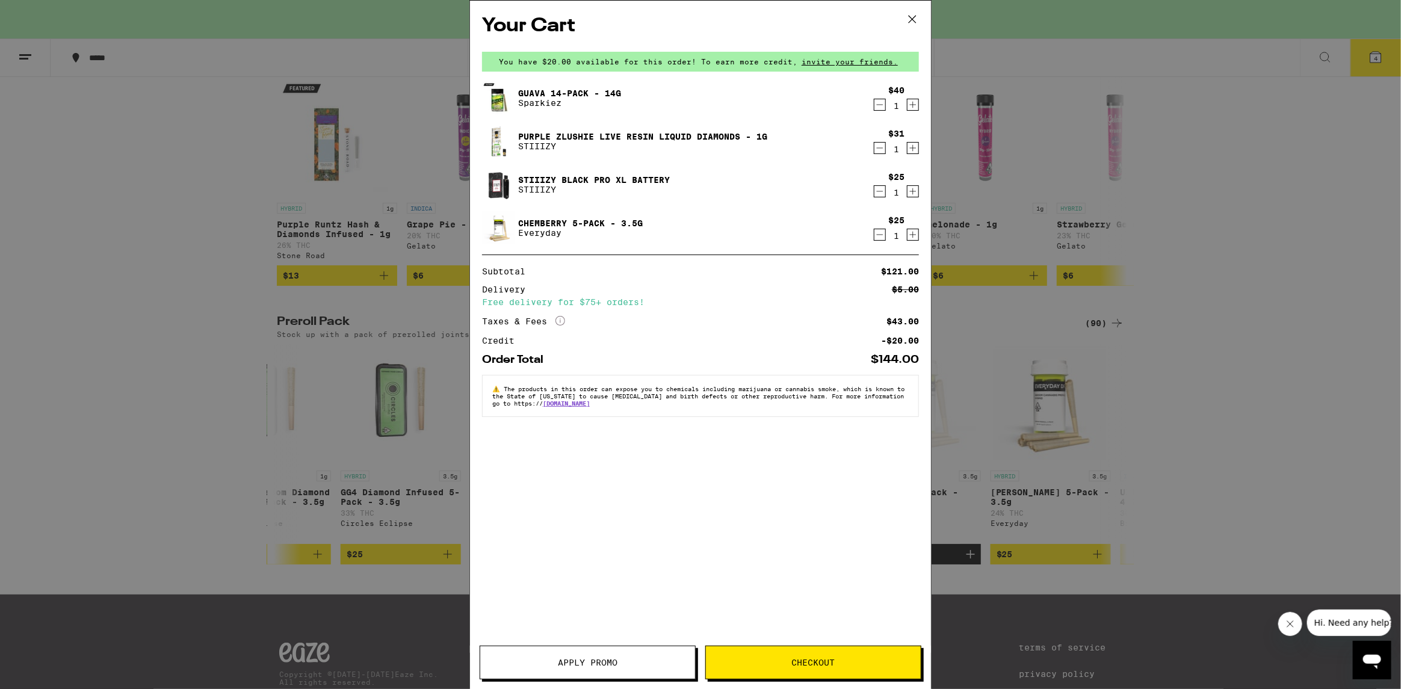
click at [883, 104] on div "$40 1" at bounding box center [896, 97] width 45 height 25
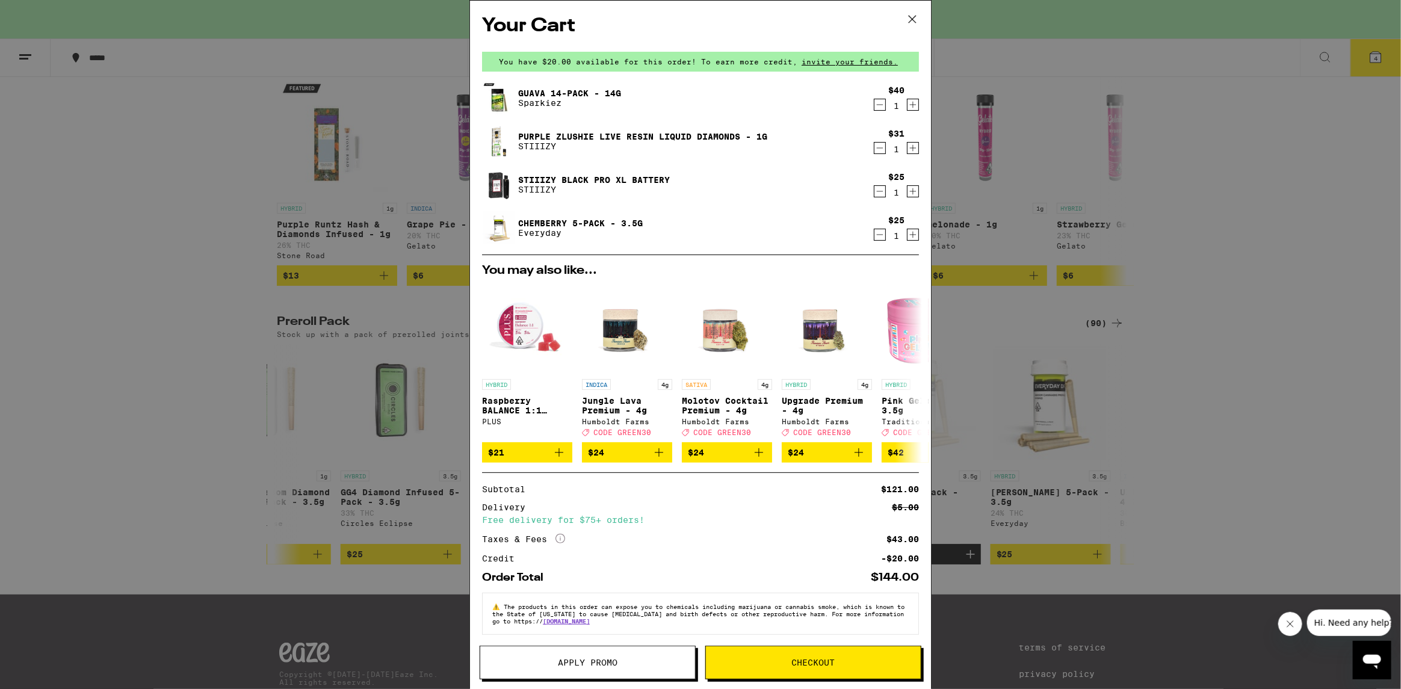
click at [874, 107] on icon "Decrement" at bounding box center [879, 104] width 11 height 14
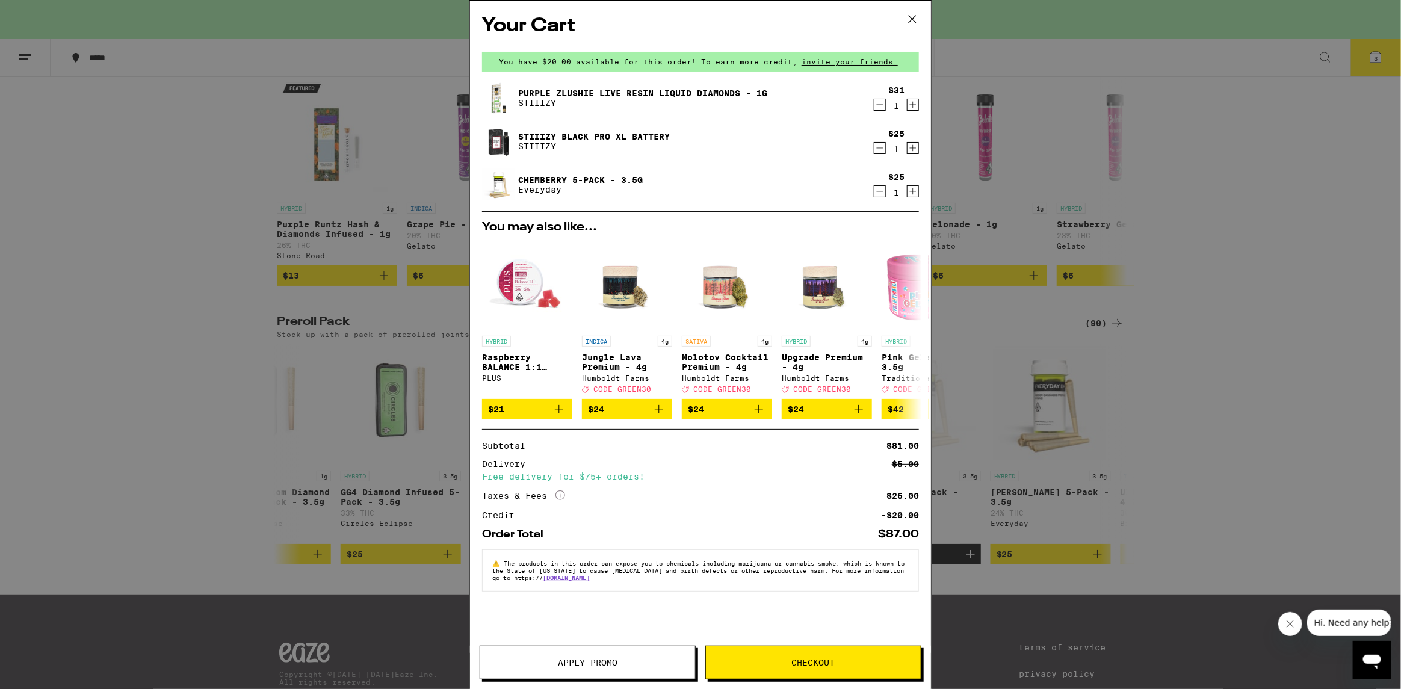
click at [912, 19] on icon at bounding box center [912, 19] width 7 height 7
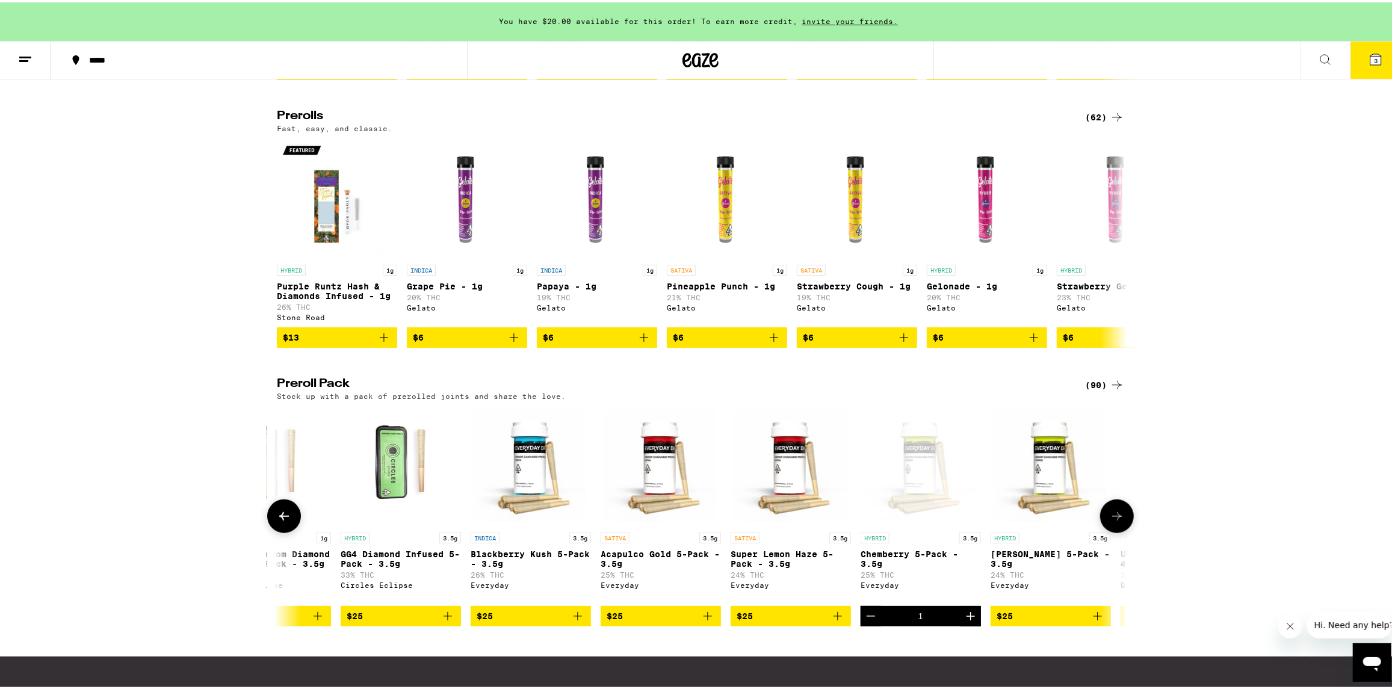
scroll to position [646, 0]
click at [279, 519] on icon at bounding box center [284, 514] width 10 height 8
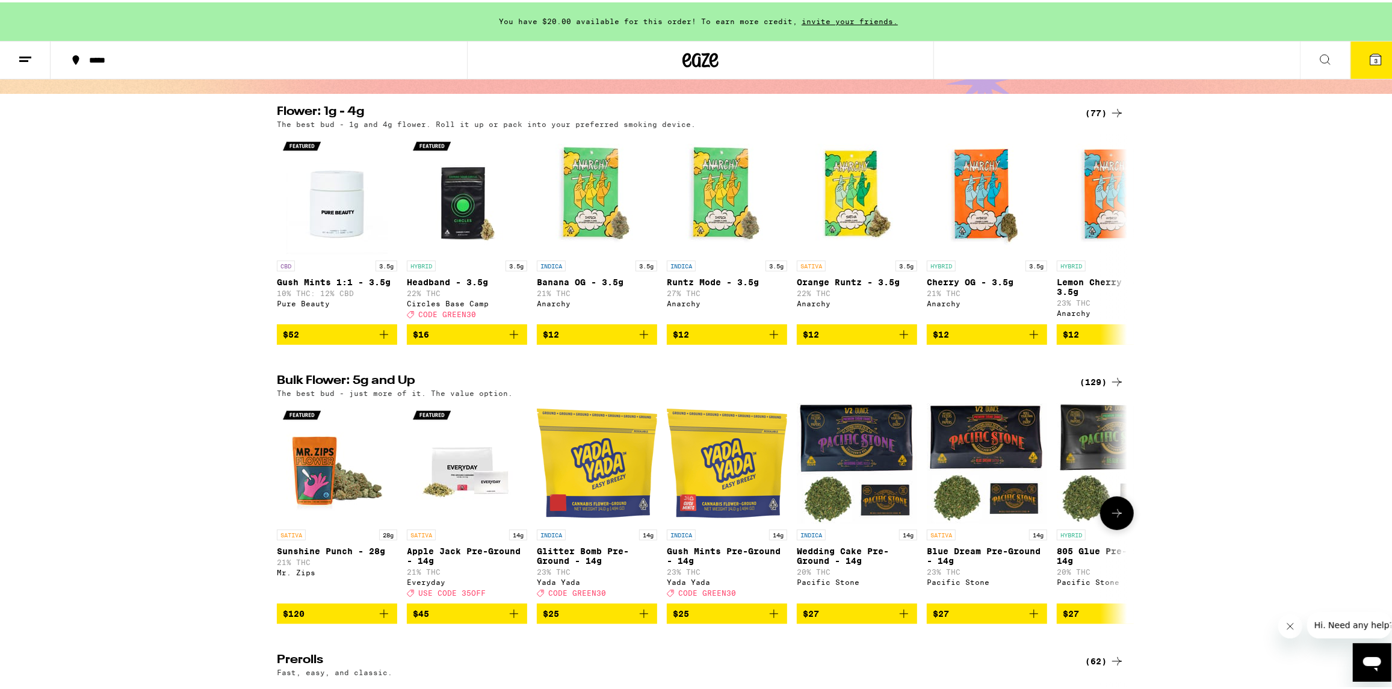
scroll to position [0, 0]
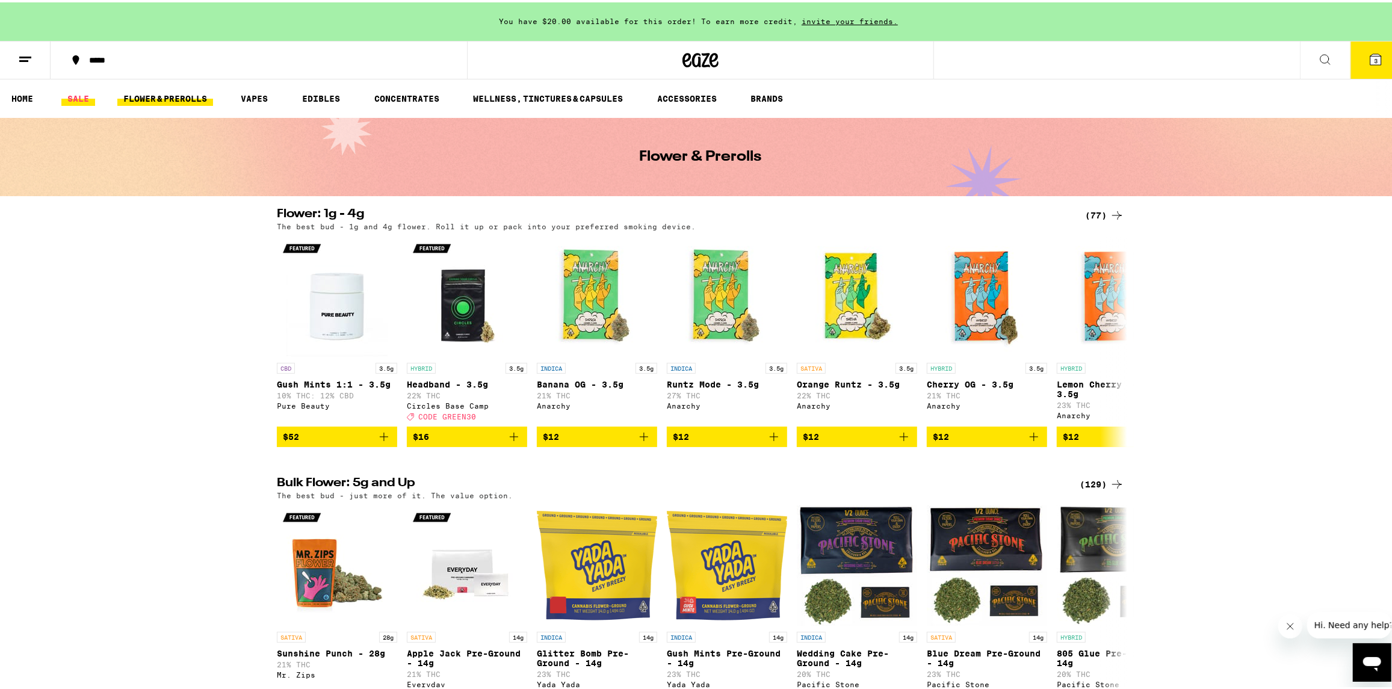
click at [93, 97] on link "SALE" at bounding box center [78, 96] width 34 height 14
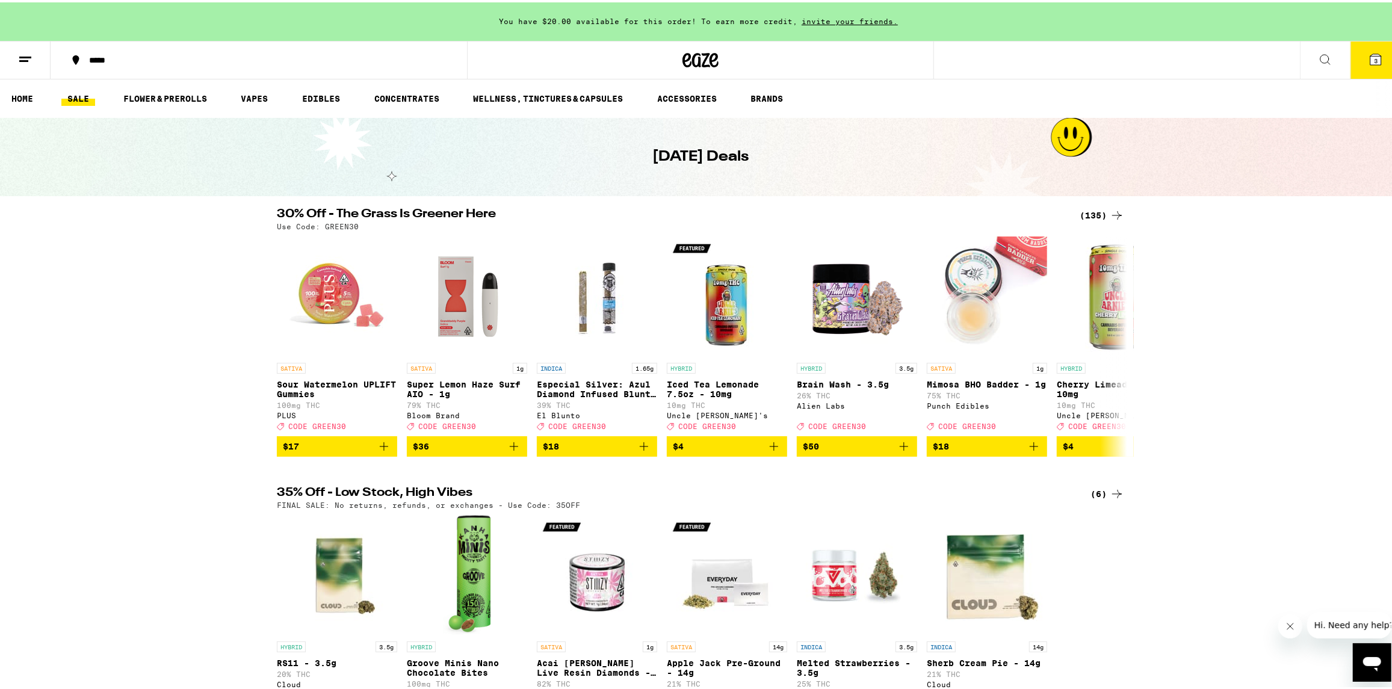
click at [108, 57] on div "*****" at bounding box center [265, 58] width 364 height 8
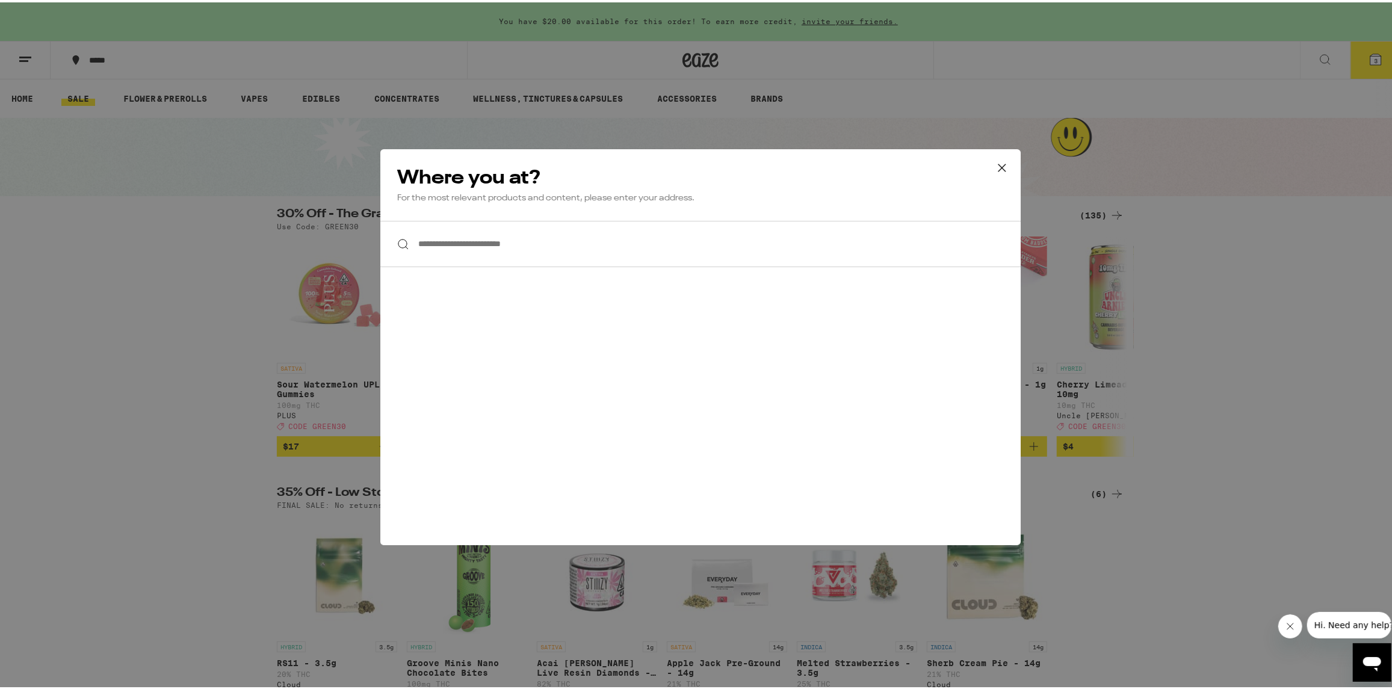
click at [492, 252] on input "**********" at bounding box center [700, 241] width 640 height 46
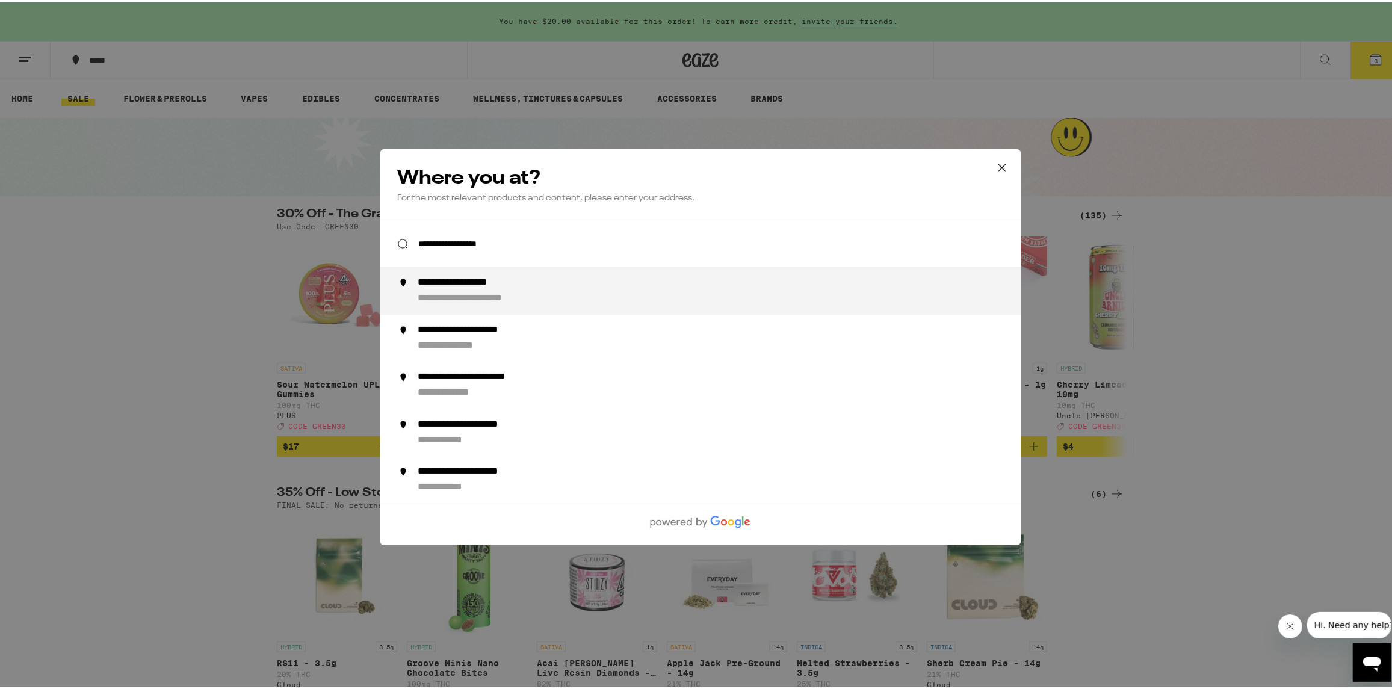
click at [485, 295] on div "**********" at bounding box center [489, 296] width 143 height 13
type input "**********"
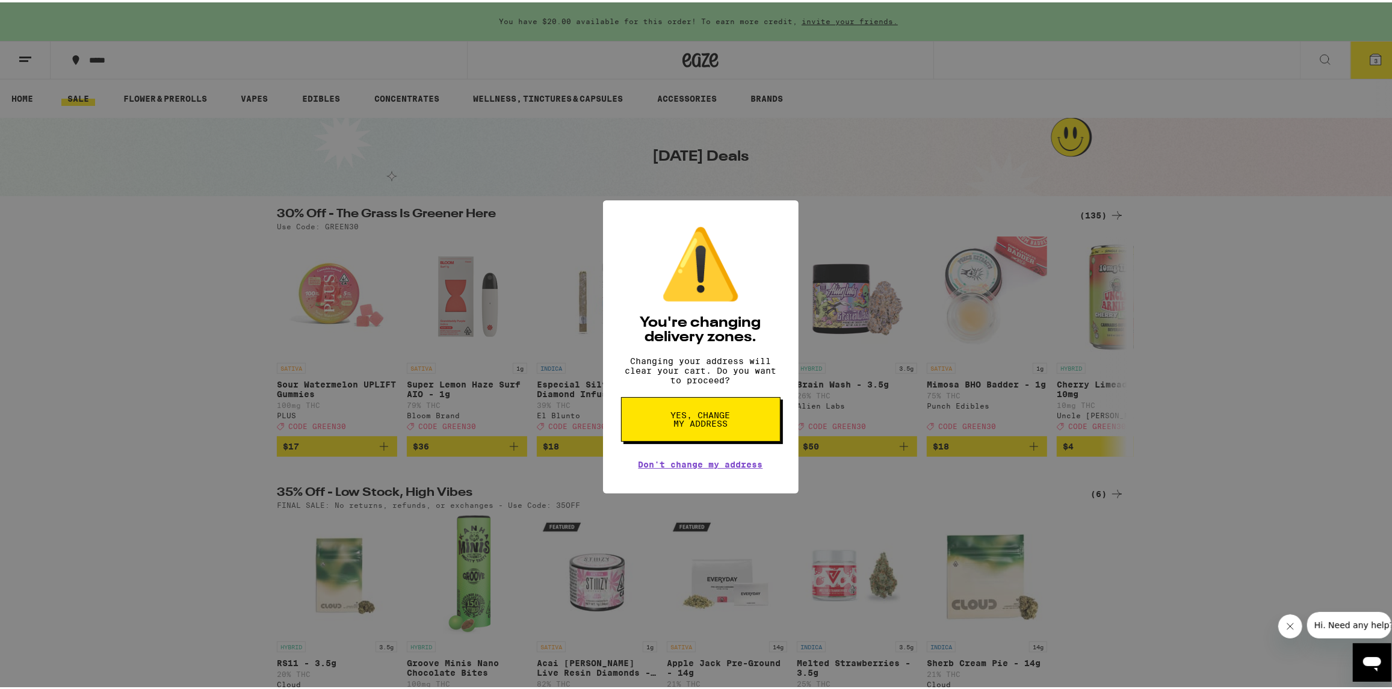
click at [689, 425] on span "Yes, change my address" at bounding box center [701, 417] width 62 height 17
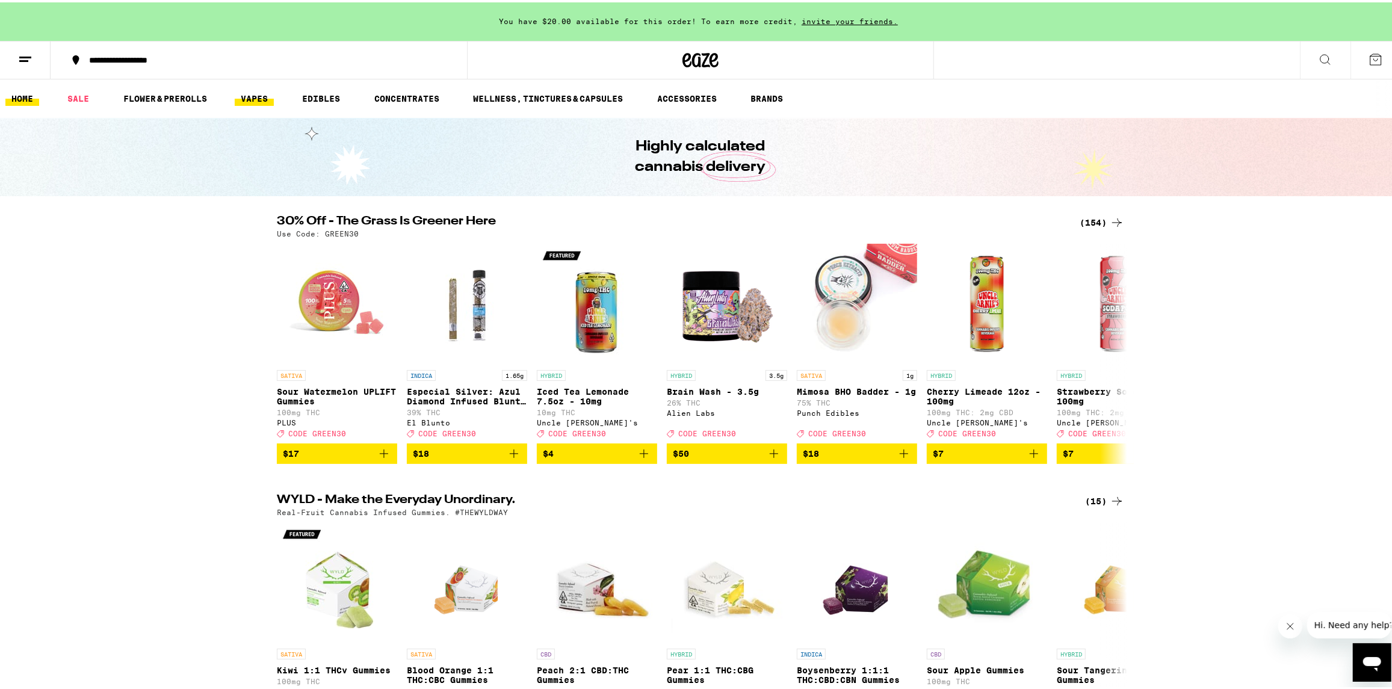
click at [258, 98] on link "VAPES" at bounding box center [254, 96] width 39 height 14
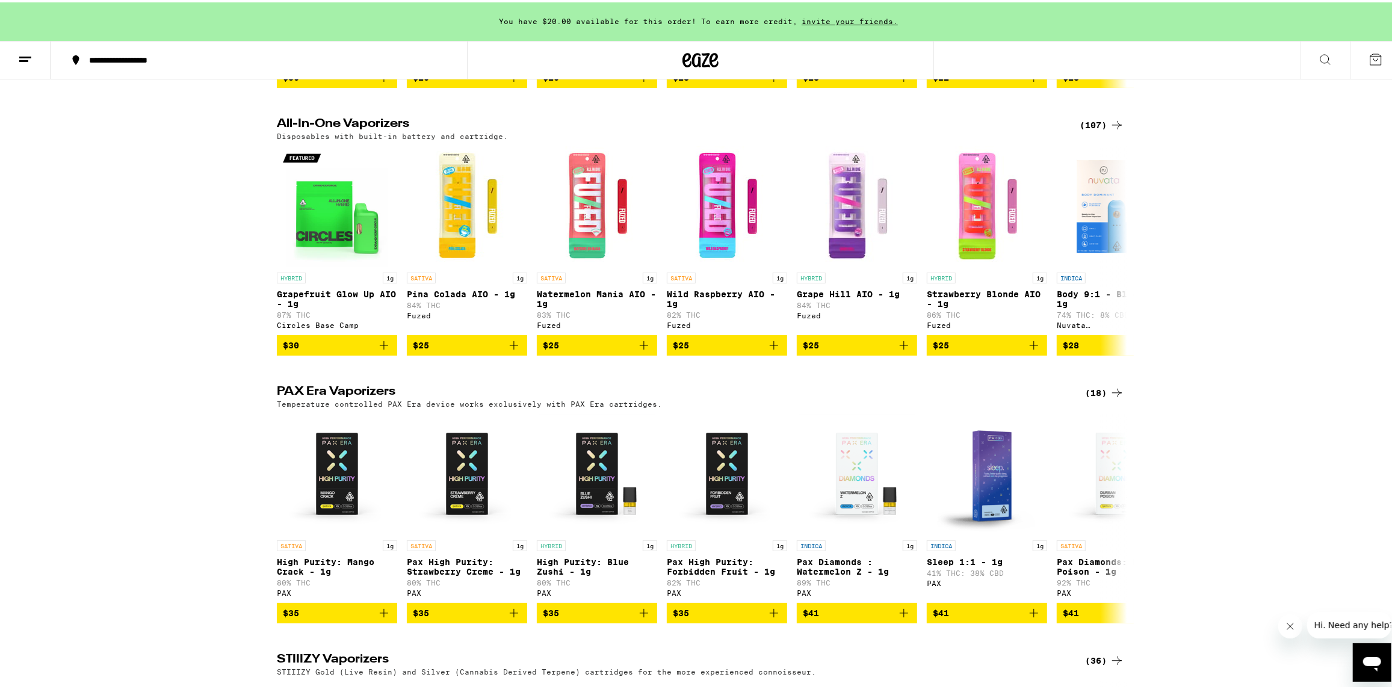
scroll to position [360, 0]
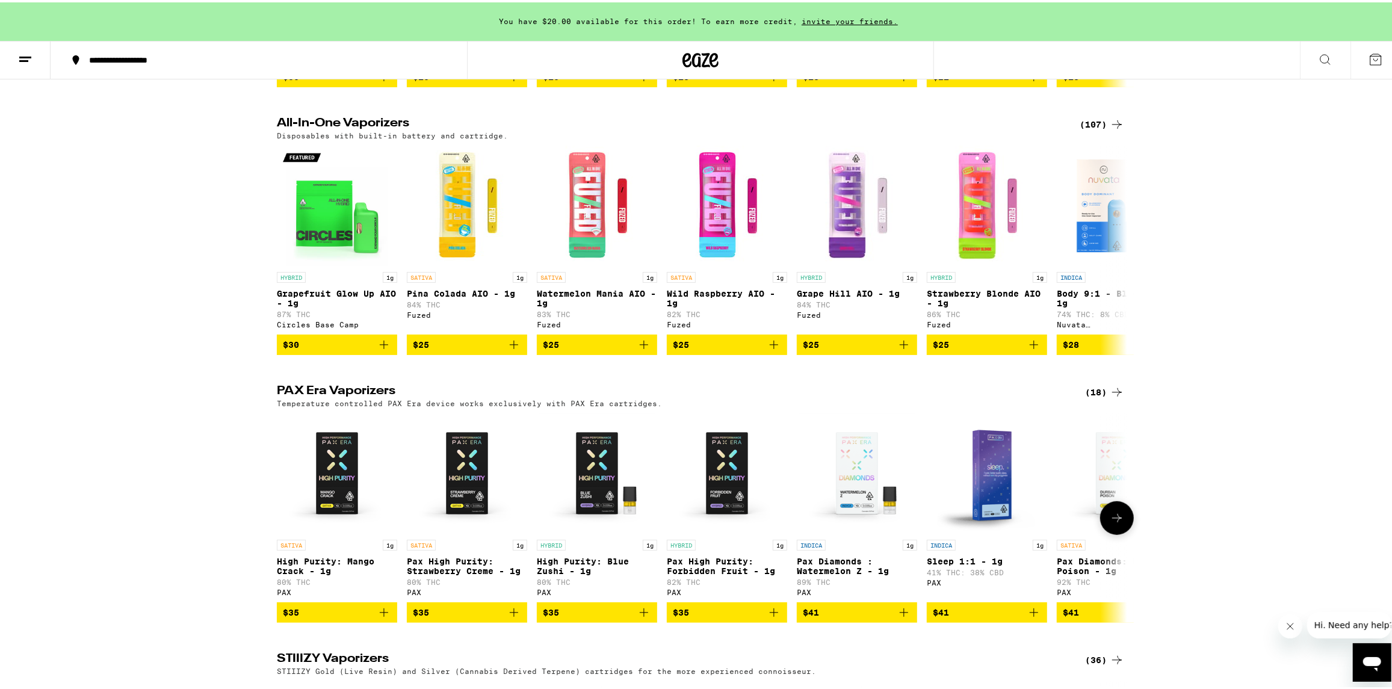
click at [1111, 523] on icon at bounding box center [1117, 516] width 14 height 14
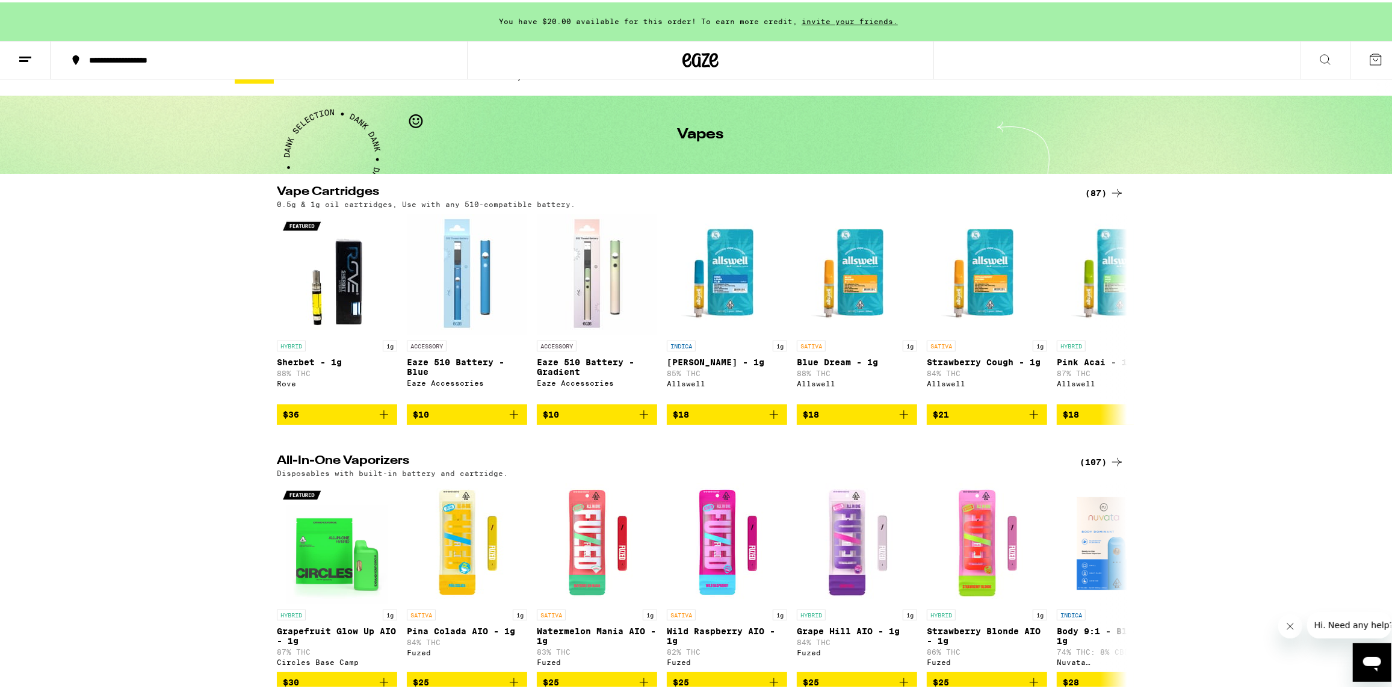
scroll to position [0, 0]
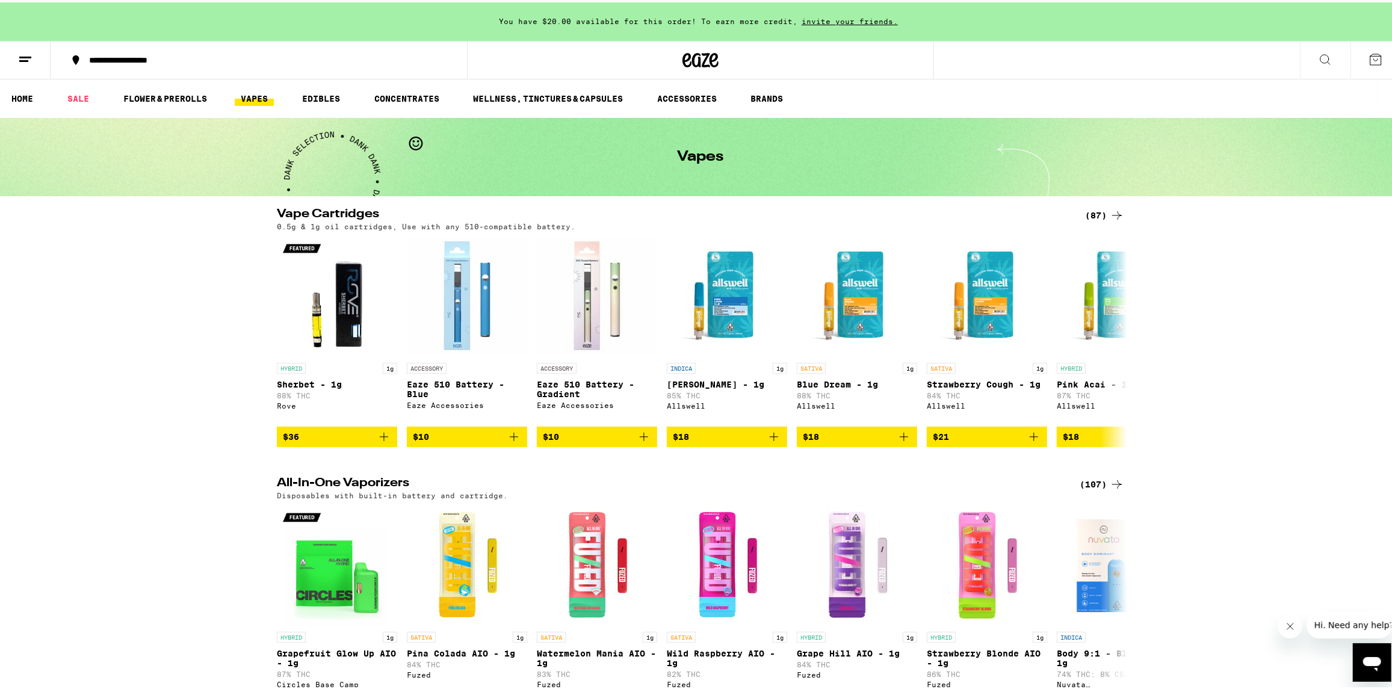
click at [1089, 213] on div "(87)" at bounding box center [1104, 213] width 39 height 14
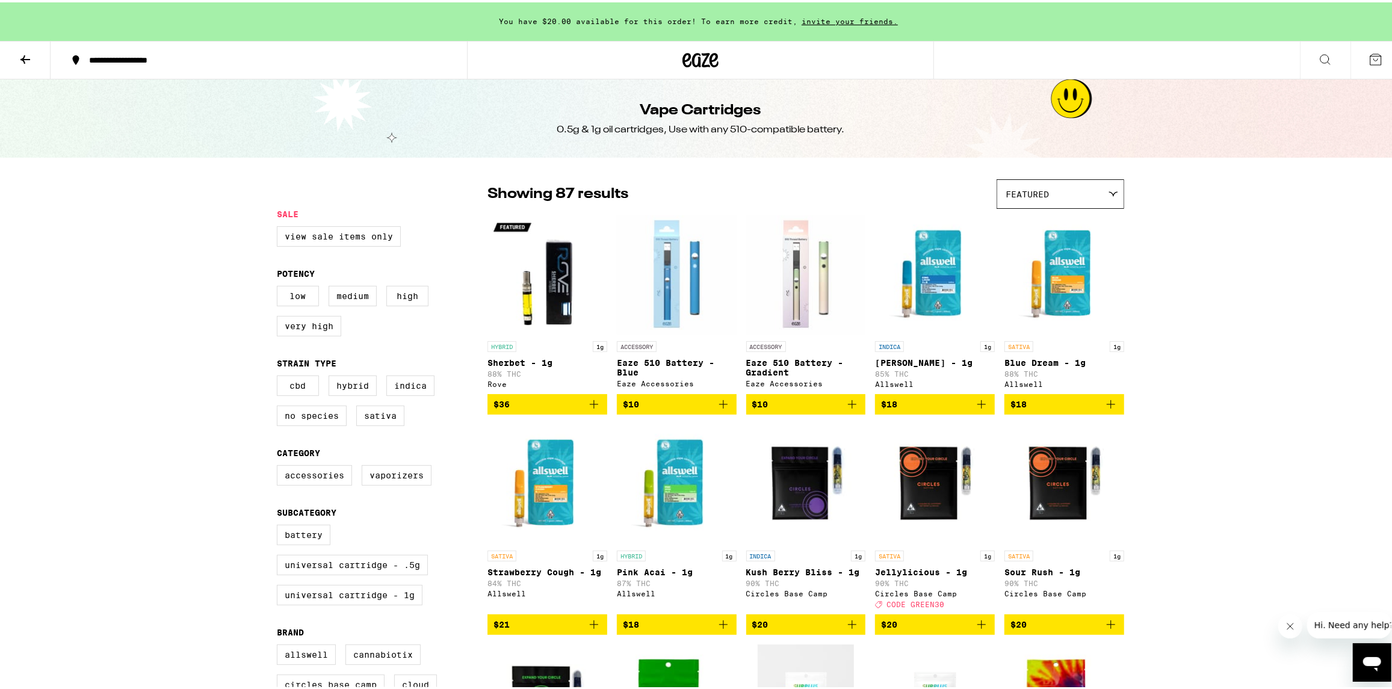
click at [1087, 182] on div "Featured" at bounding box center [1060, 192] width 126 height 28
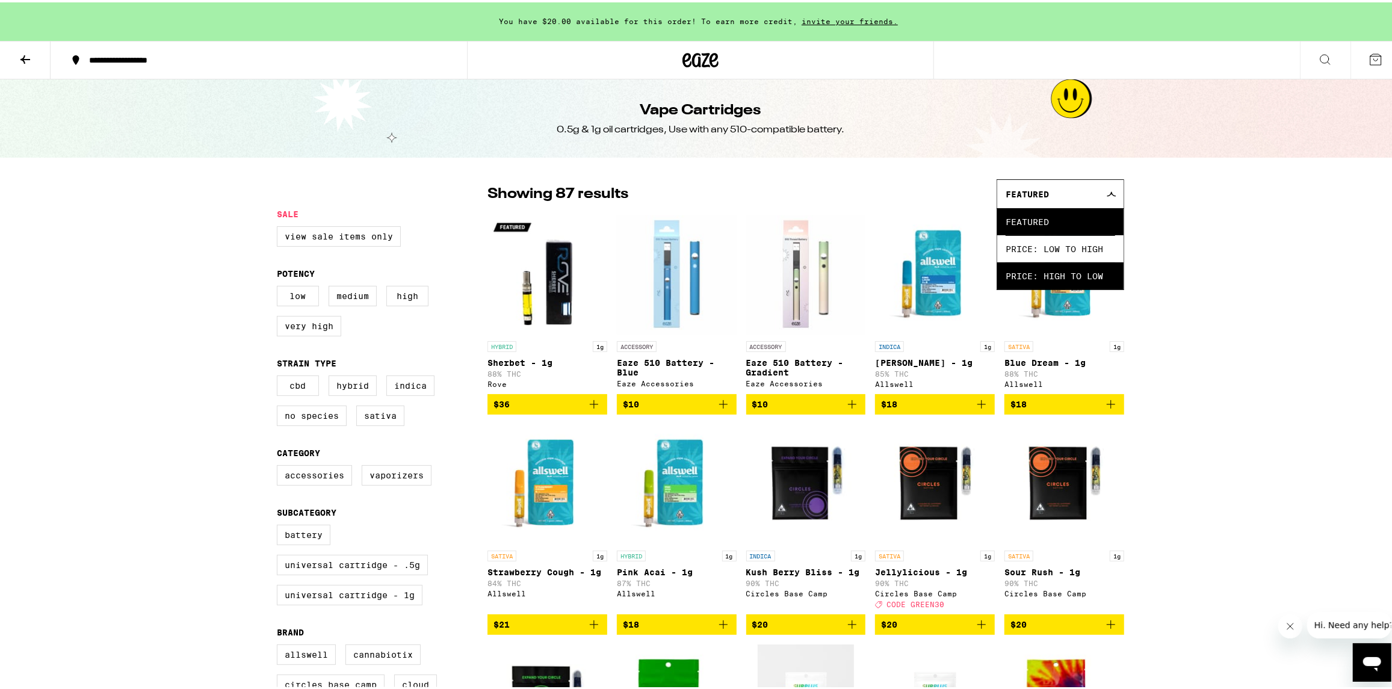
click at [1050, 268] on span "Price: High to Low" at bounding box center [1061, 273] width 110 height 27
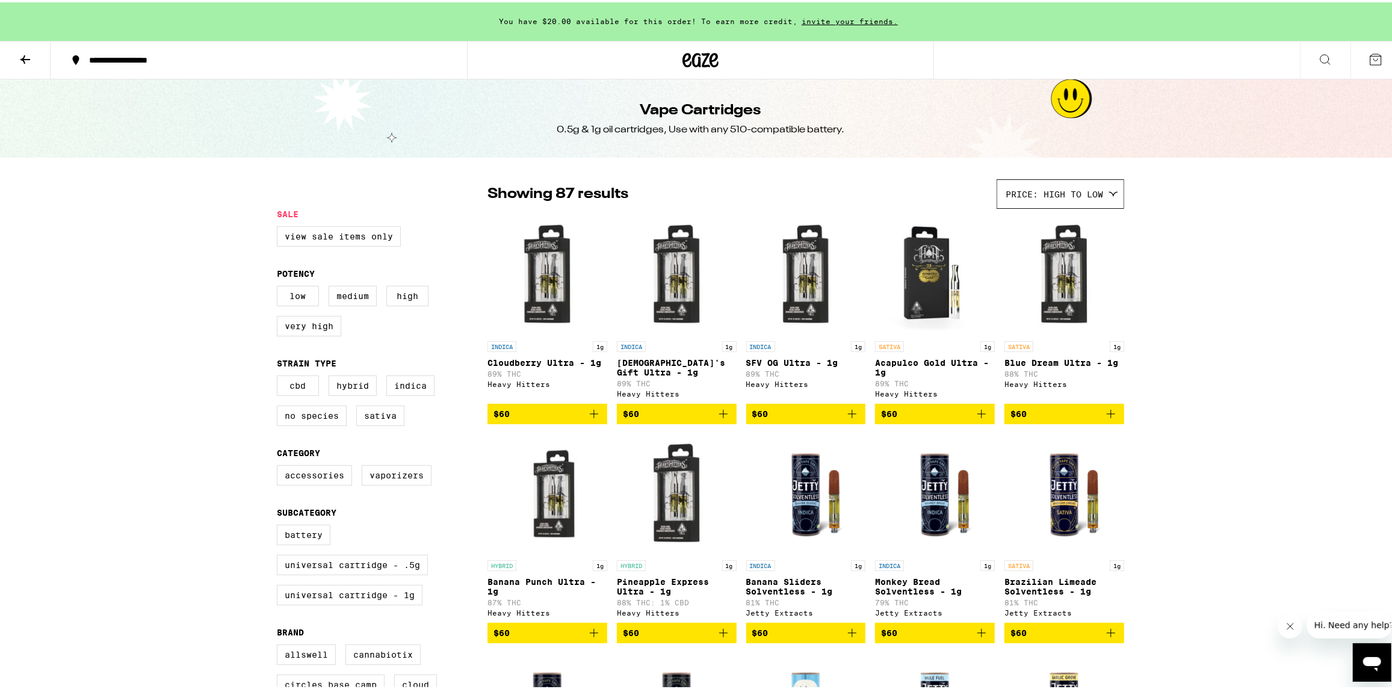
click at [25, 54] on icon at bounding box center [25, 57] width 10 height 8
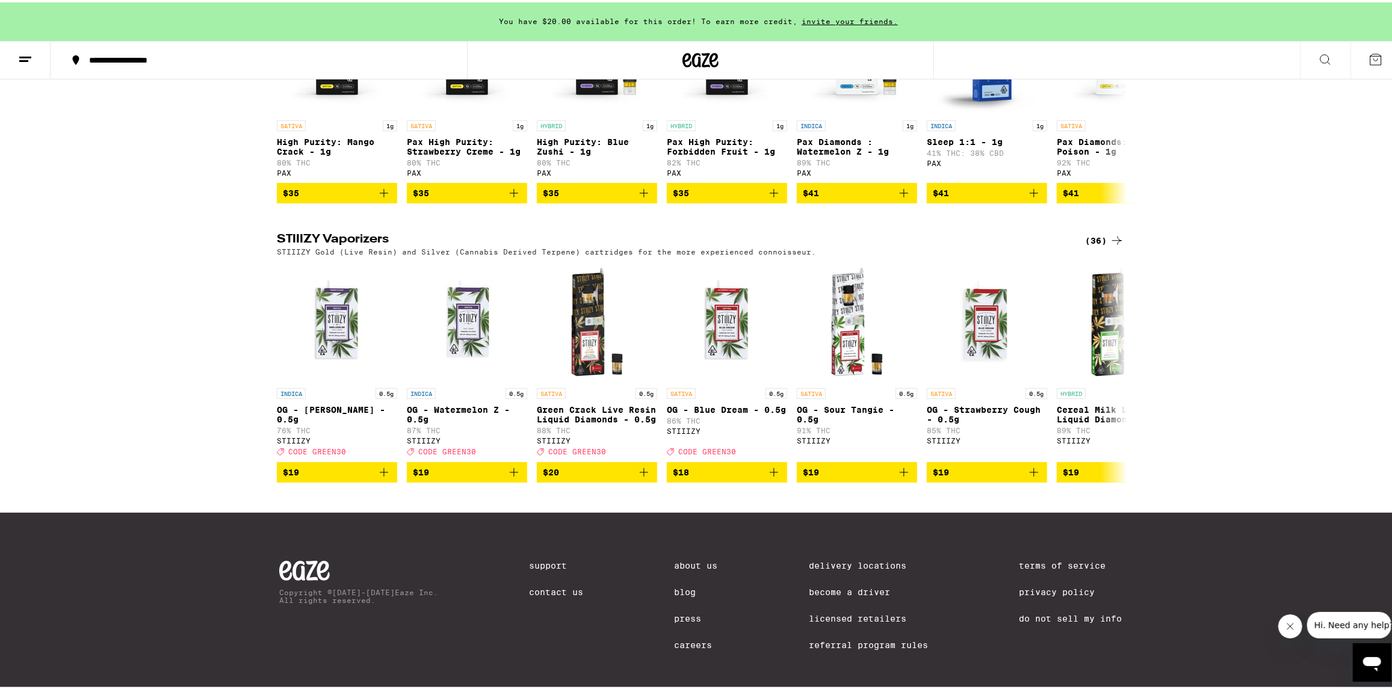
scroll to position [781, 0]
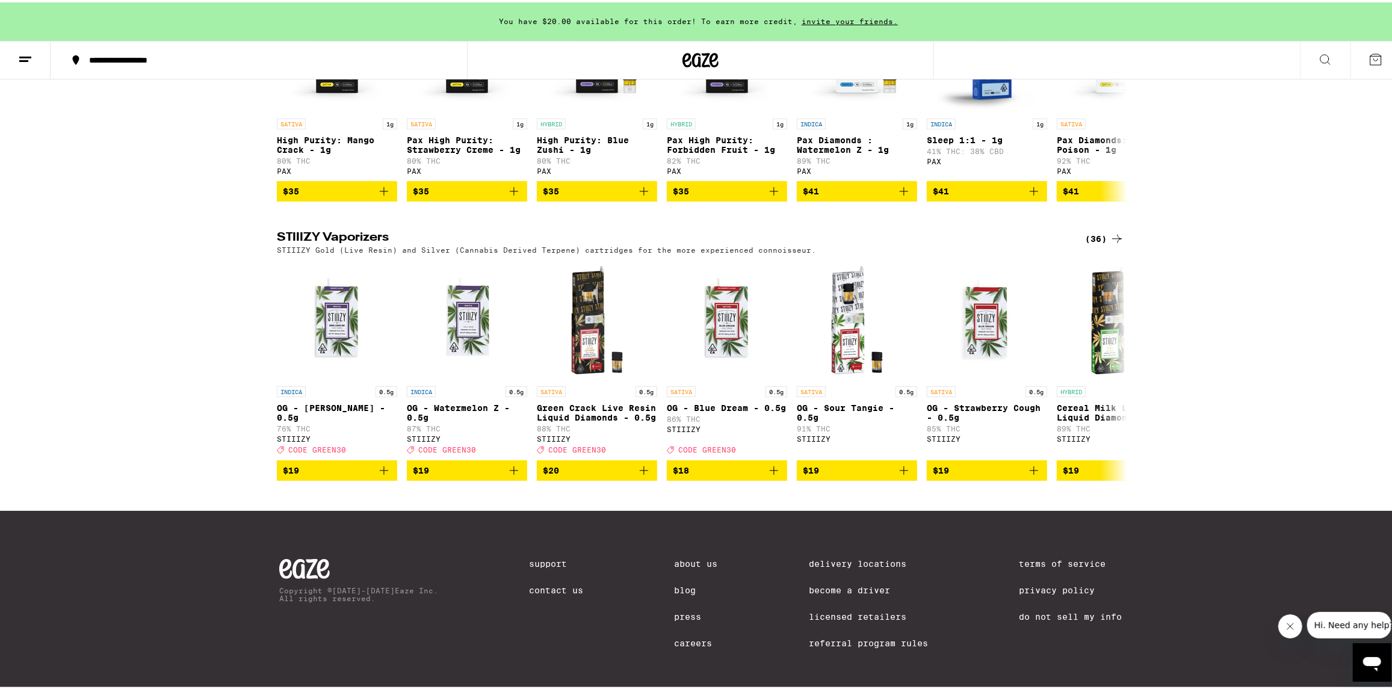
click at [1092, 244] on div "(36)" at bounding box center [1104, 236] width 39 height 14
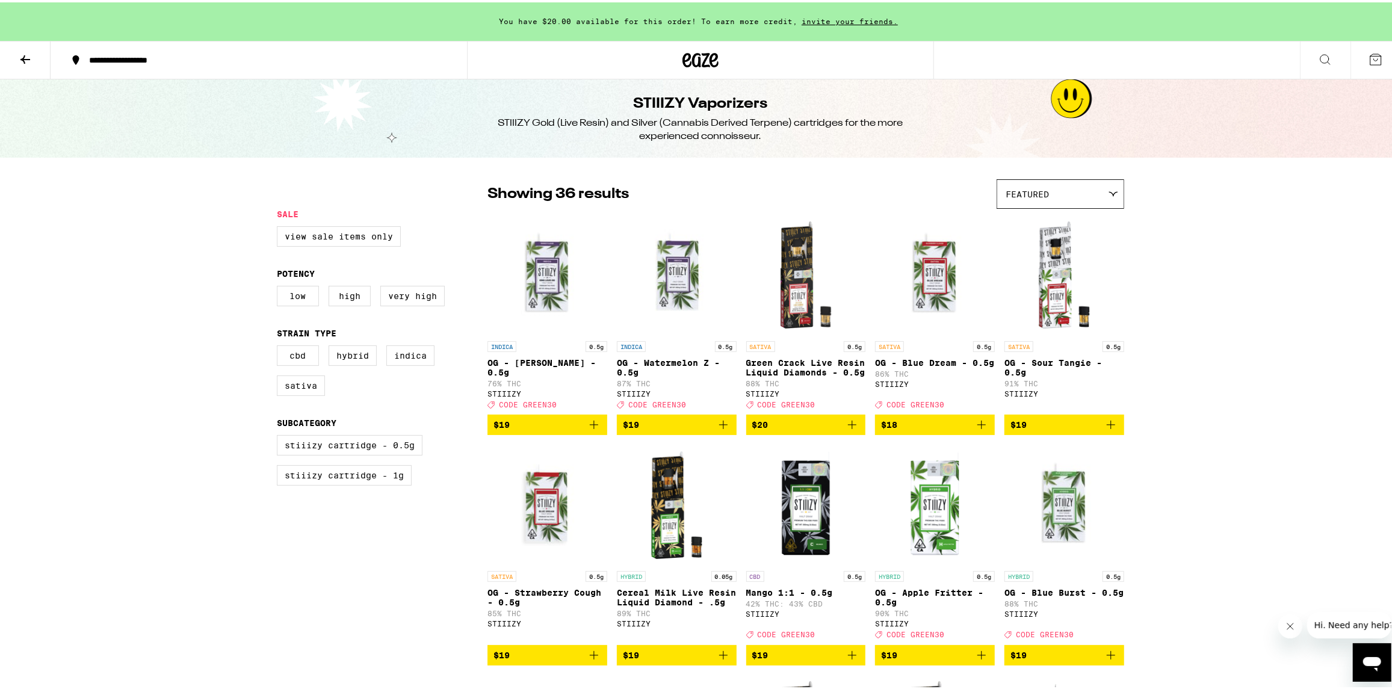
click at [1045, 182] on div "Featured" at bounding box center [1060, 192] width 126 height 28
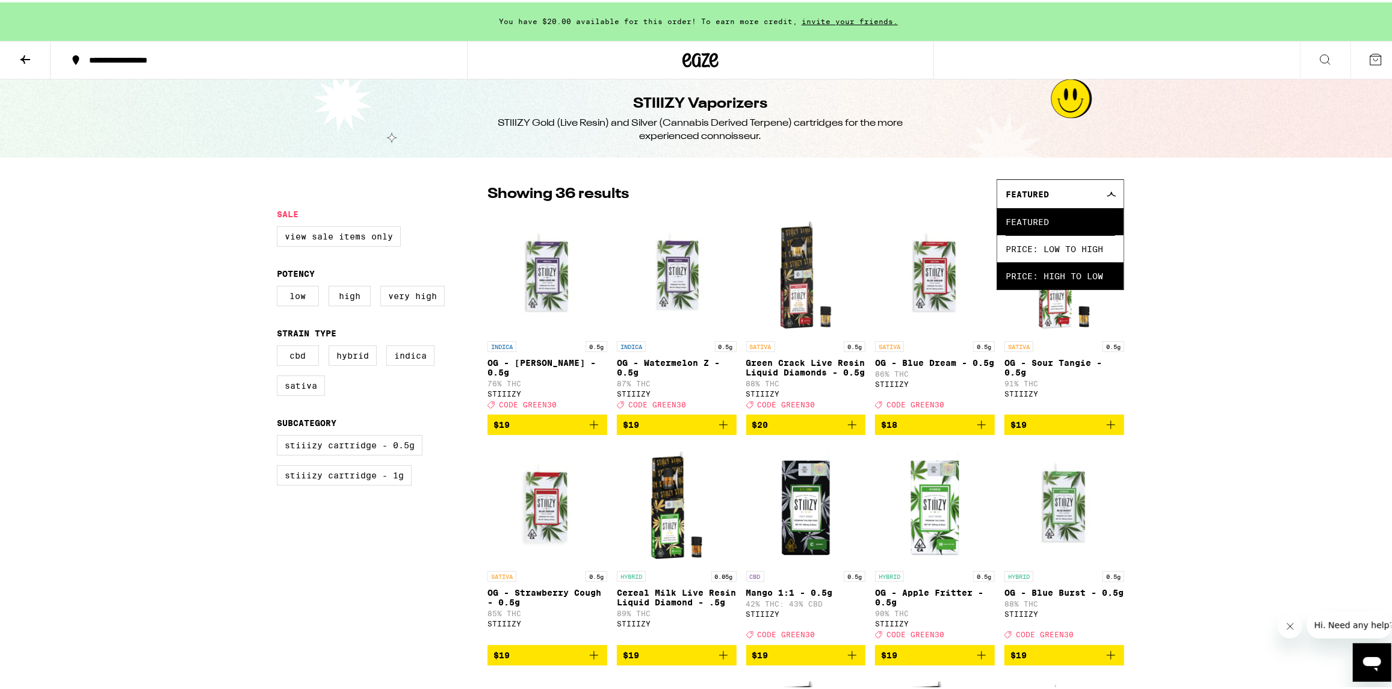
click at [1072, 268] on span "Price: High to Low" at bounding box center [1061, 273] width 110 height 27
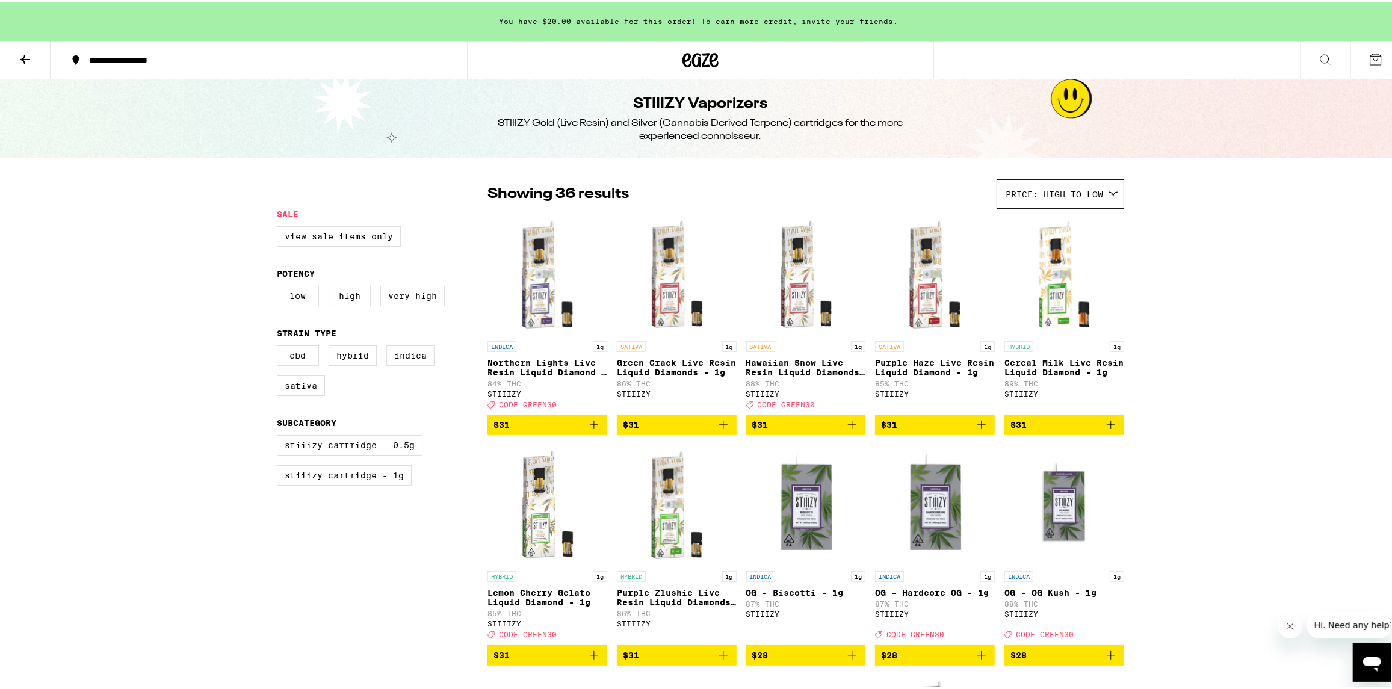
click at [654, 660] on span "$31" at bounding box center [677, 653] width 108 height 14
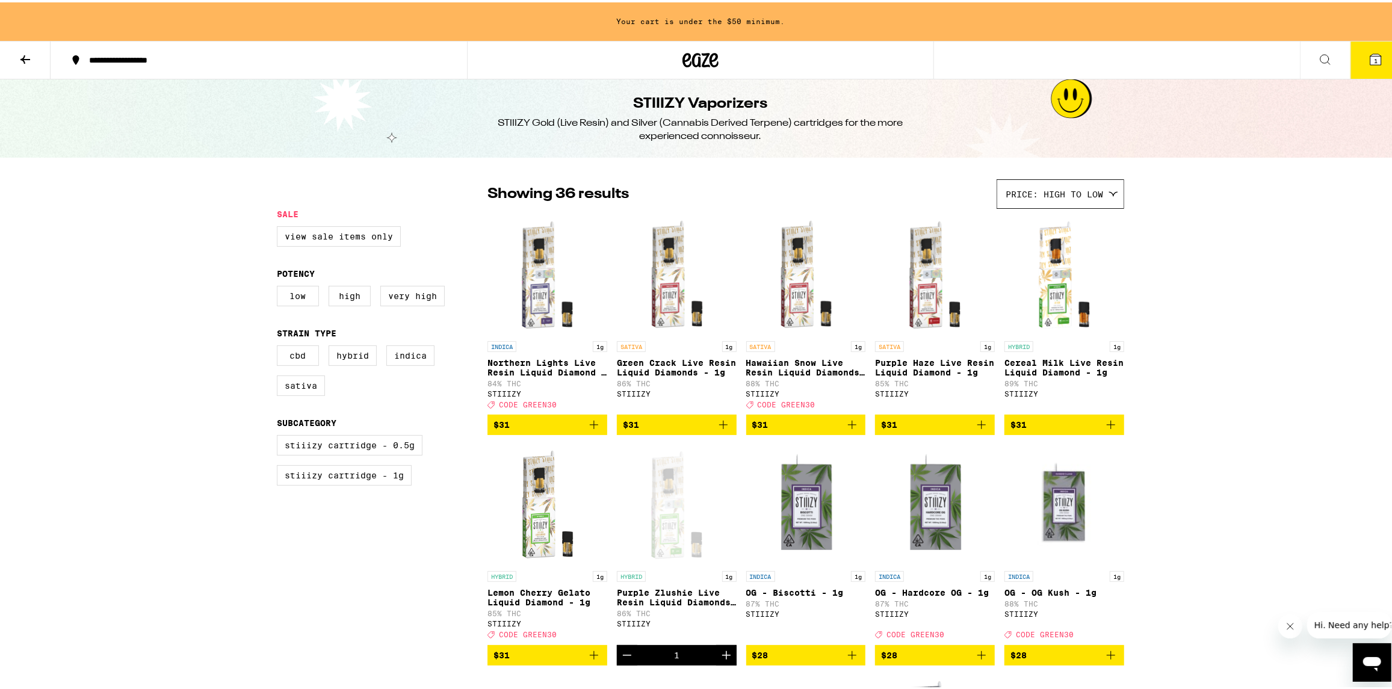
click at [22, 52] on icon at bounding box center [25, 57] width 14 height 14
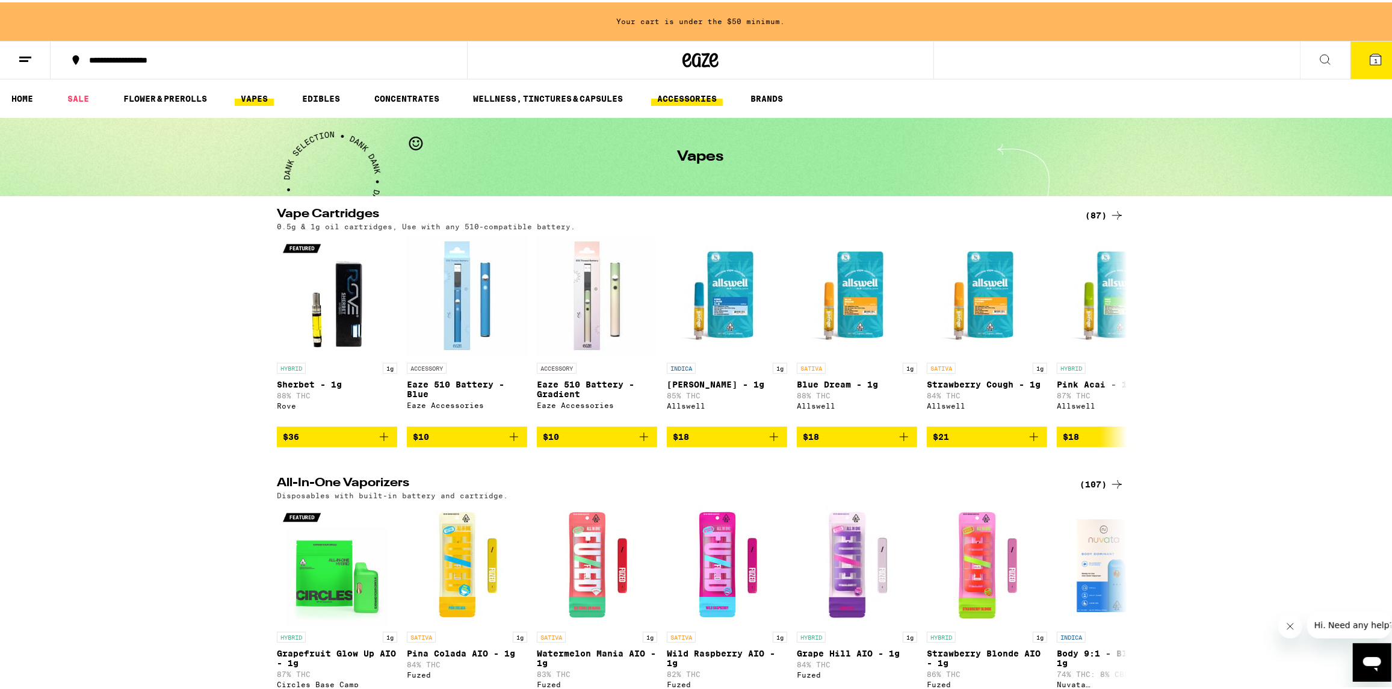
click at [717, 89] on link "ACCESSORIES" at bounding box center [687, 96] width 72 height 14
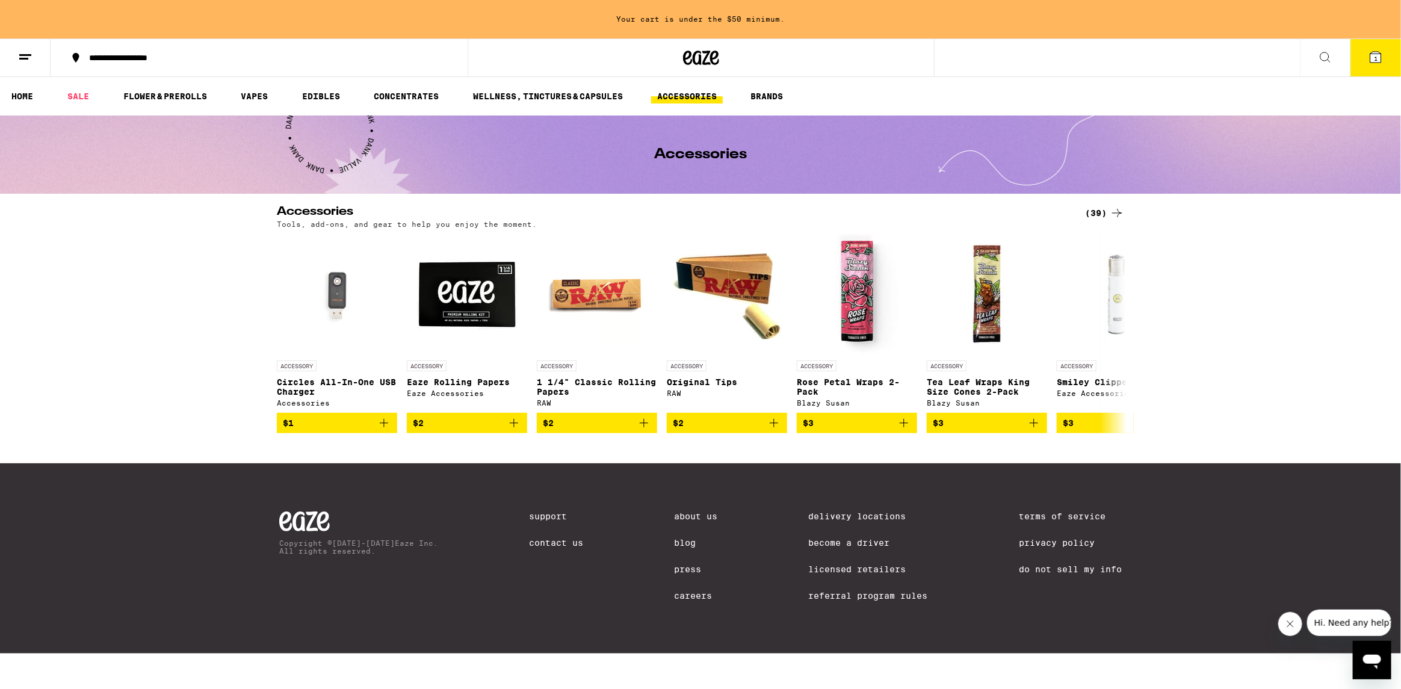
click at [1095, 210] on div "(39)" at bounding box center [1104, 213] width 39 height 14
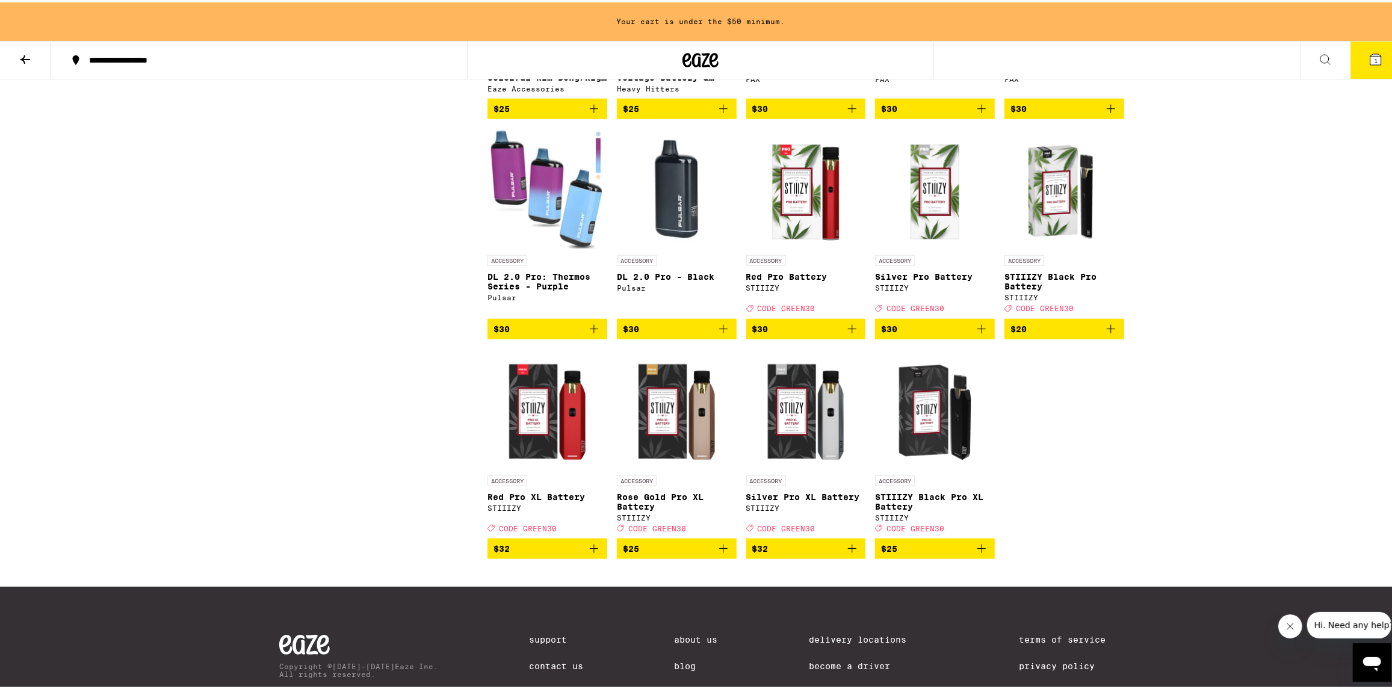
scroll to position [1143, 0]
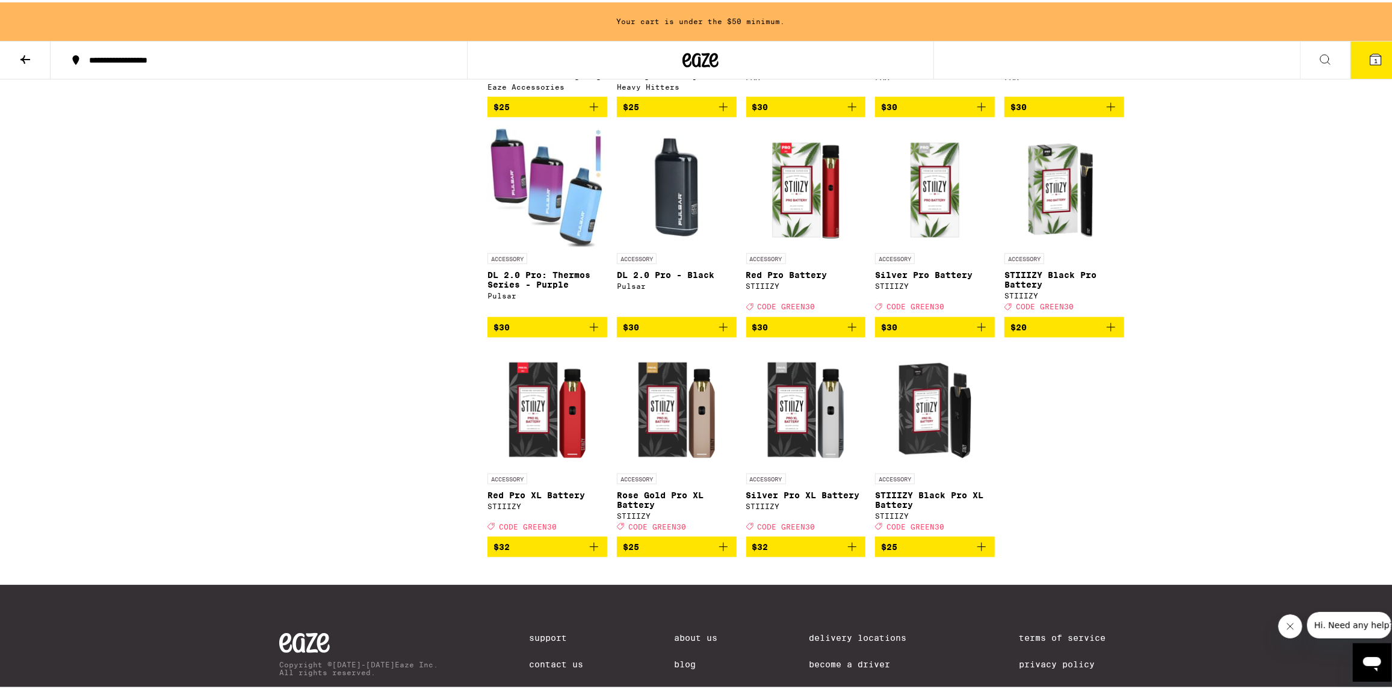
click at [1032, 332] on span "$20" at bounding box center [1064, 325] width 108 height 14
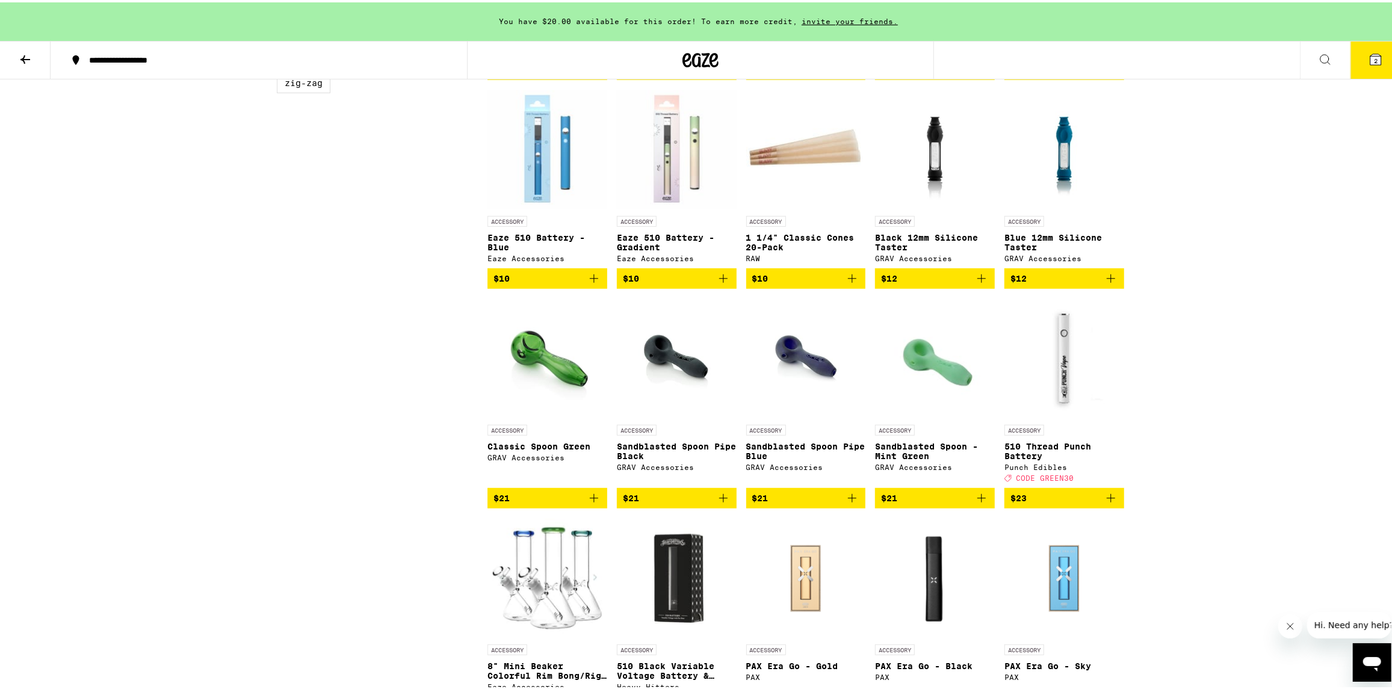
scroll to position [542, 0]
click at [21, 52] on icon at bounding box center [25, 57] width 14 height 14
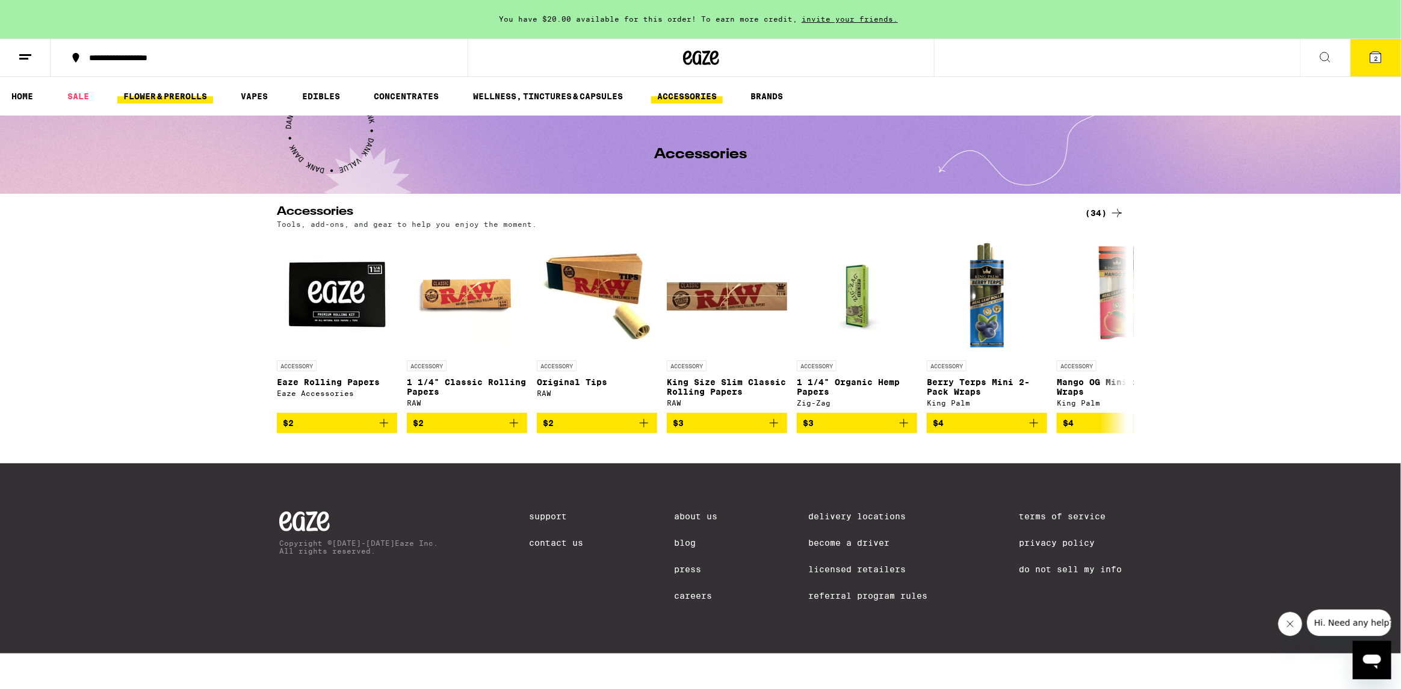
click at [158, 91] on link "FLOWER & PREROLLS" at bounding box center [165, 96] width 96 height 14
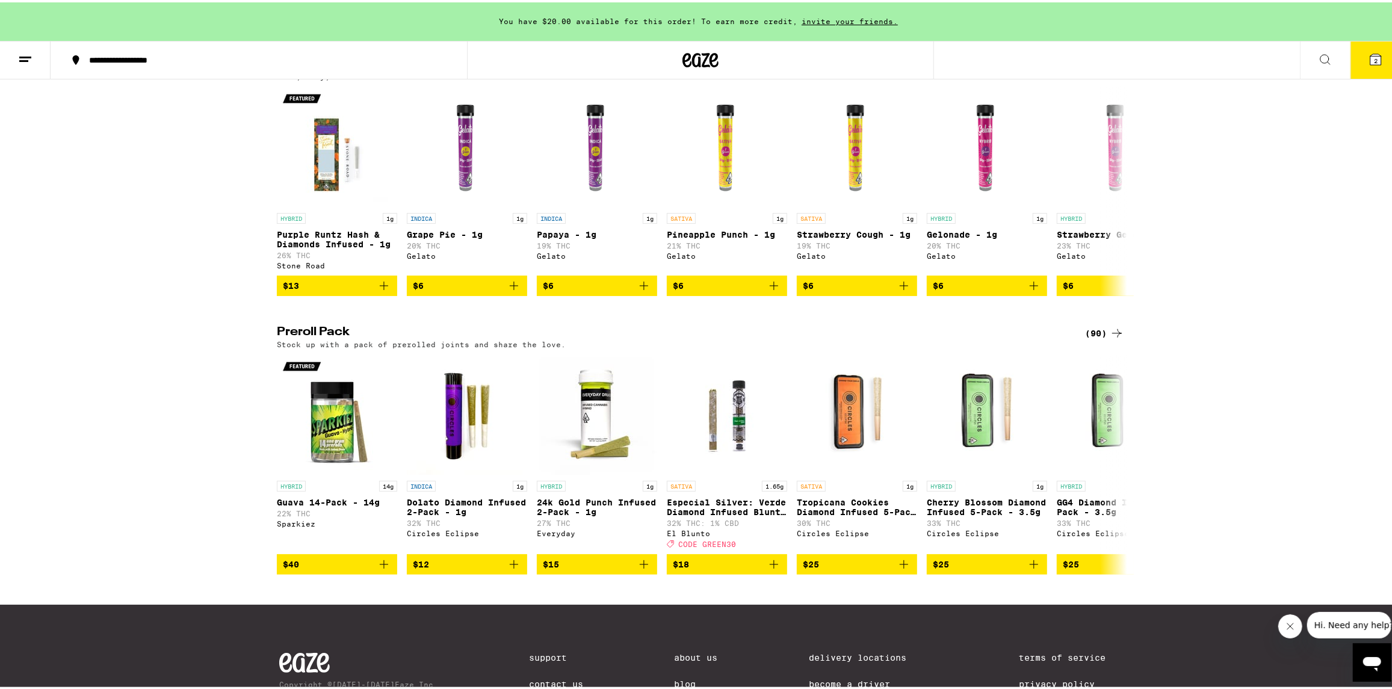
scroll to position [699, 0]
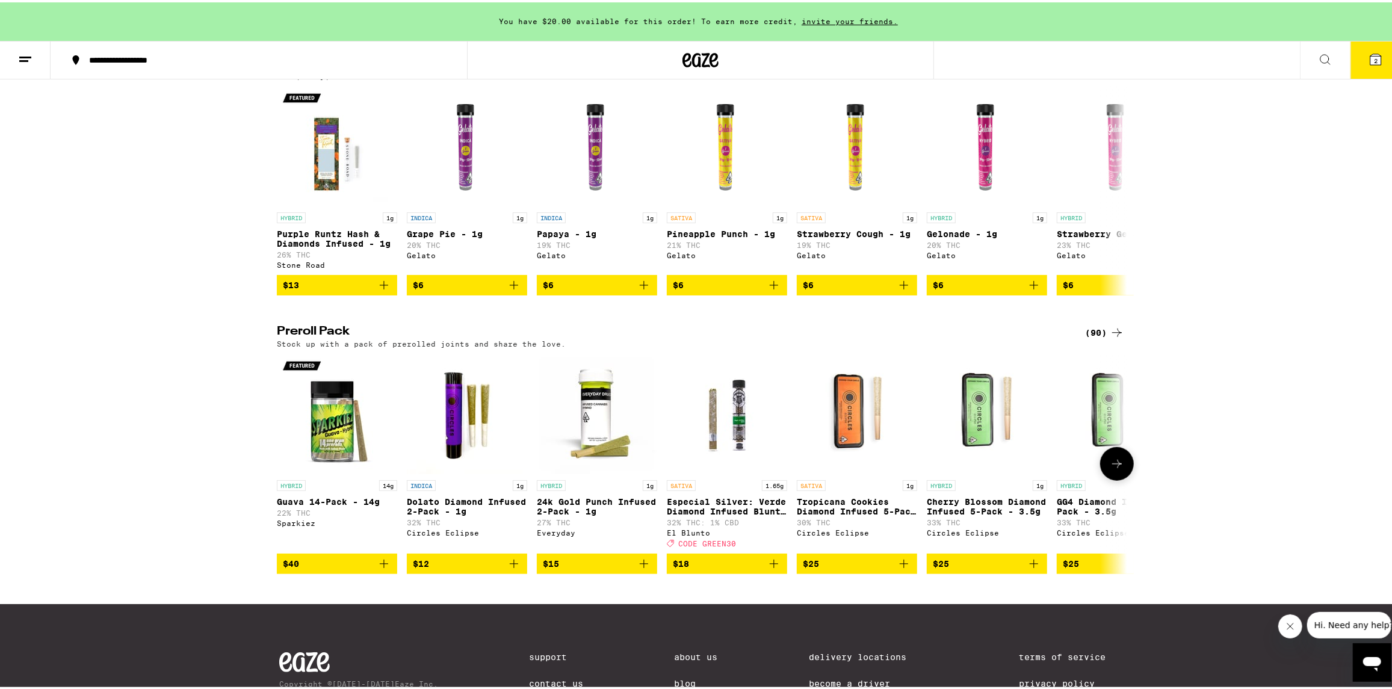
click at [335, 569] on span "$40" at bounding box center [337, 561] width 108 height 14
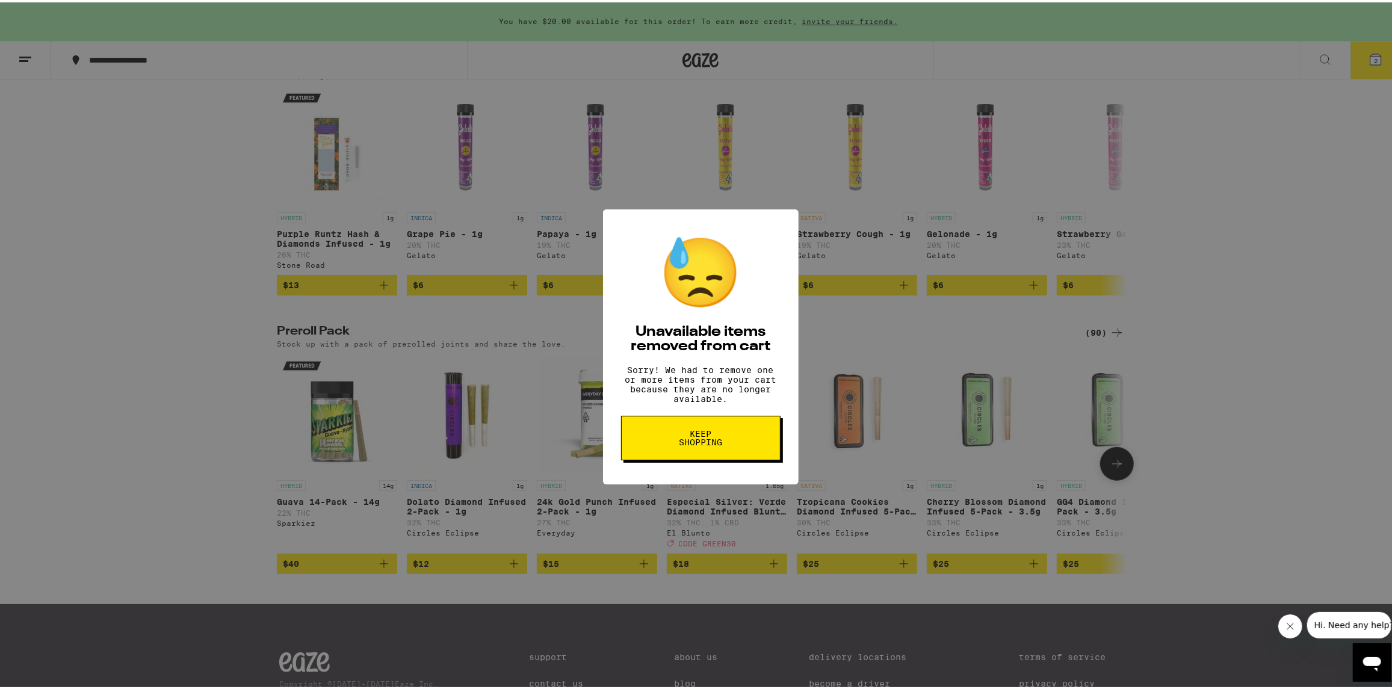
click at [714, 444] on span "Keep Shopping" at bounding box center [701, 435] width 62 height 17
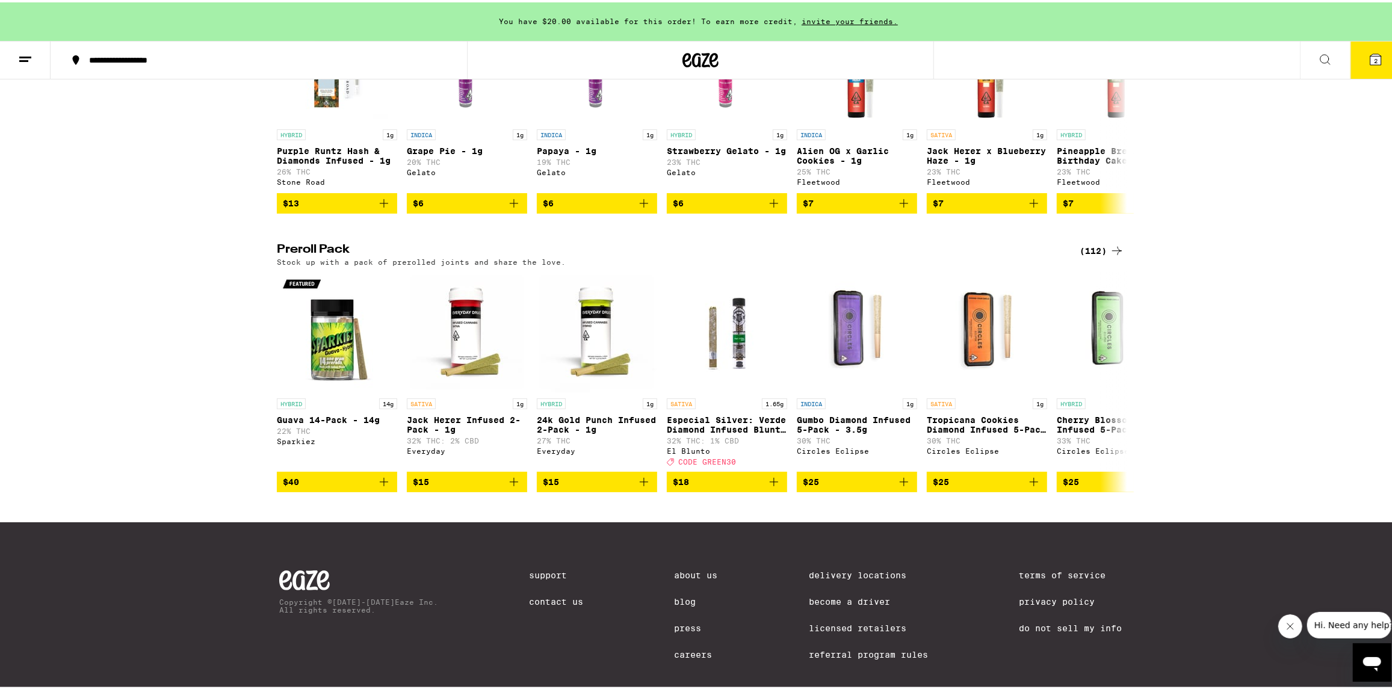
click at [1089, 256] on div "(112)" at bounding box center [1102, 248] width 45 height 14
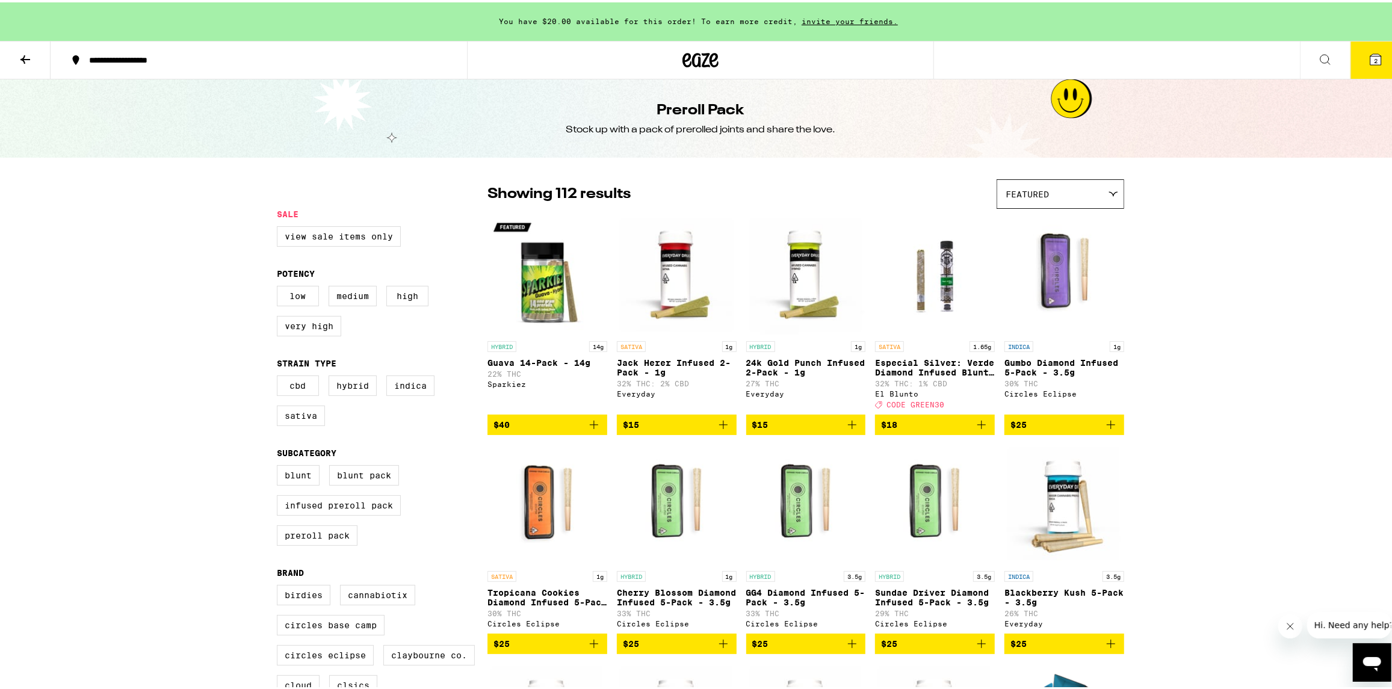
click at [1066, 191] on div "Featured" at bounding box center [1060, 192] width 126 height 28
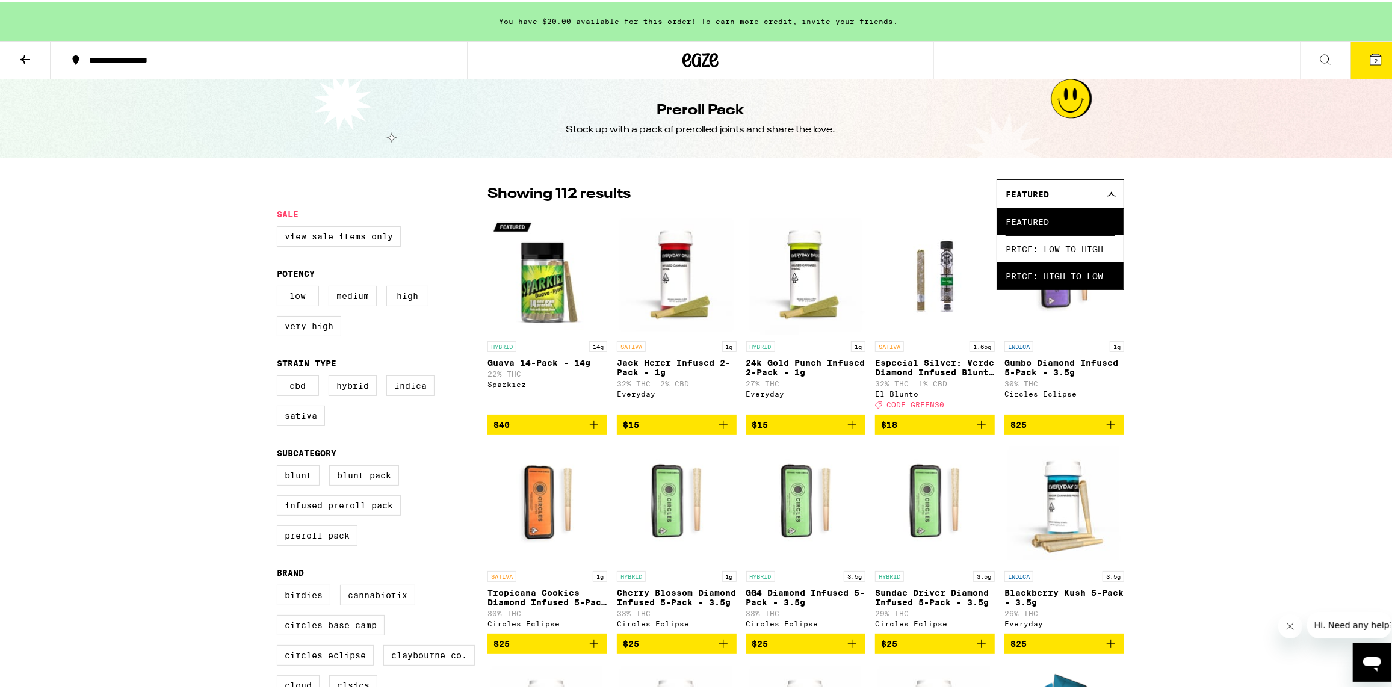
click at [1067, 267] on span "Price: High to Low" at bounding box center [1061, 273] width 110 height 27
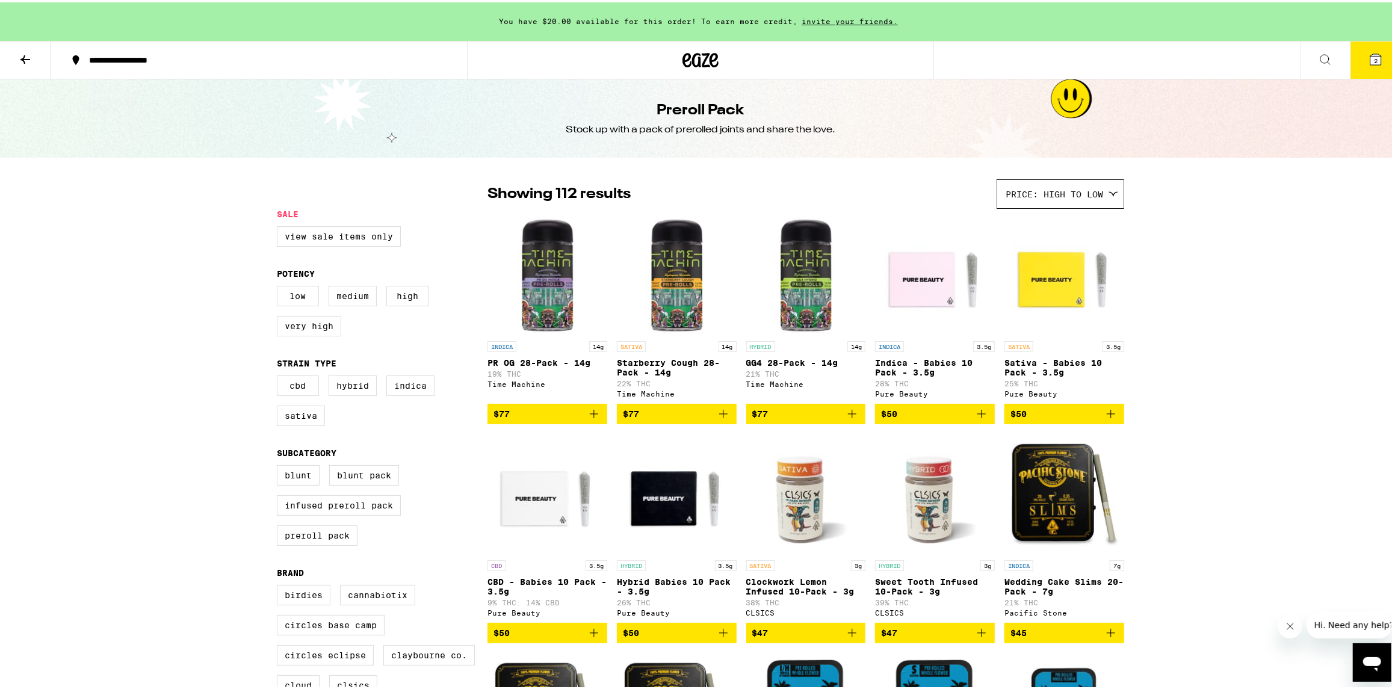
click at [1370, 53] on icon at bounding box center [1375, 57] width 11 height 11
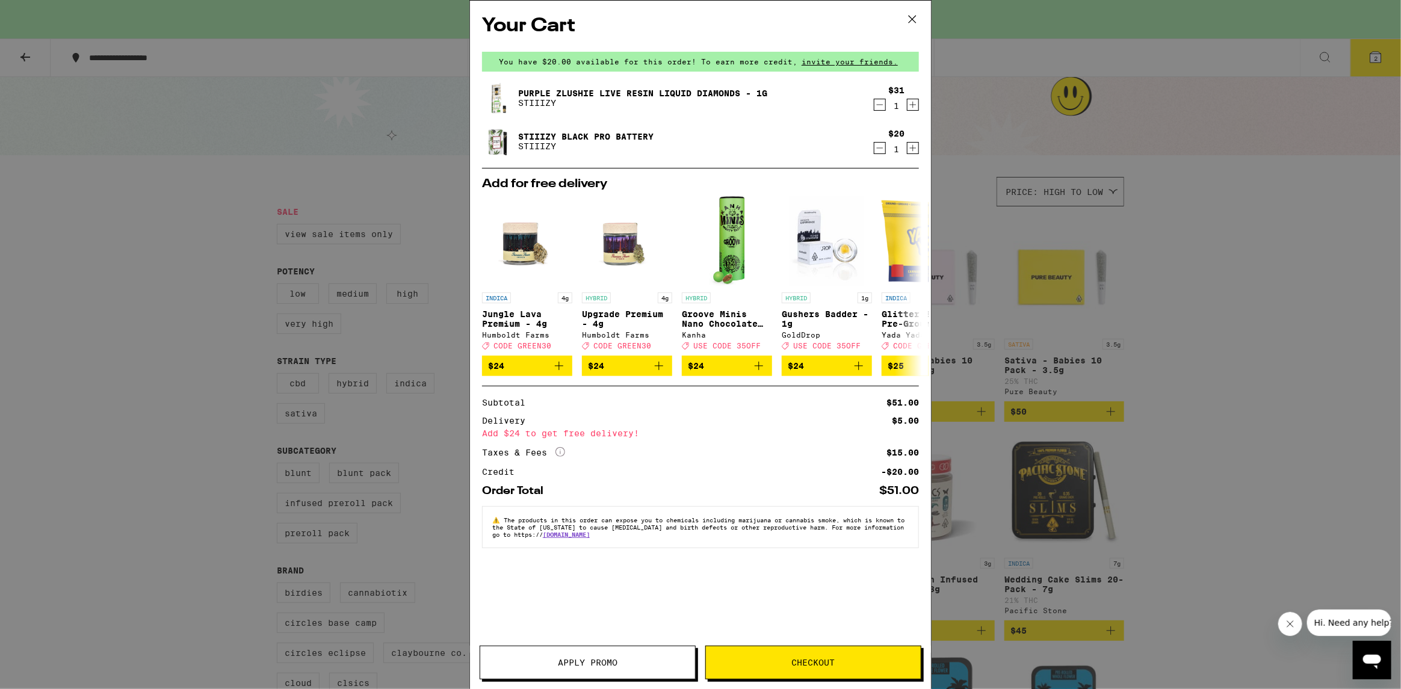
click at [917, 24] on icon at bounding box center [912, 19] width 18 height 18
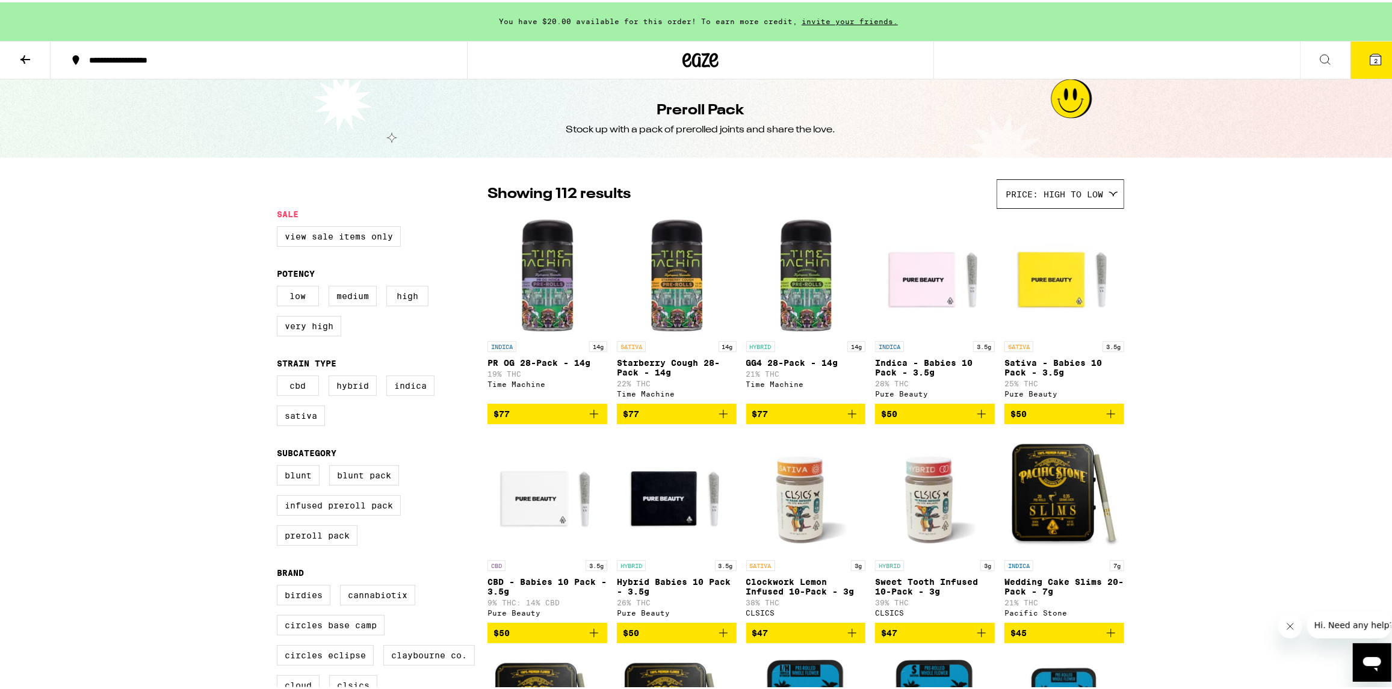
click at [29, 59] on icon at bounding box center [25, 57] width 14 height 14
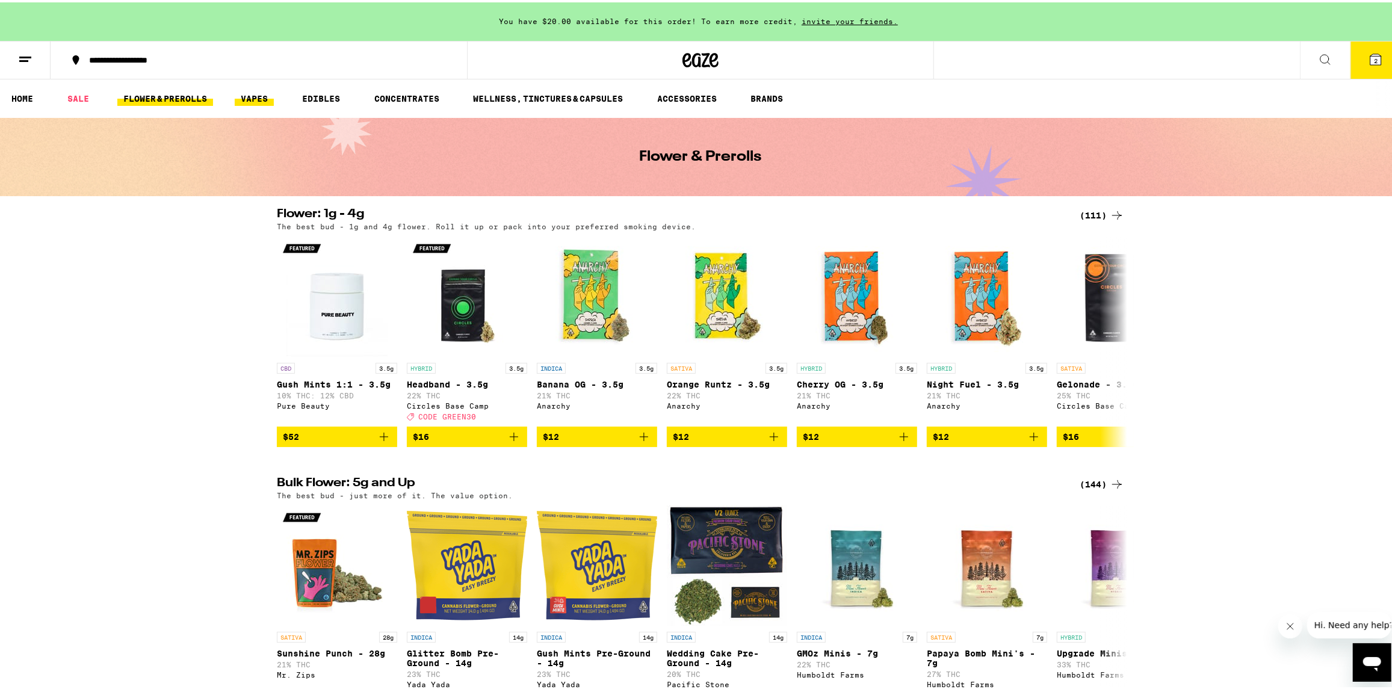
click at [252, 97] on link "VAPES" at bounding box center [254, 96] width 39 height 14
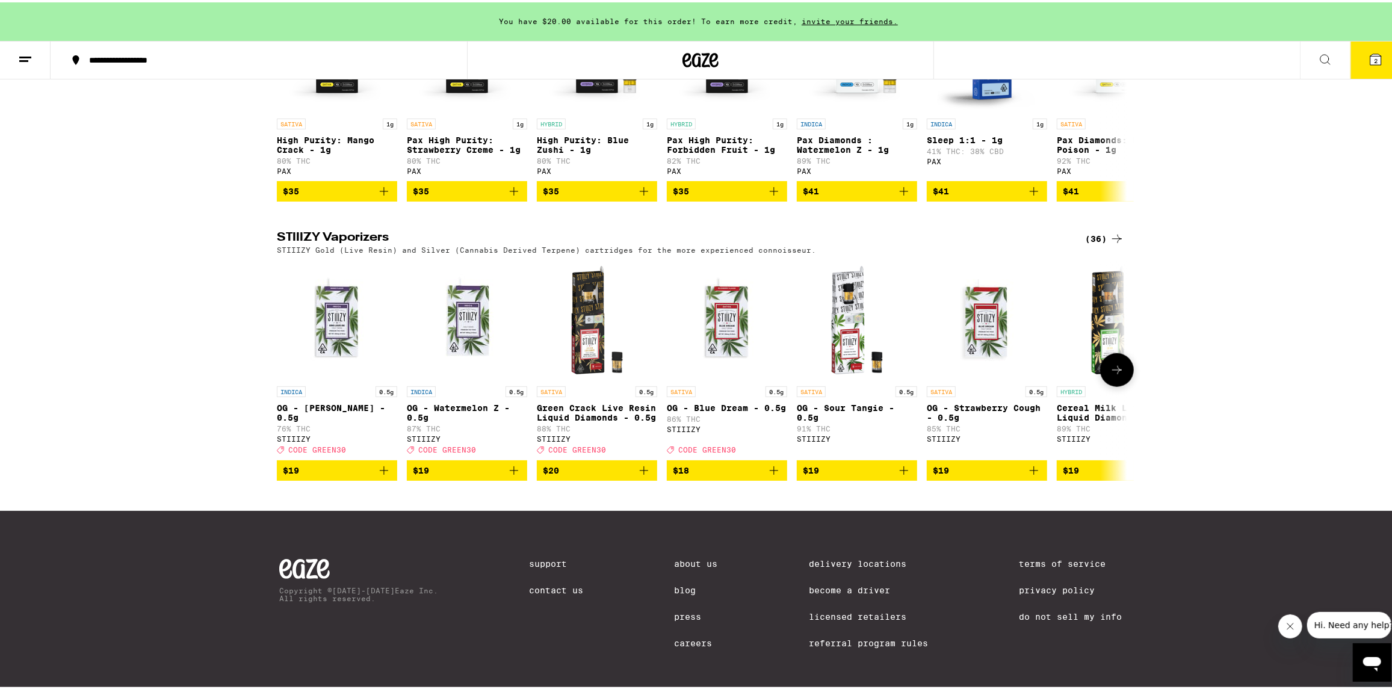
scroll to position [782, 0]
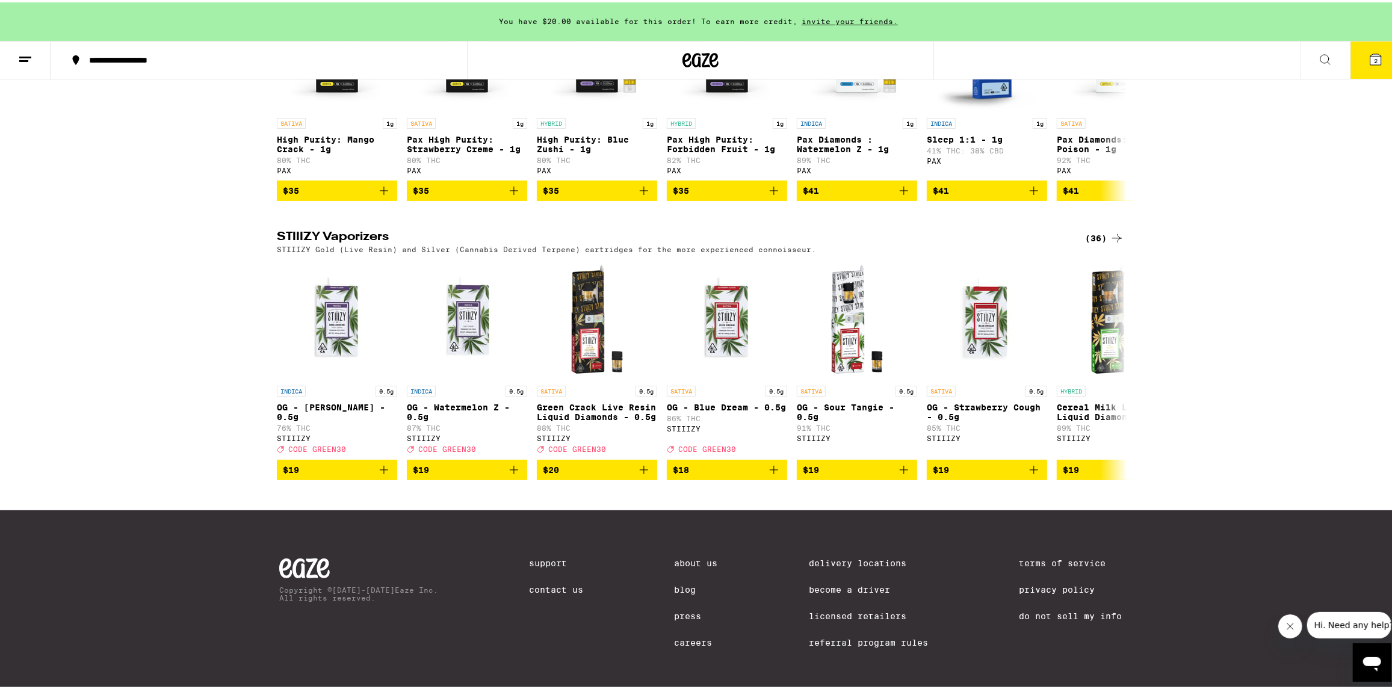
click at [1097, 243] on div "(36)" at bounding box center [1104, 236] width 39 height 14
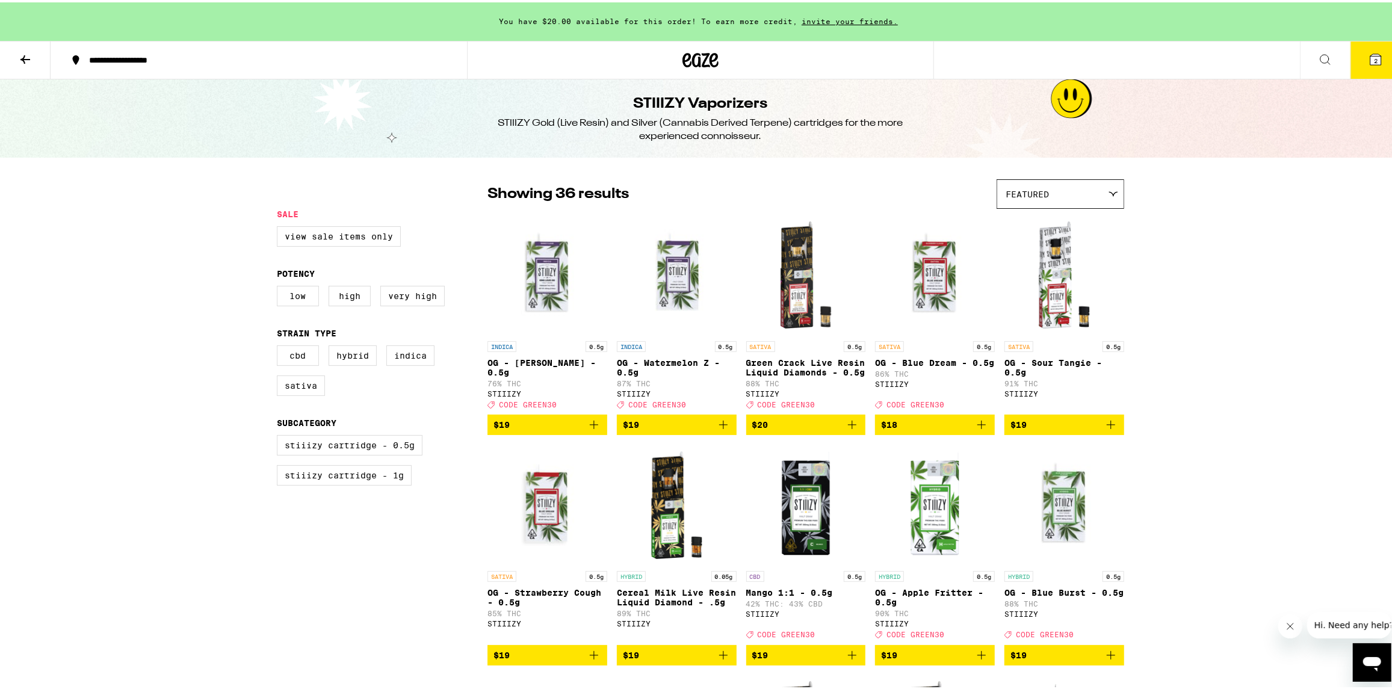
click at [1067, 197] on div "Featured" at bounding box center [1060, 192] width 126 height 28
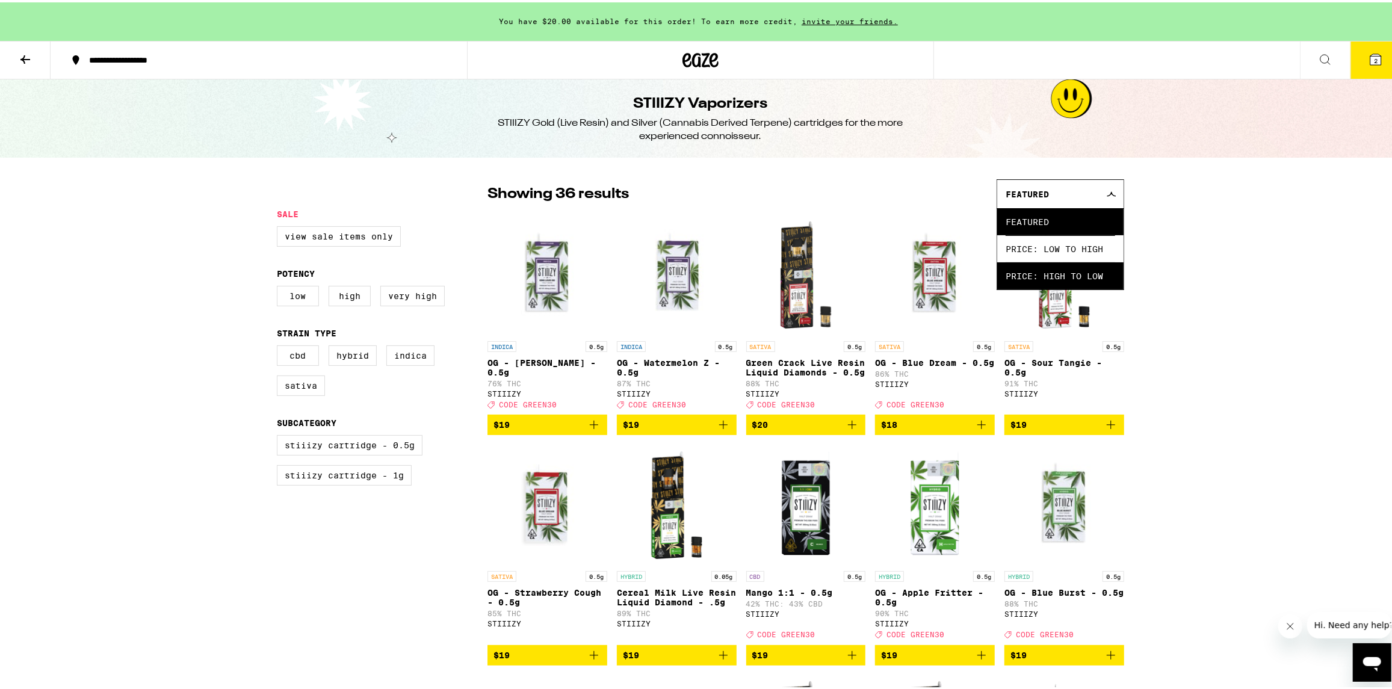
click at [1053, 276] on span "Price: High to Low" at bounding box center [1061, 273] width 110 height 27
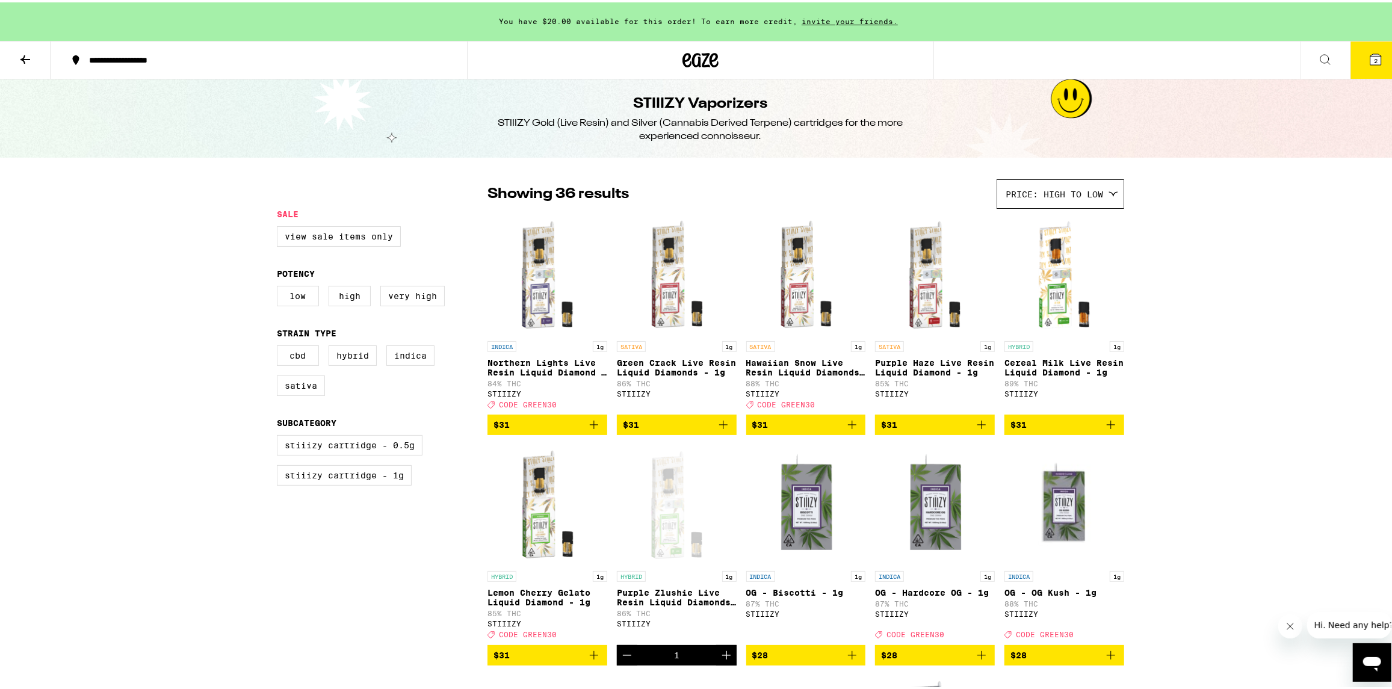
click at [552, 428] on span "$31" at bounding box center [548, 422] width 108 height 14
click at [1373, 61] on icon at bounding box center [1376, 57] width 14 height 14
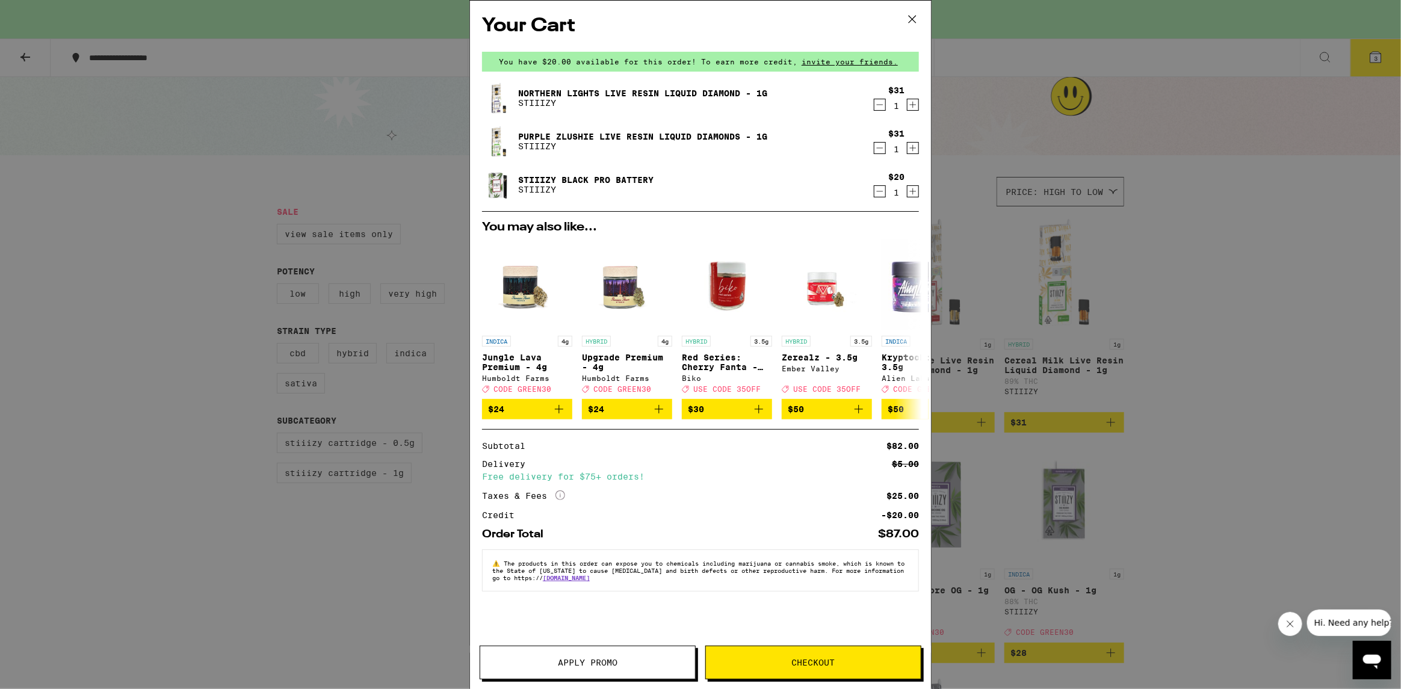
click at [797, 666] on span "Checkout" at bounding box center [813, 662] width 43 height 8
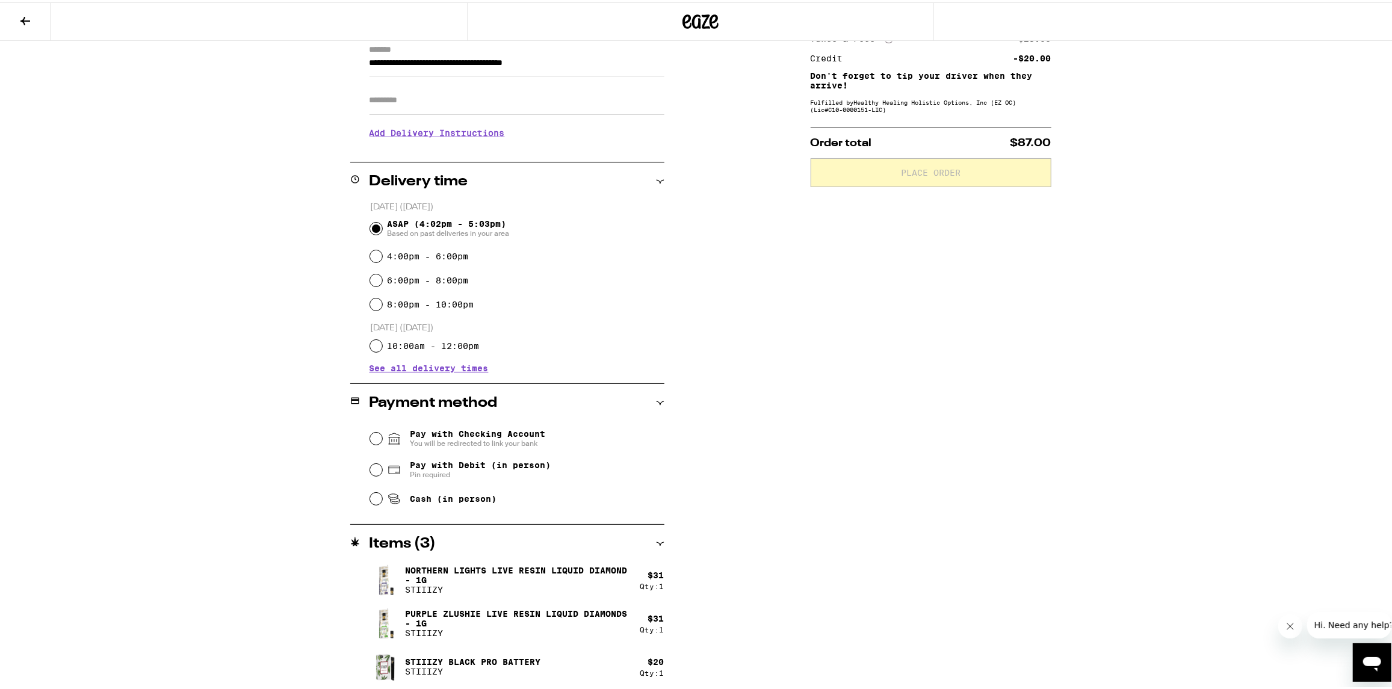
scroll to position [176, 0]
click at [371, 497] on input "Cash (in person)" at bounding box center [376, 496] width 12 height 12
radio input "true"
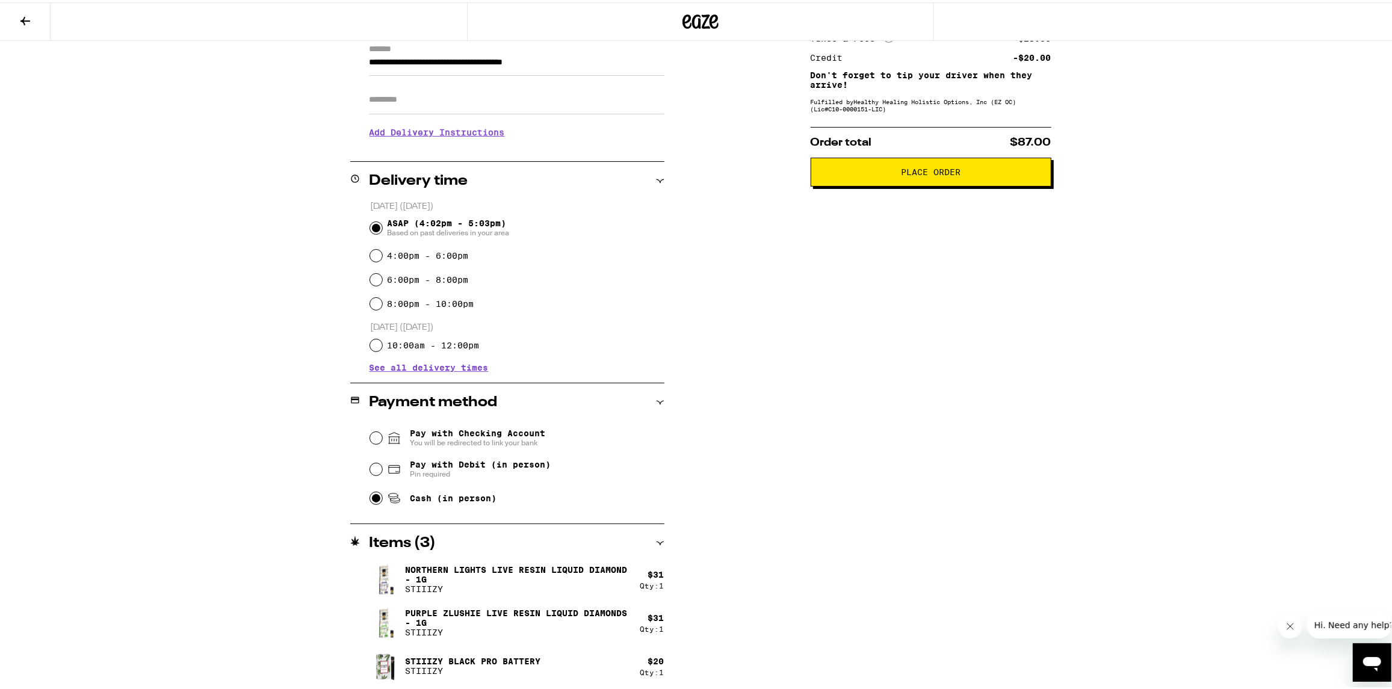
click at [923, 174] on span "Place Order" at bounding box center [931, 170] width 60 height 8
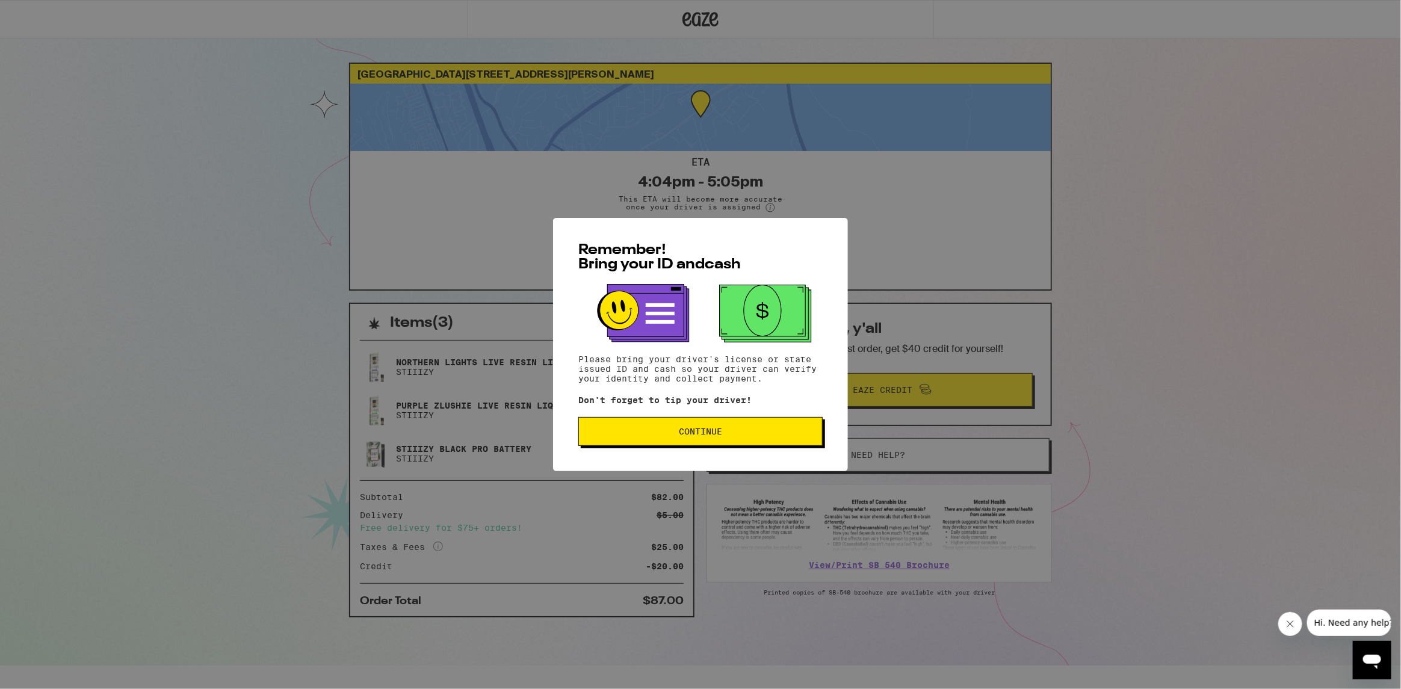
click at [709, 434] on span "Continue" at bounding box center [700, 431] width 43 height 8
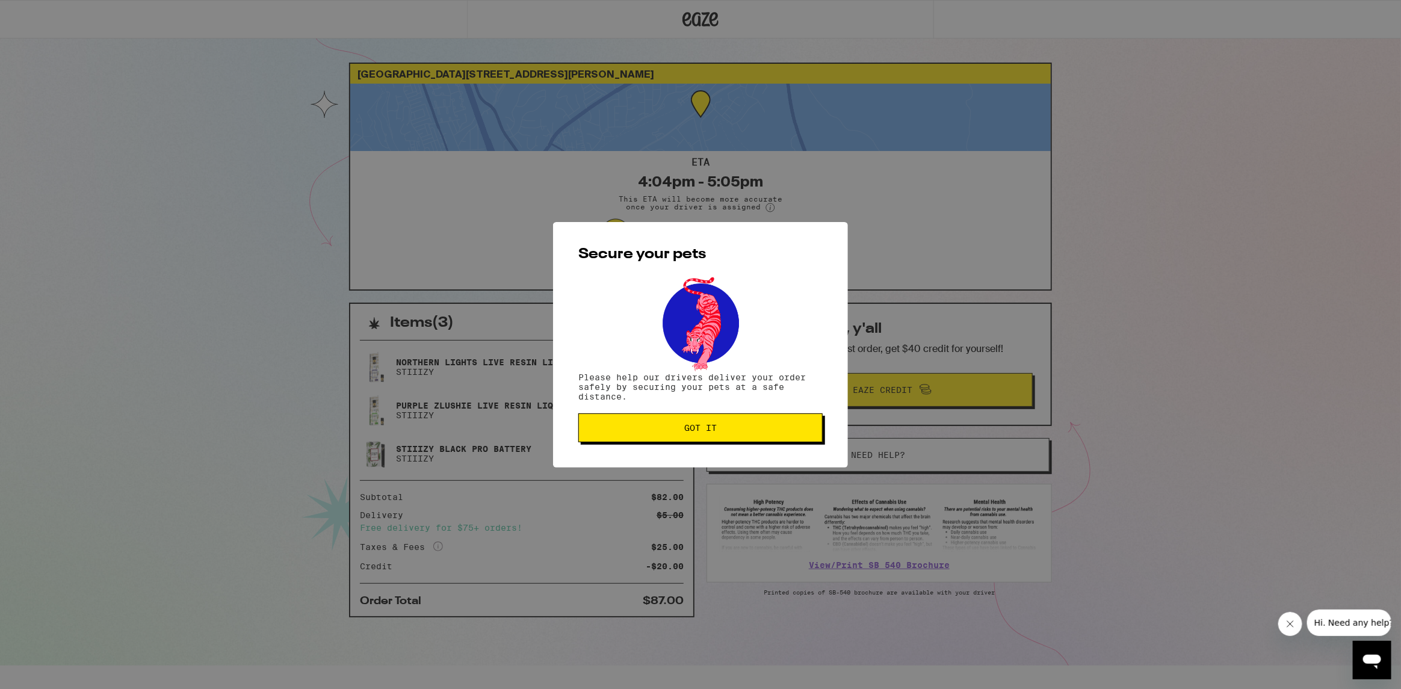
click at [709, 432] on span "Got it" at bounding box center [700, 428] width 32 height 8
